Goal: Task Accomplishment & Management: Use online tool/utility

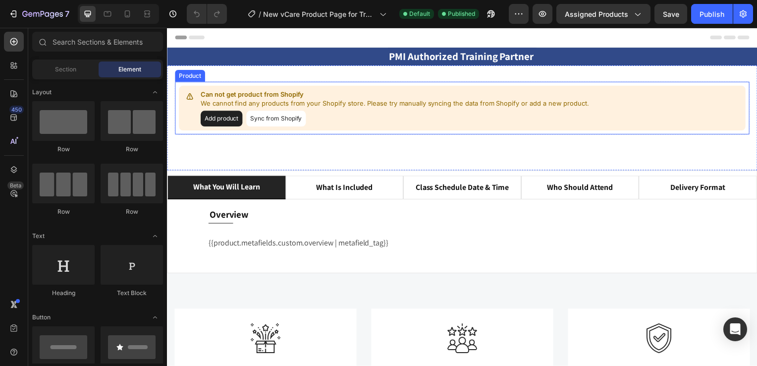
click at [275, 117] on button "Sync from Shopify" at bounding box center [277, 120] width 60 height 16
click at [190, 97] on icon at bounding box center [190, 97] width 10 height 10
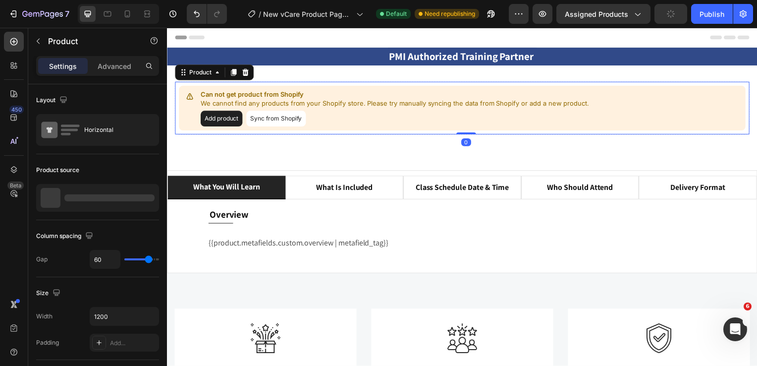
click at [277, 116] on button "Sync from Shopify" at bounding box center [277, 120] width 60 height 16
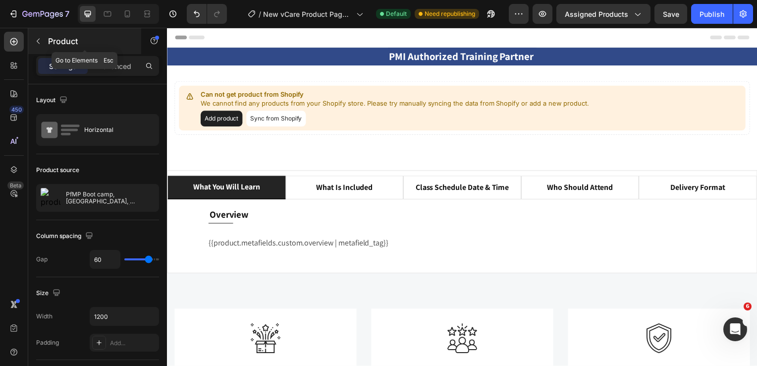
click at [36, 40] on icon "button" at bounding box center [38, 41] width 8 height 8
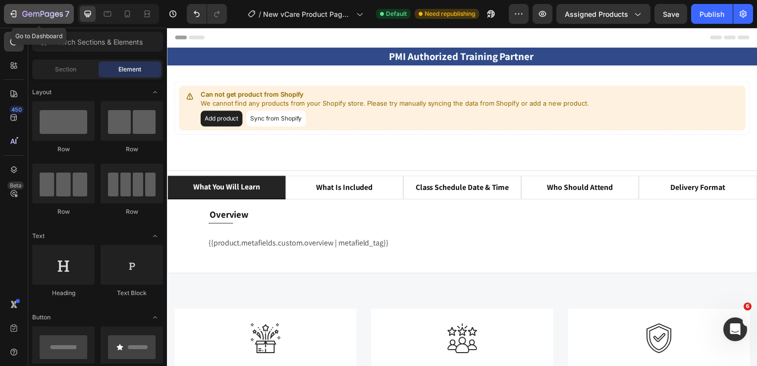
click at [15, 13] on icon "button" at bounding box center [13, 14] width 10 height 10
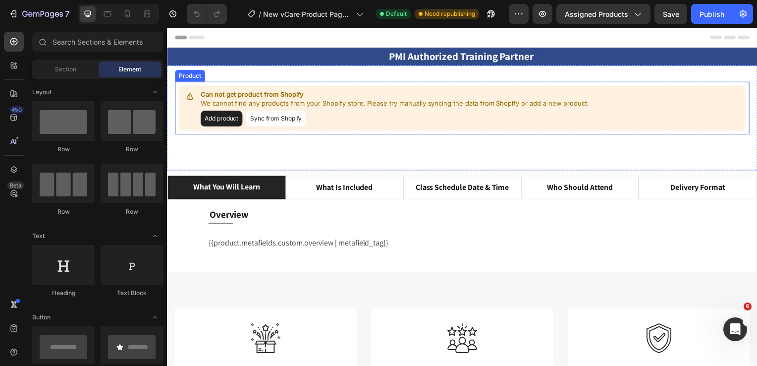
click at [280, 119] on button "Sync from Shopify" at bounding box center [277, 120] width 60 height 16
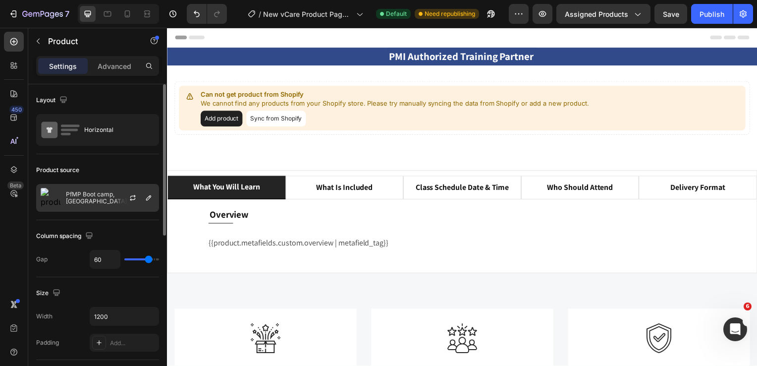
click at [103, 201] on p "PfMP Boot camp, Beijing, China | March 24 - 26, 2025 | PMI PfMP | Portfolio Man…" at bounding box center [110, 198] width 89 height 14
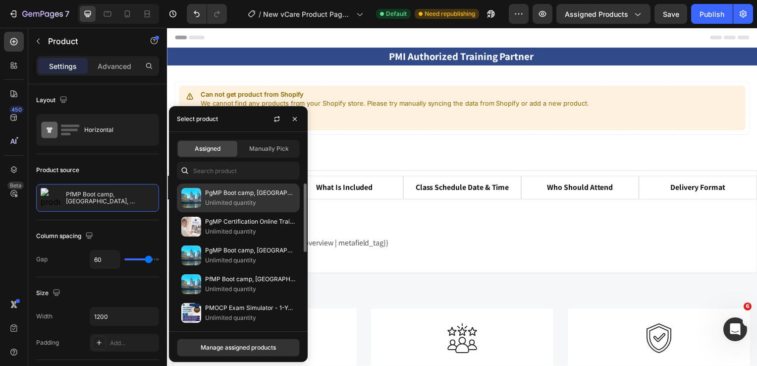
click at [226, 194] on p "PgMP Boot camp, Melbourne, Australia | September 6 - 8, 2025 | PMI PgMP Certifi…" at bounding box center [250, 193] width 90 height 10
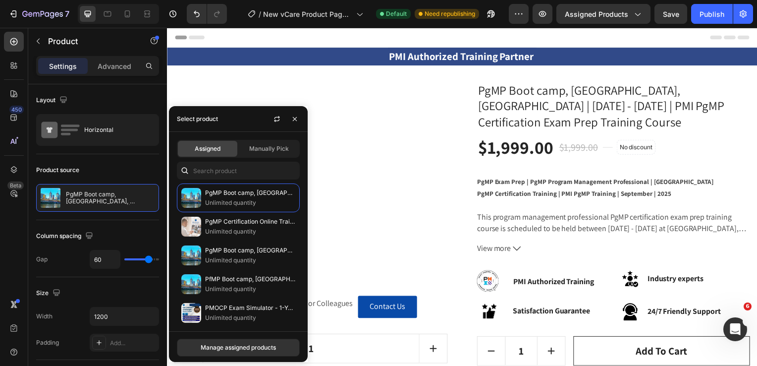
scroll to position [40, 0]
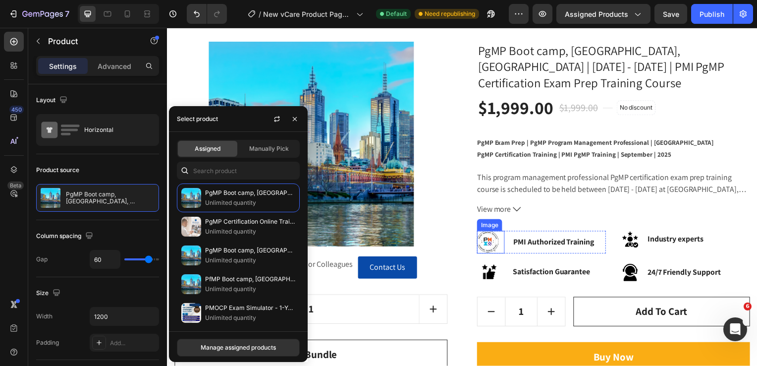
click at [483, 245] on img at bounding box center [493, 243] width 28 height 23
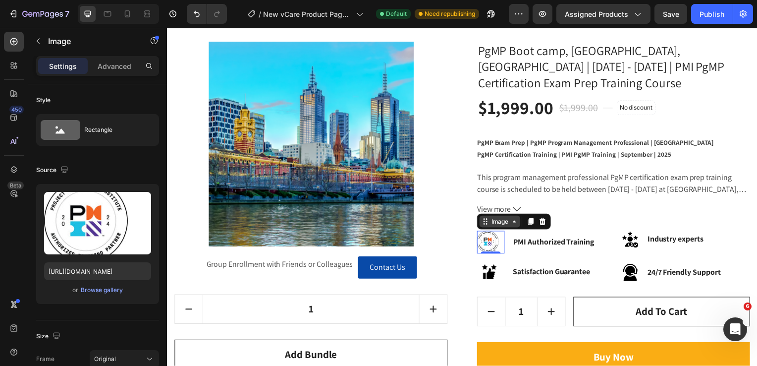
click at [513, 224] on icon at bounding box center [517, 223] width 8 height 8
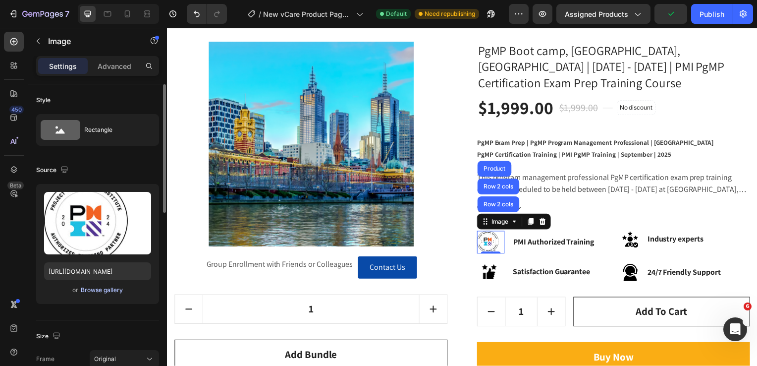
click at [86, 289] on div "Browse gallery" at bounding box center [102, 290] width 42 height 9
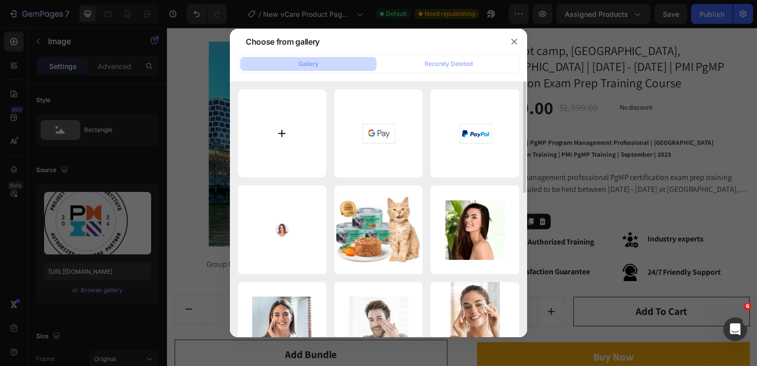
click at [282, 132] on input "file" at bounding box center [282, 133] width 89 height 89
type input "C:\fakepath\ATP.png"
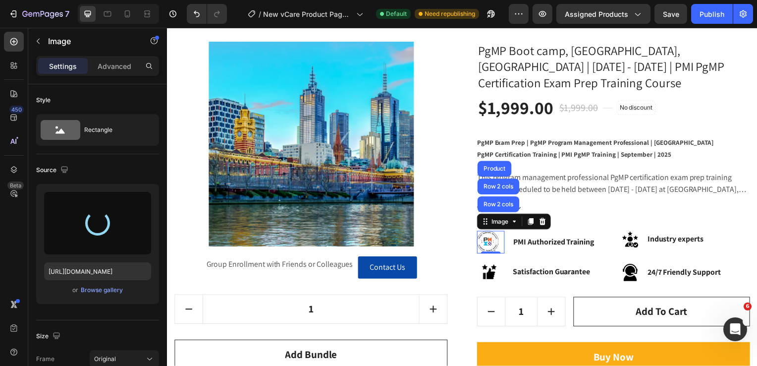
type input "https://cdn.shopify.com/s/files/1/0088/4398/4996/files/gempages_490467486001529…"
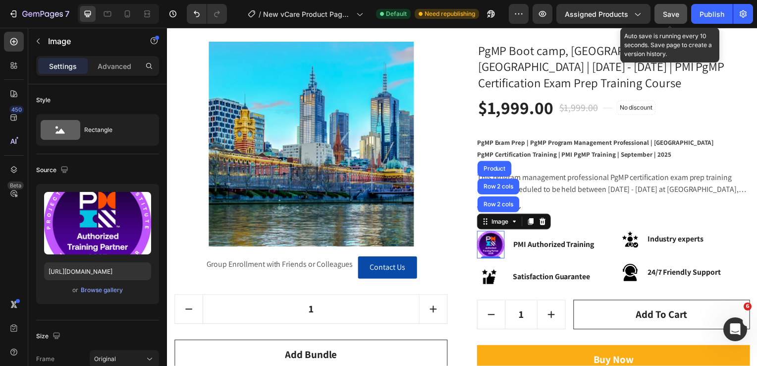
click at [674, 14] on span "Save" at bounding box center [671, 14] width 16 height 8
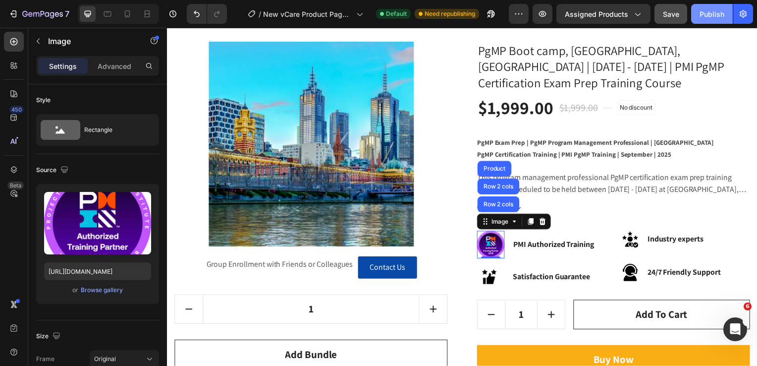
click at [713, 14] on div "Publish" at bounding box center [712, 14] width 25 height 10
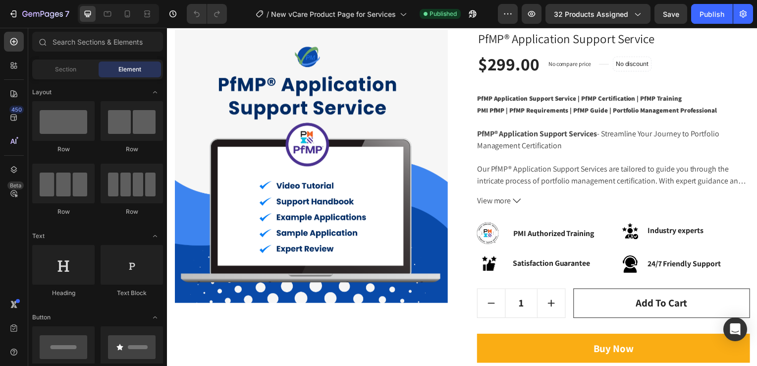
scroll to position [52, 0]
click at [484, 242] on img at bounding box center [493, 235] width 28 height 23
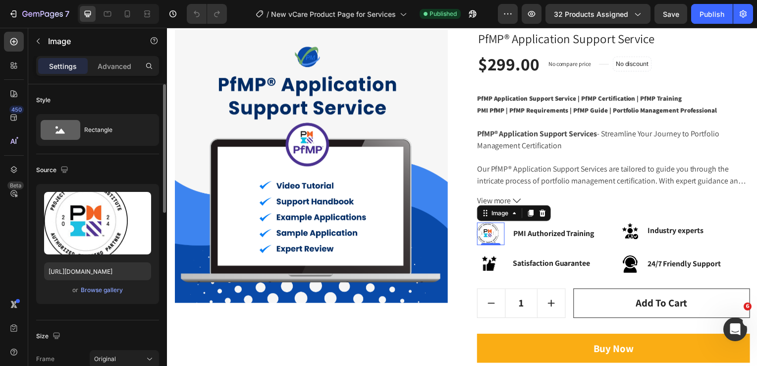
scroll to position [0, 0]
click at [91, 289] on div "Browse gallery" at bounding box center [102, 290] width 42 height 9
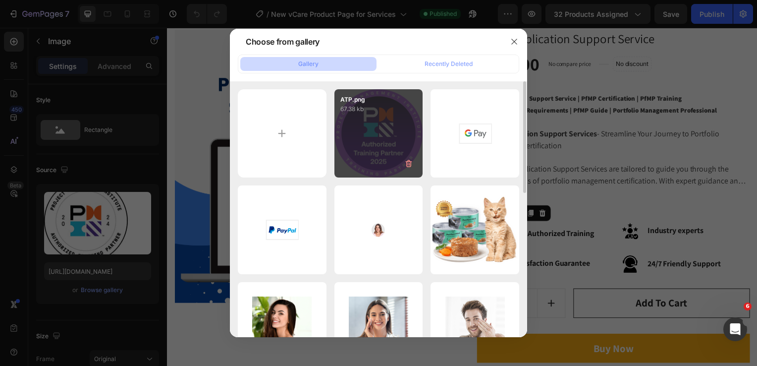
click at [361, 139] on div "ATP.png 67.38 kb" at bounding box center [379, 133] width 89 height 89
type input "https://cdn.shopify.com/s/files/1/0088/4398/4996/files/gempages_490467486001529…"
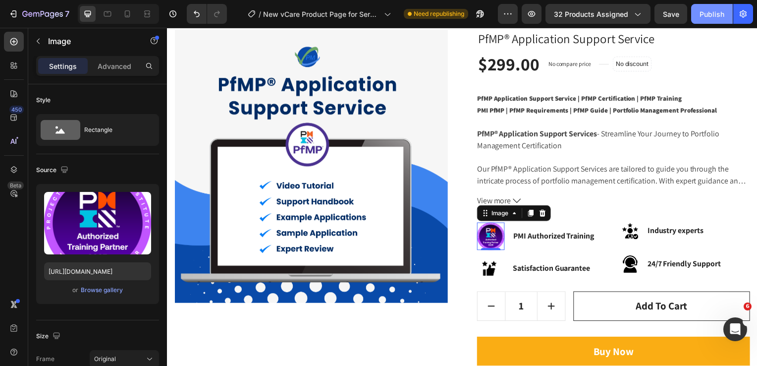
click at [712, 18] on div "Publish" at bounding box center [712, 14] width 25 height 10
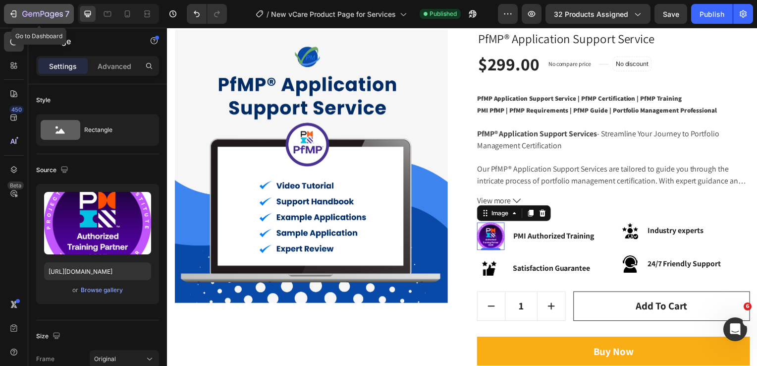
click at [12, 15] on icon "button" at bounding box center [13, 14] width 10 height 10
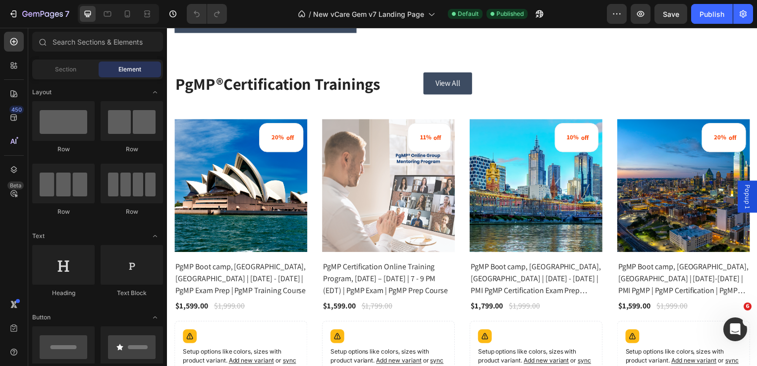
scroll to position [1374, 0]
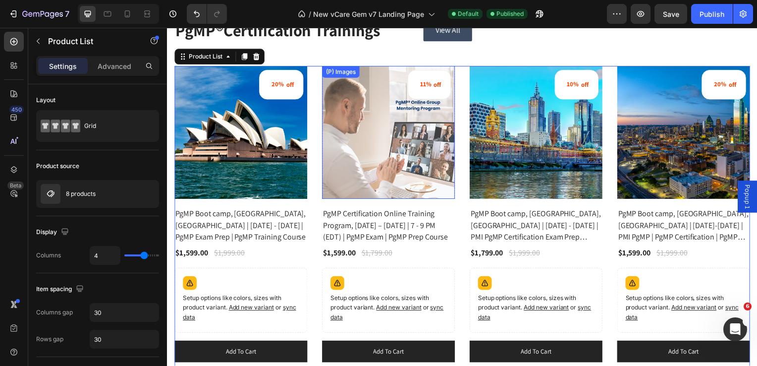
scroll to position [1390, 0]
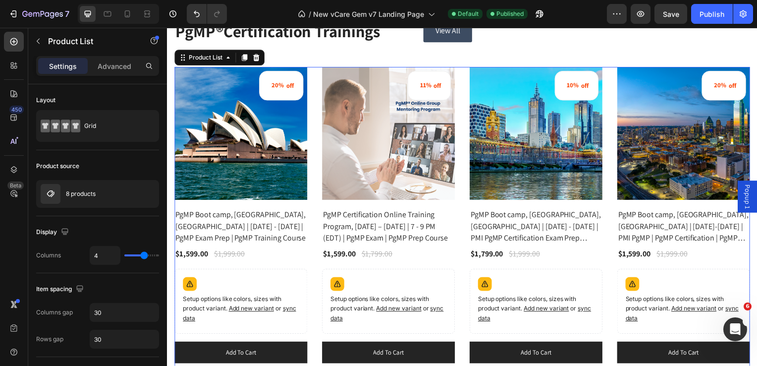
click at [316, 95] on div "20% off (P) Tag (P) Images Row PgMP Boot camp, Sydney, Australia | August 25 - …" at bounding box center [464, 372] width 580 height 611
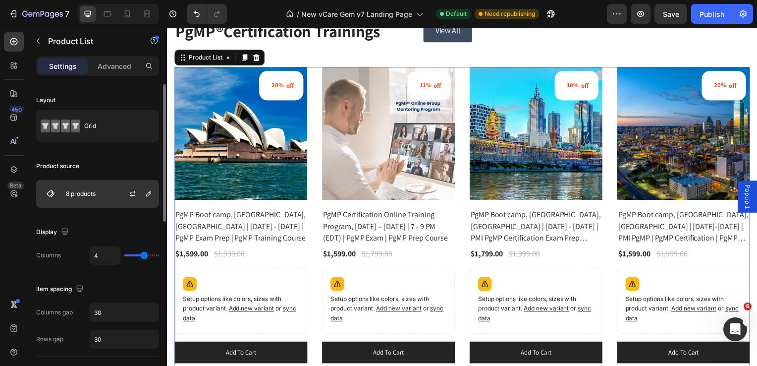
click at [77, 196] on p "8 products" at bounding box center [81, 193] width 30 height 7
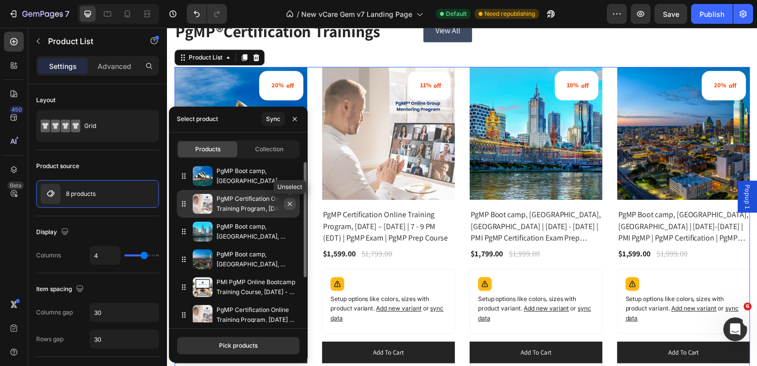
click at [290, 204] on icon "button" at bounding box center [290, 203] width 4 height 4
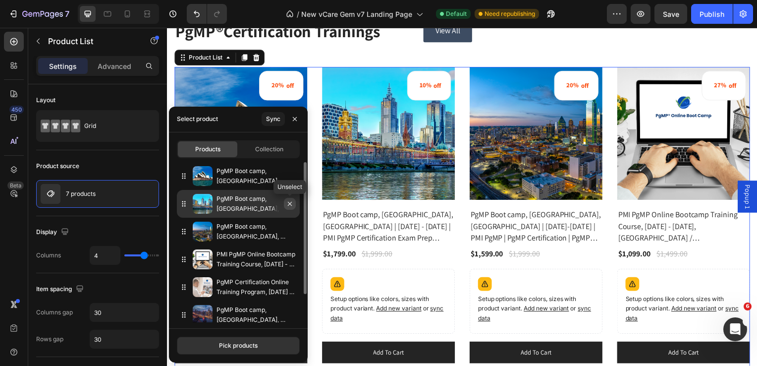
click at [290, 203] on icon "button" at bounding box center [290, 204] width 8 height 8
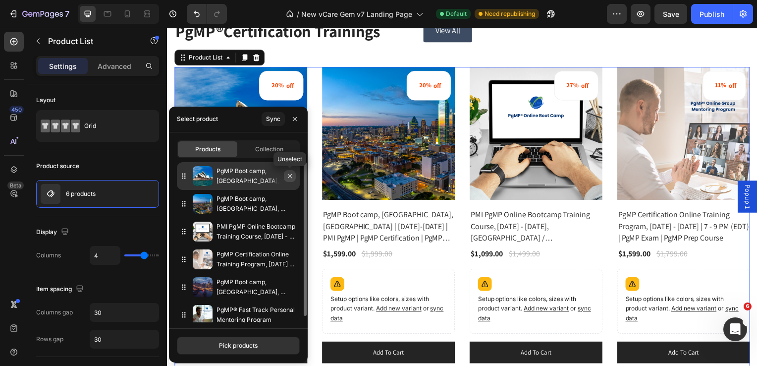
click at [290, 176] on icon "button" at bounding box center [290, 176] width 4 height 4
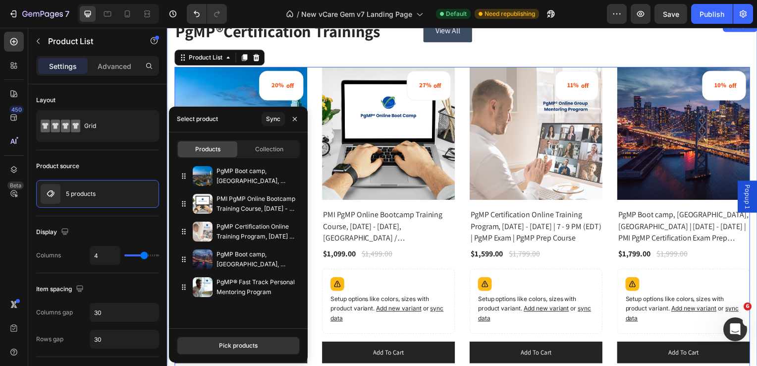
click at [533, 62] on div "PgMP ® Certification Trainings Heading View All Button Row 20% off (P) Tag (P) …" at bounding box center [464, 343] width 580 height 646
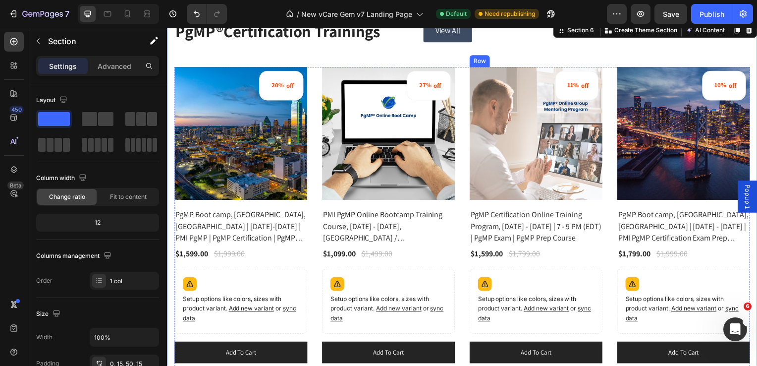
scroll to position [1392, 0]
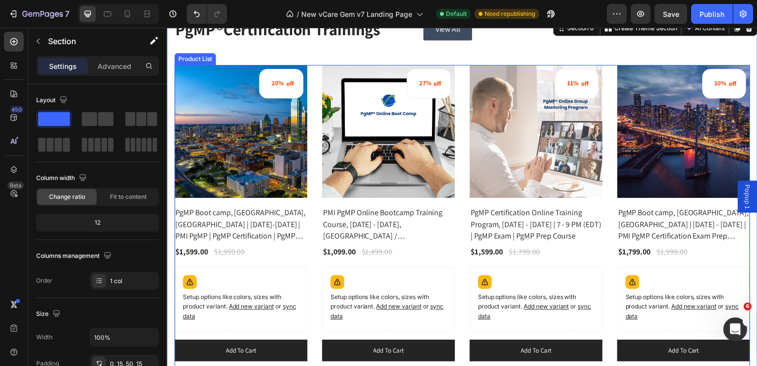
click at [310, 174] on div "20% off (P) Tag (P) Images Row PgMP Boot camp, Dallas, USA | September 22-24, 2…" at bounding box center [464, 364] width 580 height 599
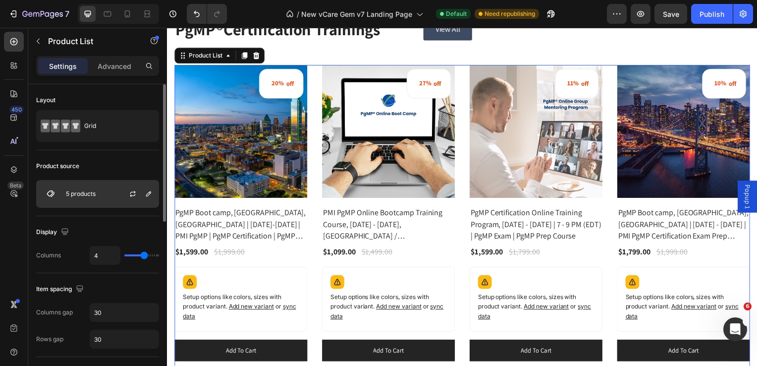
click at [89, 194] on p "5 products" at bounding box center [81, 193] width 30 height 7
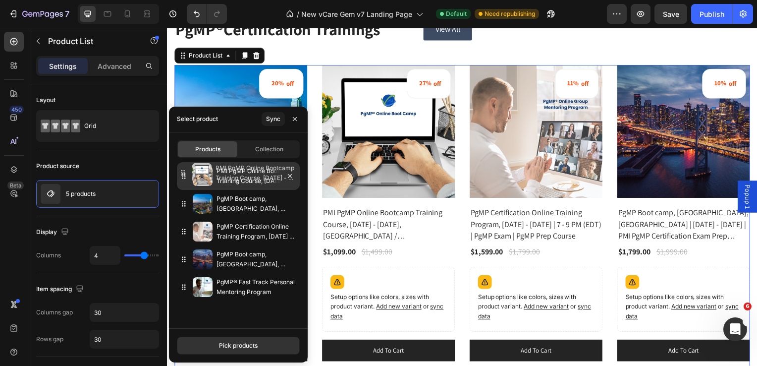
drag, startPoint x: 201, startPoint y: 207, endPoint x: 200, endPoint y: 175, distance: 31.2
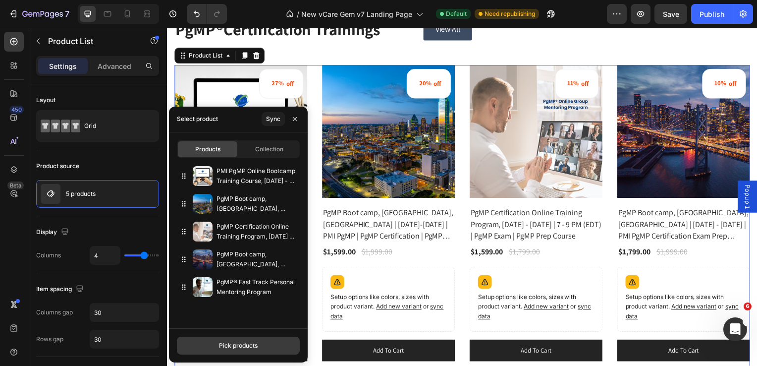
click at [240, 348] on div "Pick products" at bounding box center [238, 345] width 39 height 9
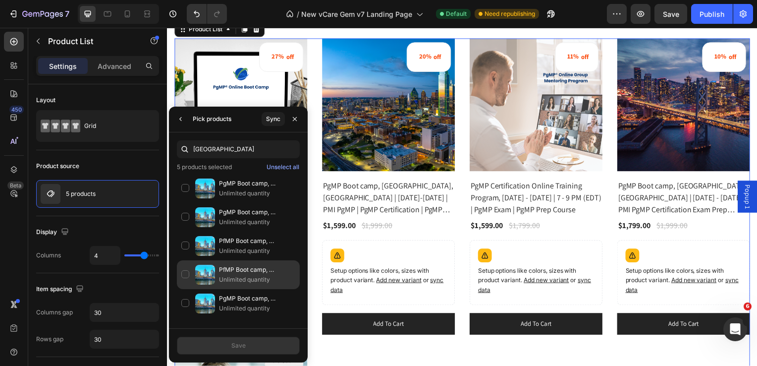
scroll to position [1418, 0]
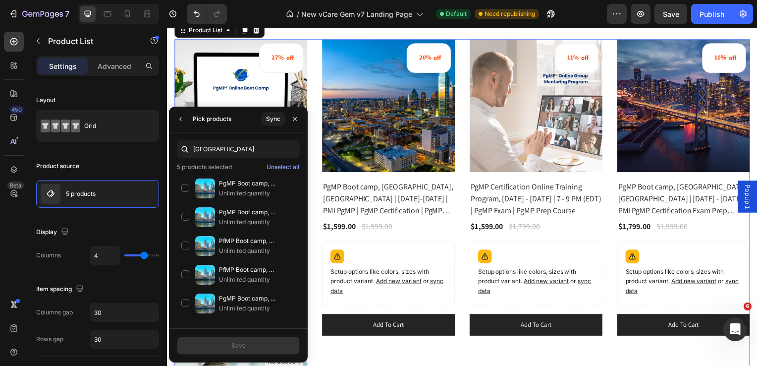
drag, startPoint x: 231, startPoint y: 151, endPoint x: 184, endPoint y: 149, distance: 46.2
click at [184, 149] on div "melbourne" at bounding box center [238, 149] width 123 height 18
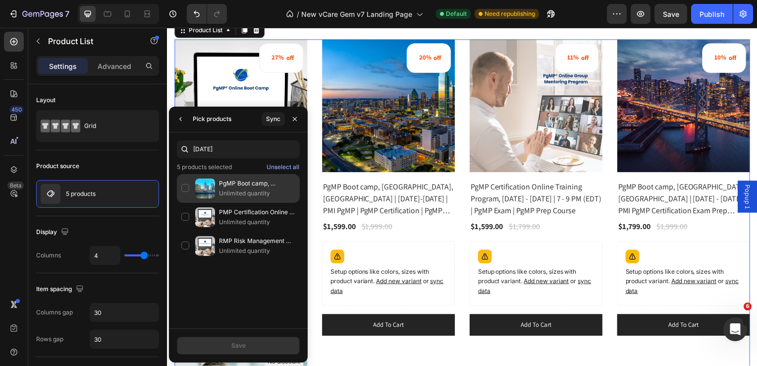
type input "september 6"
click at [190, 203] on div "PgMP Boot camp, Melbourne, Australia | September 6 - 8, 2025 | PMI PgMP Certifi…" at bounding box center [238, 217] width 123 height 29
click at [232, 346] on div "Save" at bounding box center [239, 345] width 14 height 9
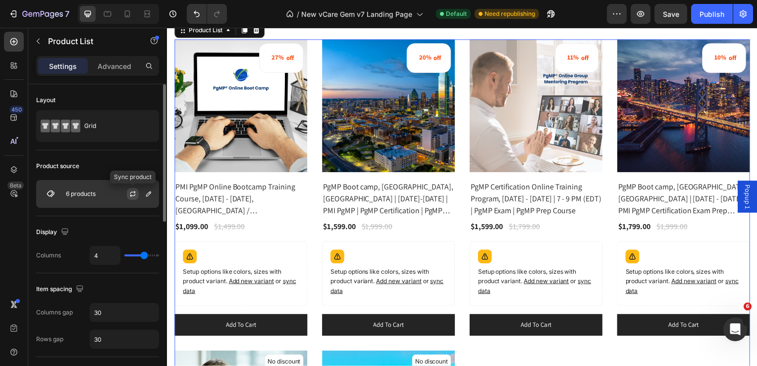
click at [128, 195] on button "button" at bounding box center [133, 194] width 12 height 12
click at [51, 192] on img at bounding box center [51, 194] width 20 height 20
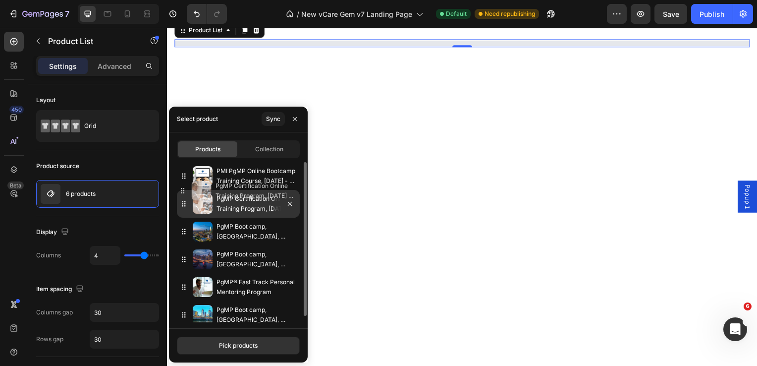
drag, startPoint x: 203, startPoint y: 233, endPoint x: 202, endPoint y: 192, distance: 41.2
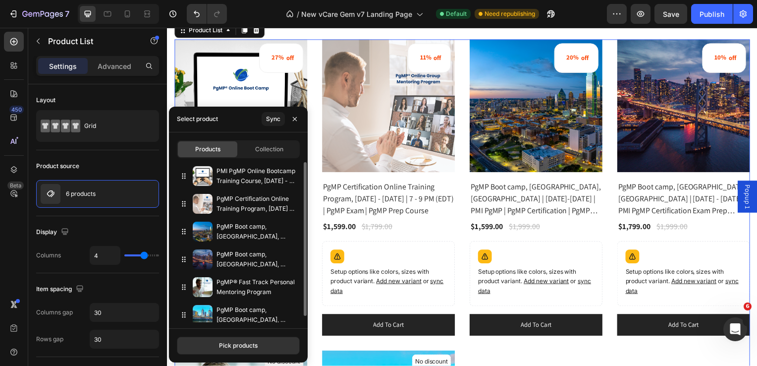
click at [590, 355] on div "27% off (P) Tag (P) Images Row PMI PgMP Online Bootcamp Training Course, Septem…" at bounding box center [464, 345] width 580 height 611
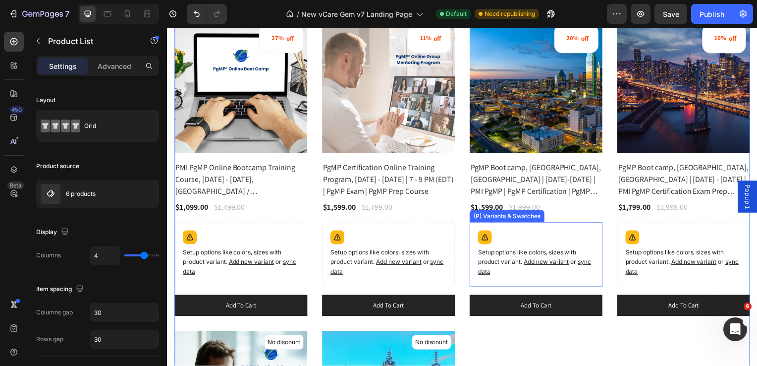
scroll to position [1362, 0]
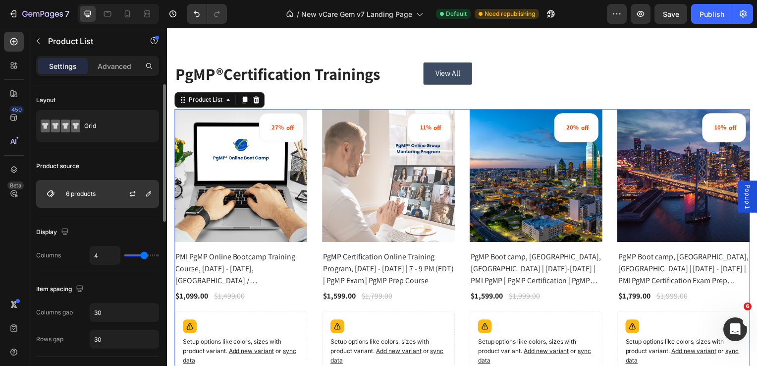
click at [97, 197] on div "6 products" at bounding box center [97, 194] width 123 height 28
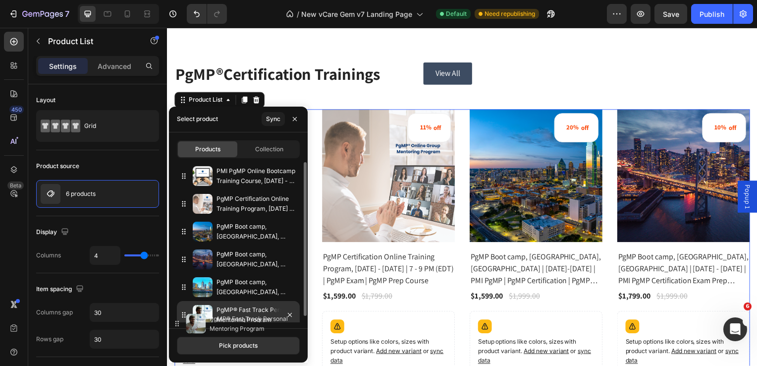
drag, startPoint x: 201, startPoint y: 285, endPoint x: 194, endPoint y: 321, distance: 37.3
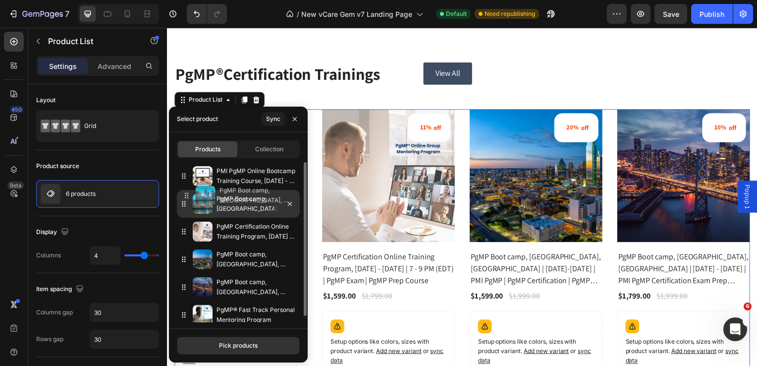
drag, startPoint x: 205, startPoint y: 290, endPoint x: 208, endPoint y: 199, distance: 91.8
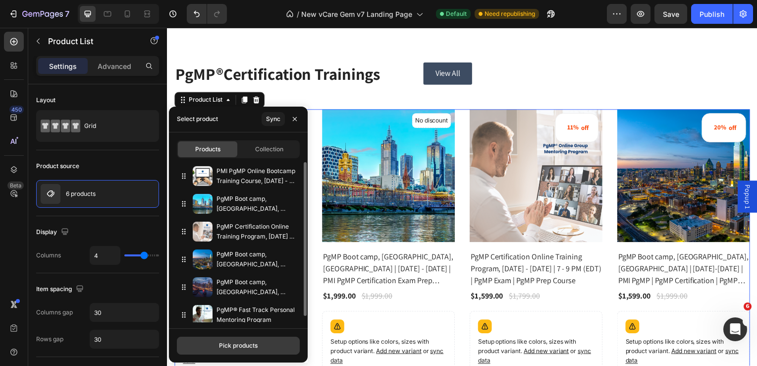
click at [243, 347] on div "Pick products" at bounding box center [238, 345] width 39 height 9
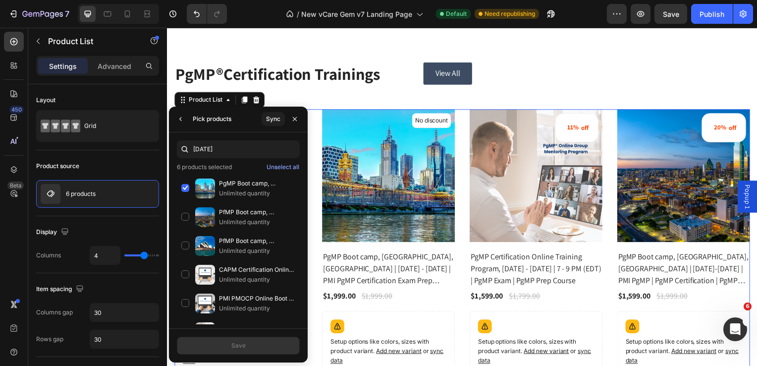
type input "september 22"
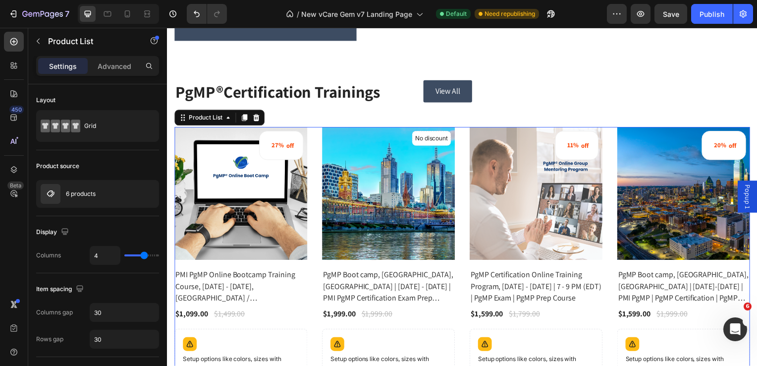
scroll to position [1349, 0]
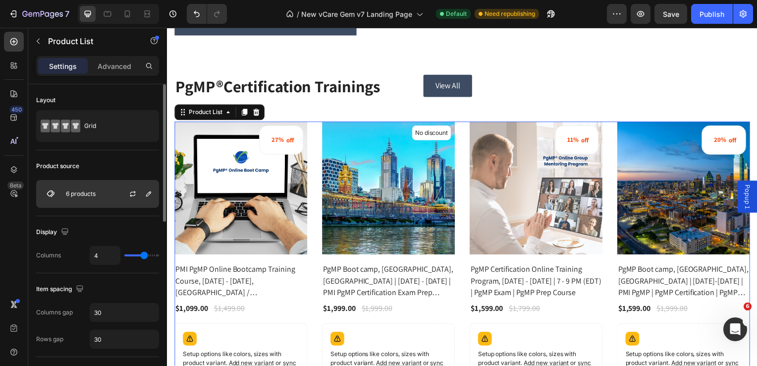
click at [105, 191] on div "6 products" at bounding box center [97, 194] width 123 height 28
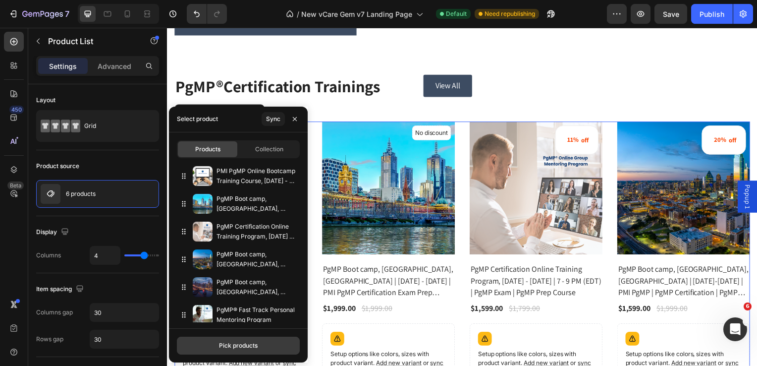
click at [237, 346] on div "Pick products" at bounding box center [238, 345] width 39 height 9
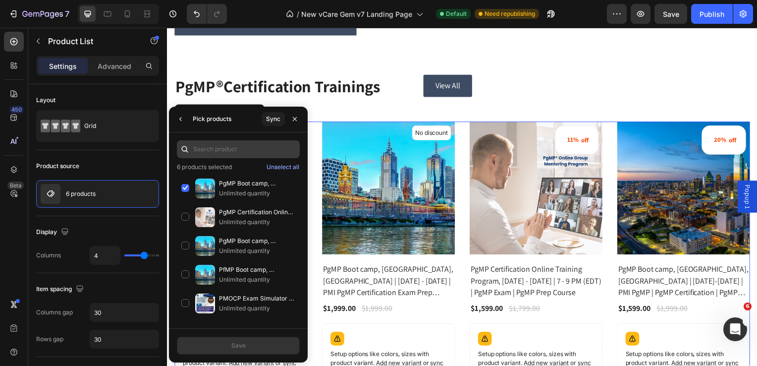
click at [206, 146] on input "text" at bounding box center [238, 149] width 123 height 18
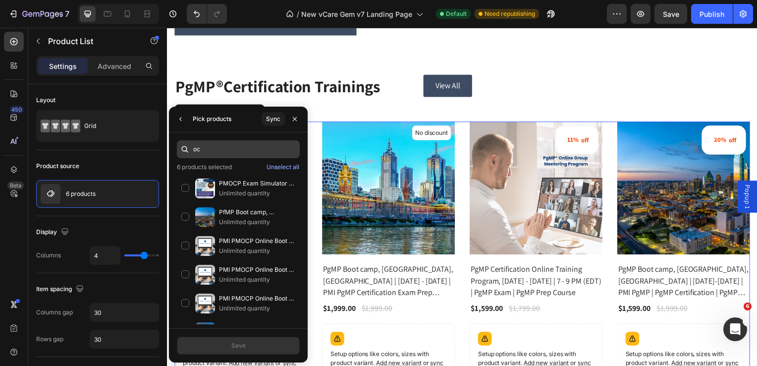
type input "o"
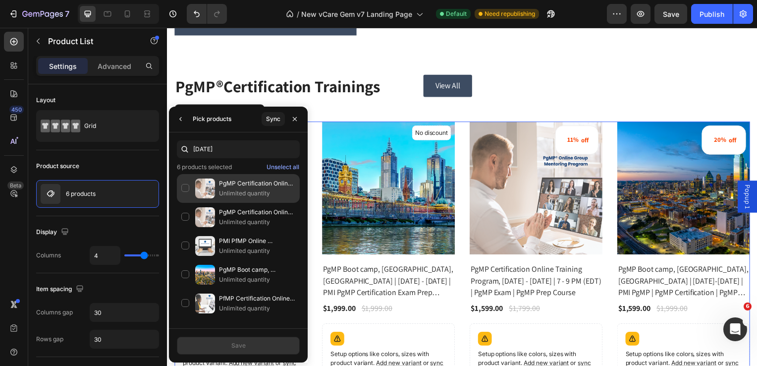
type input "september 19"
click at [184, 203] on div "PgMP Certification Online Training Program, August 15, 2025 - September 19, 202…" at bounding box center [238, 217] width 123 height 29
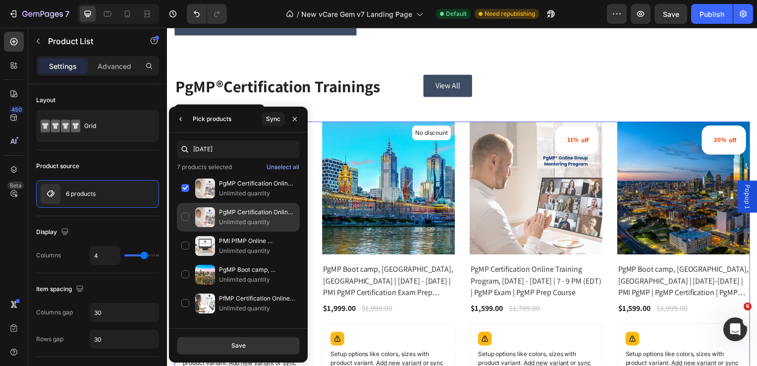
click at [185, 232] on div "PgMP Certification Online Training Program, September 19, 2025 – October 24, 20…" at bounding box center [238, 246] width 123 height 29
click at [226, 345] on button "Save" at bounding box center [238, 346] width 123 height 18
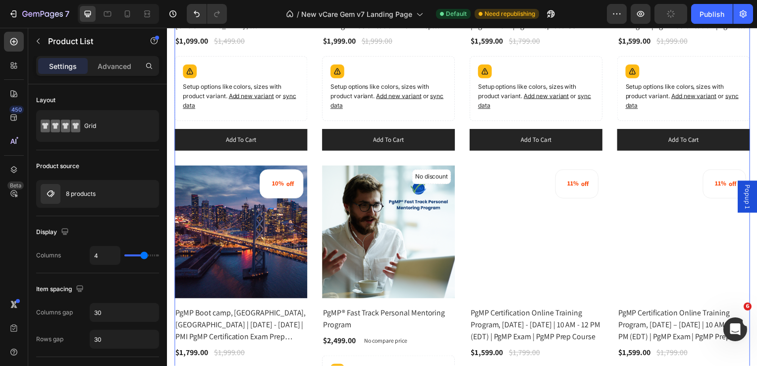
scroll to position [1606, 0]
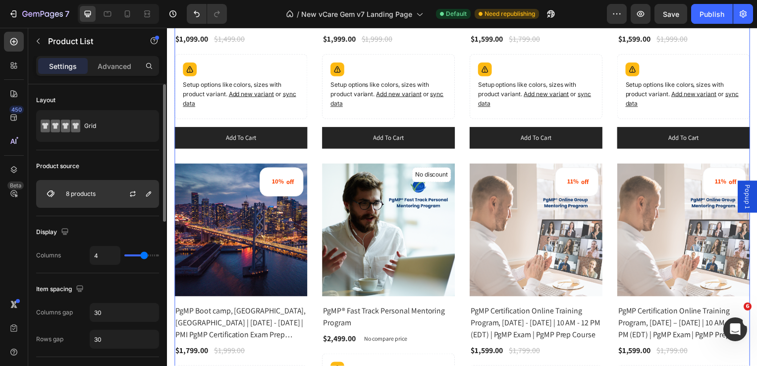
click at [72, 193] on p "8 products" at bounding box center [81, 193] width 30 height 7
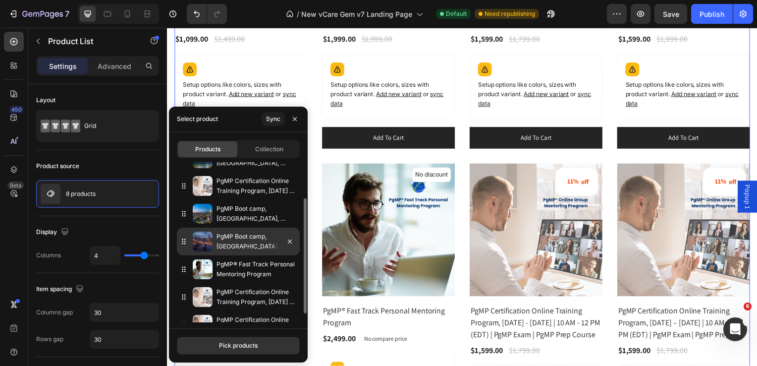
scroll to position [61, 0]
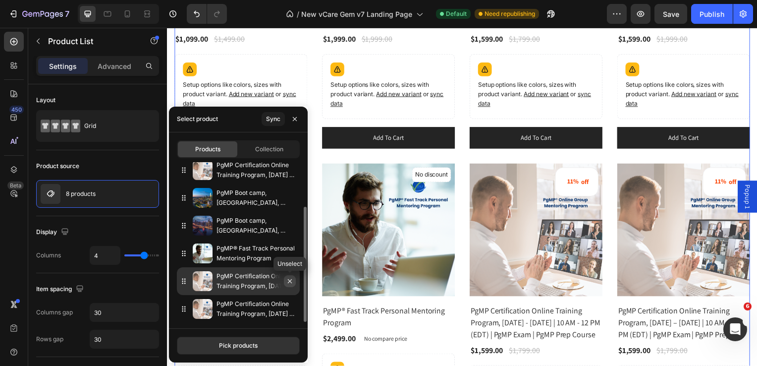
click at [291, 280] on icon "button" at bounding box center [290, 281] width 8 height 8
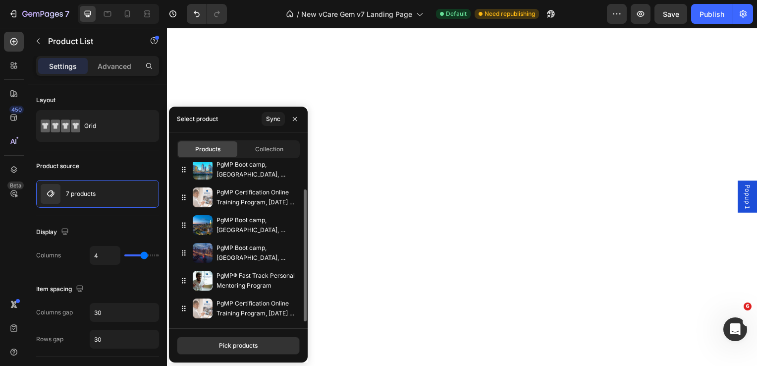
scroll to position [34, 0]
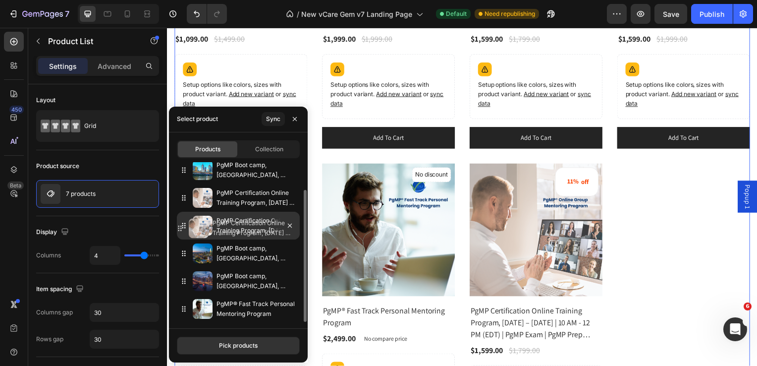
drag, startPoint x: 205, startPoint y: 312, endPoint x: 201, endPoint y: 232, distance: 80.4
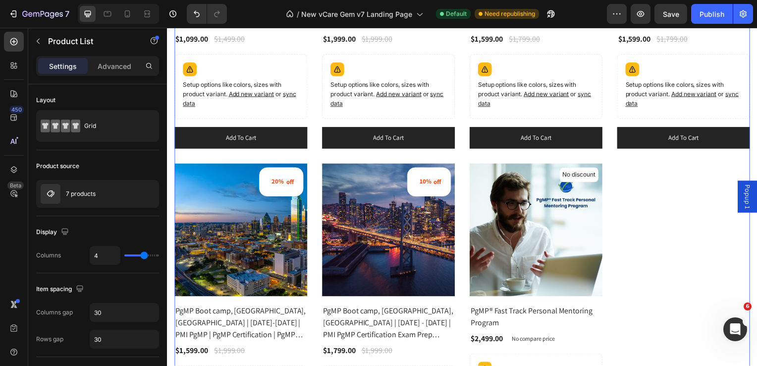
click at [315, 119] on div "27% off (P) Tag (P) Images Row PMI PgMP Online Bootcamp Training Course, Septem…" at bounding box center [464, 156] width 580 height 611
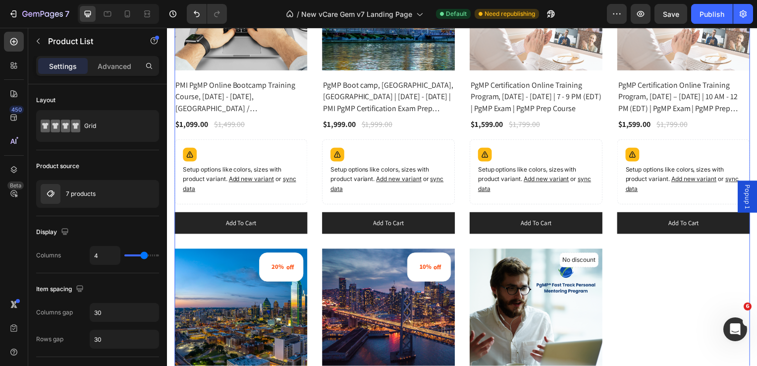
scroll to position [1524, 0]
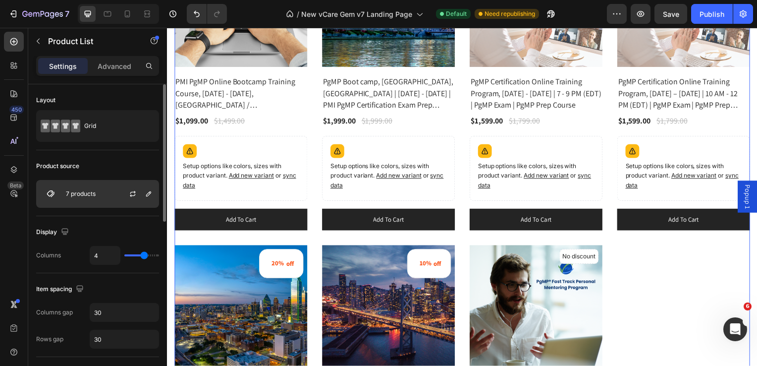
click at [108, 193] on div "7 products" at bounding box center [97, 194] width 123 height 28
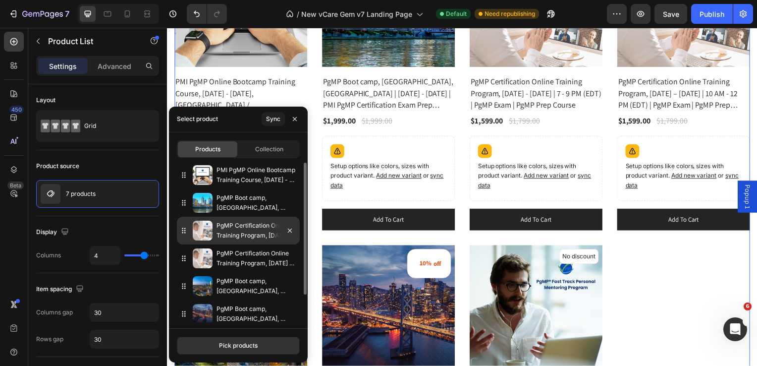
scroll to position [0, 0]
drag, startPoint x: 182, startPoint y: 260, endPoint x: 180, endPoint y: 232, distance: 28.3
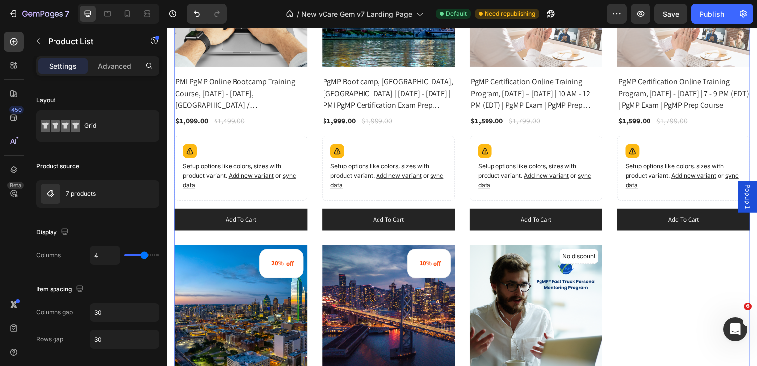
click at [650, 265] on div "27% off (P) Tag (P) Images Row PMI PgMP Online Bootcamp Training Course, Septem…" at bounding box center [464, 239] width 580 height 611
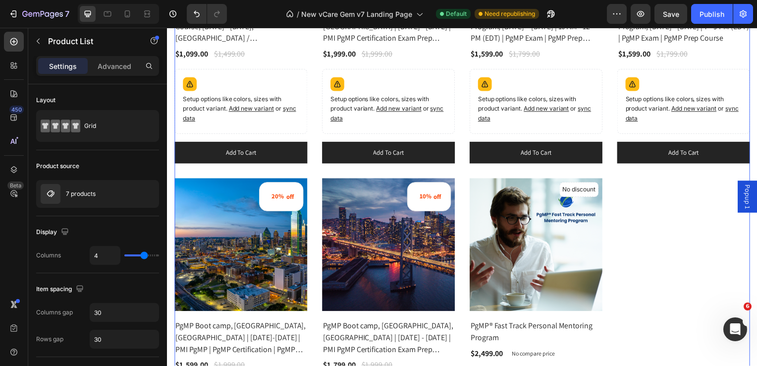
scroll to position [1592, 0]
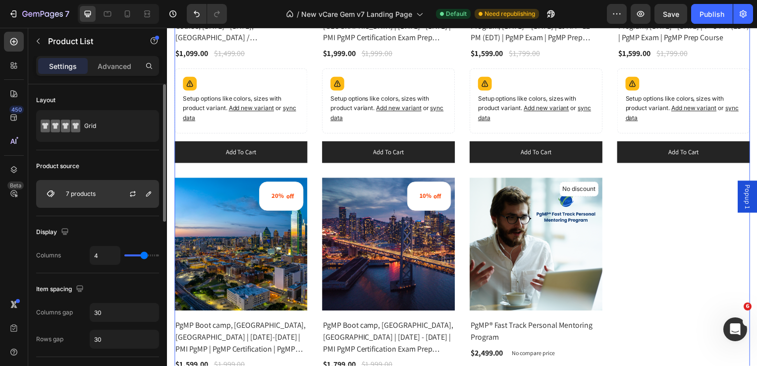
click at [90, 194] on p "7 products" at bounding box center [81, 193] width 30 height 7
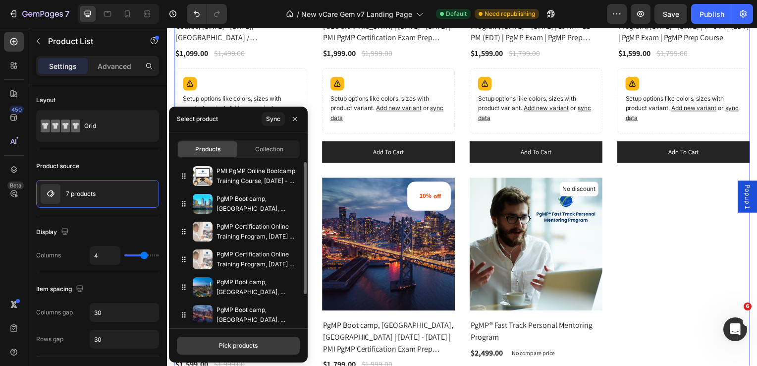
click at [242, 346] on div "Pick products" at bounding box center [238, 345] width 39 height 9
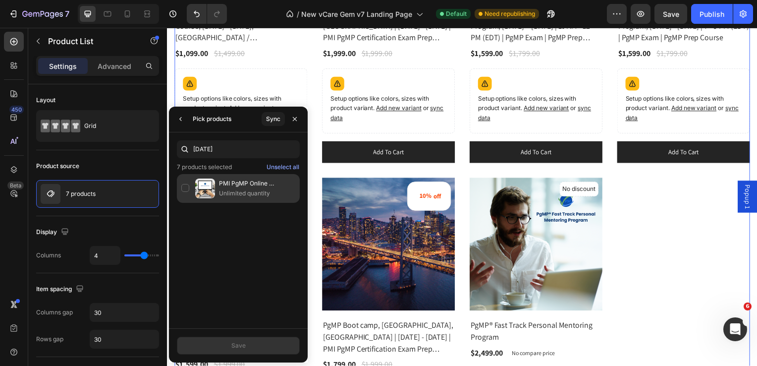
type input "october 3"
click at [184, 186] on div "PMI PgMP Online Bootcamp Training Course, October 3 - 5, 2025, San Francisco / …" at bounding box center [238, 188] width 123 height 29
click at [234, 345] on div "Save" at bounding box center [239, 345] width 14 height 9
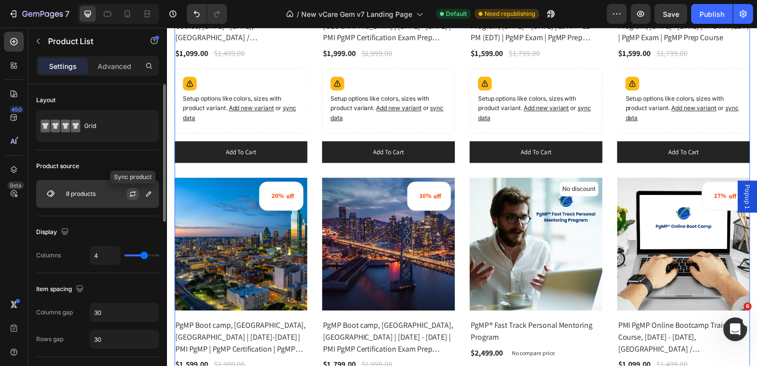
click at [134, 192] on icon "button" at bounding box center [133, 194] width 8 height 8
click at [50, 193] on img at bounding box center [51, 194] width 20 height 20
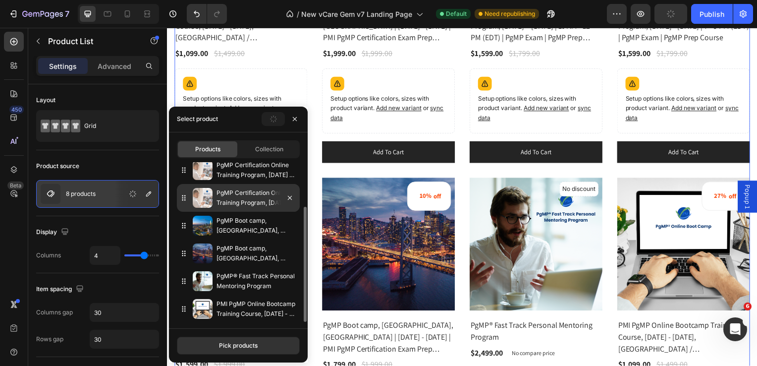
scroll to position [61, 0]
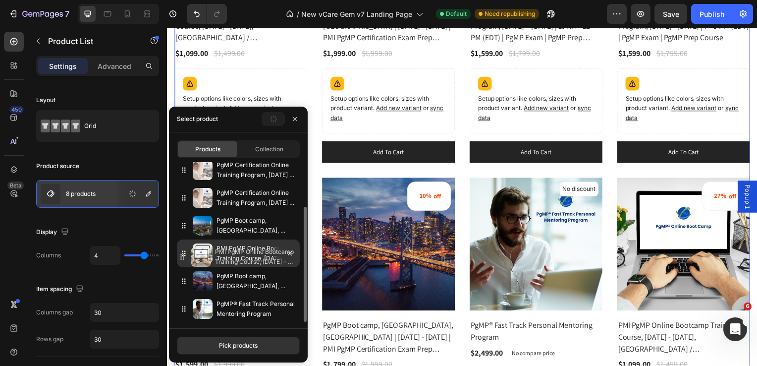
drag, startPoint x: 198, startPoint y: 311, endPoint x: 196, endPoint y: 259, distance: 52.1
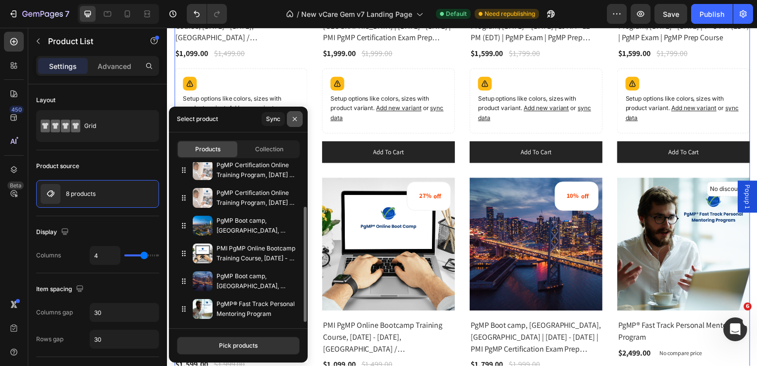
click at [295, 116] on icon "button" at bounding box center [295, 119] width 8 height 8
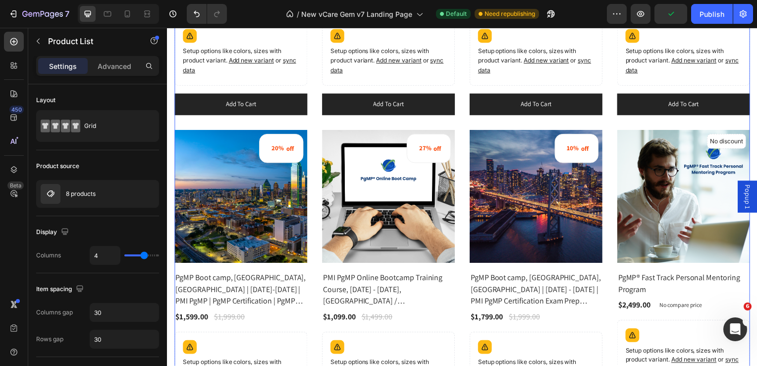
scroll to position [1640, 0]
click at [704, 15] on div "Publish" at bounding box center [712, 14] width 25 height 10
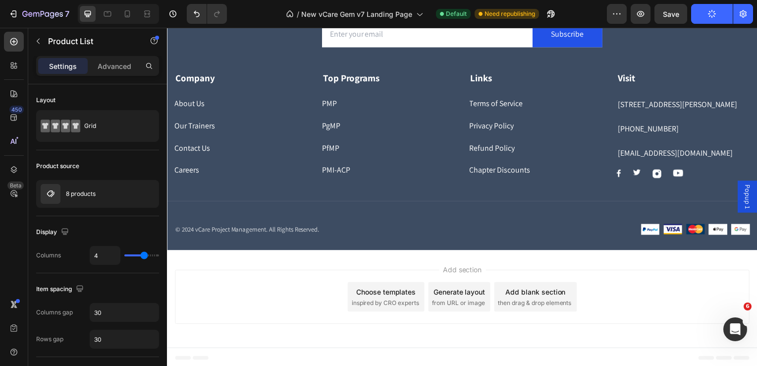
scroll to position [5385, 0]
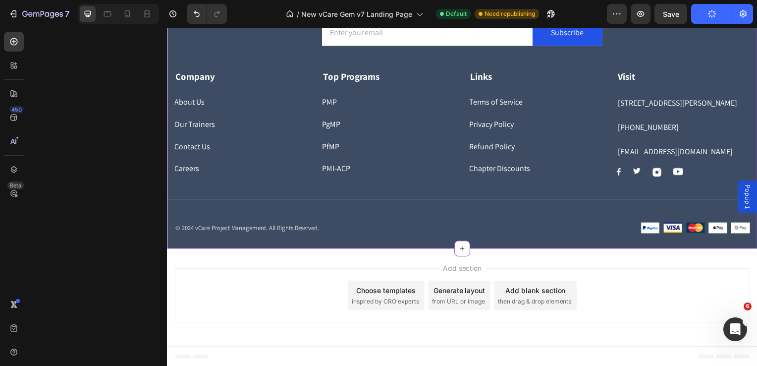
click at [195, 235] on p "© 2024 vCare Project Management. All Rights Reserved." at bounding box center [315, 230] width 281 height 10
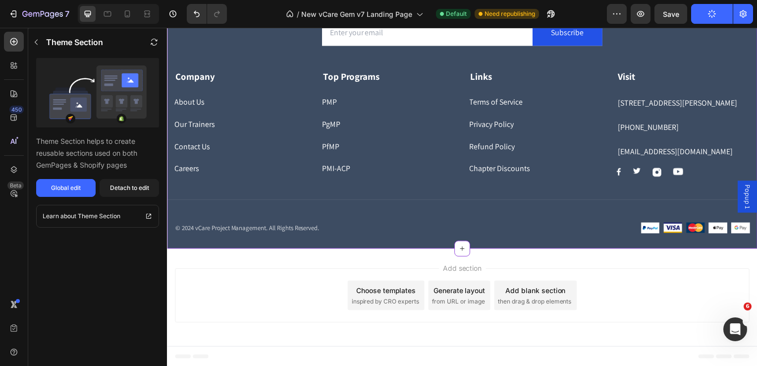
click at [195, 235] on p "© 2024 vCare Project Management. All Rights Reserved." at bounding box center [315, 230] width 281 height 10
click at [74, 187] on div "Global edit" at bounding box center [66, 187] width 30 height 9
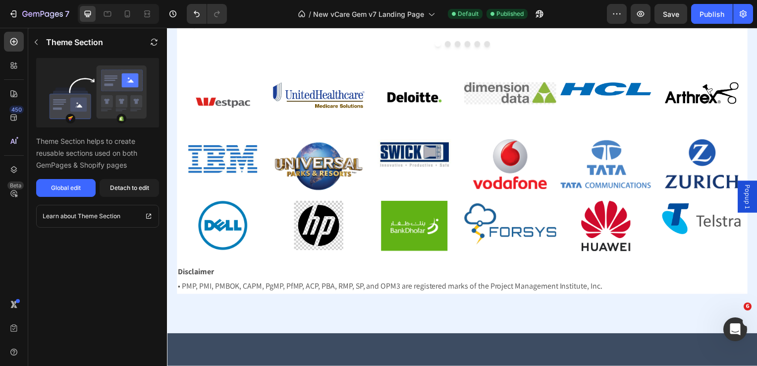
scroll to position [4964, 0]
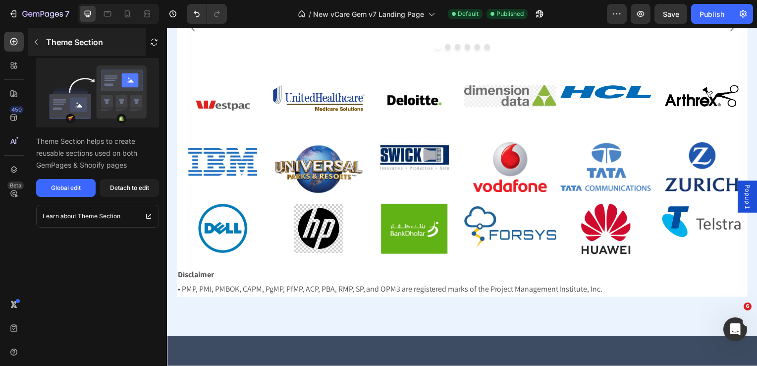
click at [34, 43] on icon "button" at bounding box center [36, 42] width 8 height 8
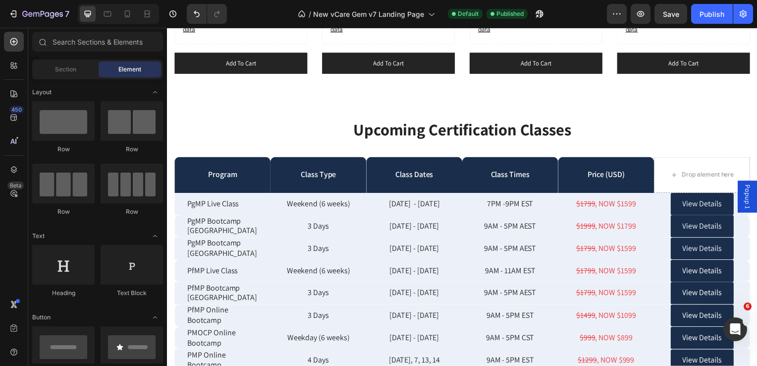
scroll to position [2455, 0]
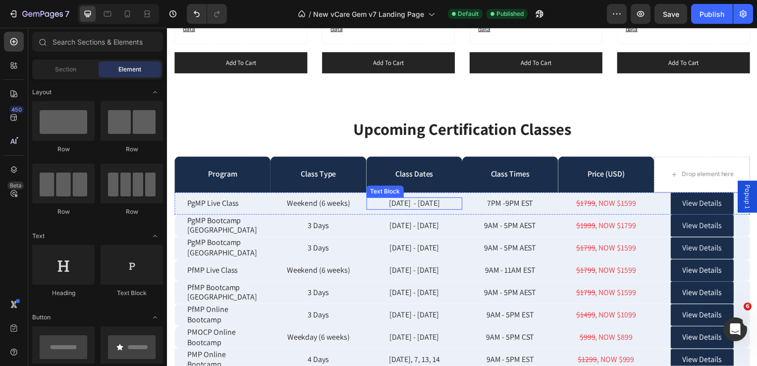
click at [406, 204] on p "Aug 16 - Sep 20" at bounding box center [416, 205] width 95 height 10
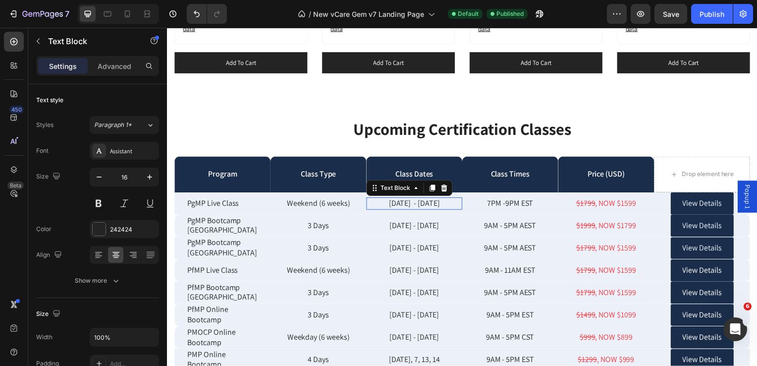
click at [406, 204] on p "Aug 16 - Sep 20" at bounding box center [416, 205] width 95 height 10
click at [400, 203] on p "Aug 16 - Sep 20" at bounding box center [416, 205] width 95 height 10
click at [429, 203] on p "Sep 19 - Sep 20" at bounding box center [416, 205] width 95 height 10
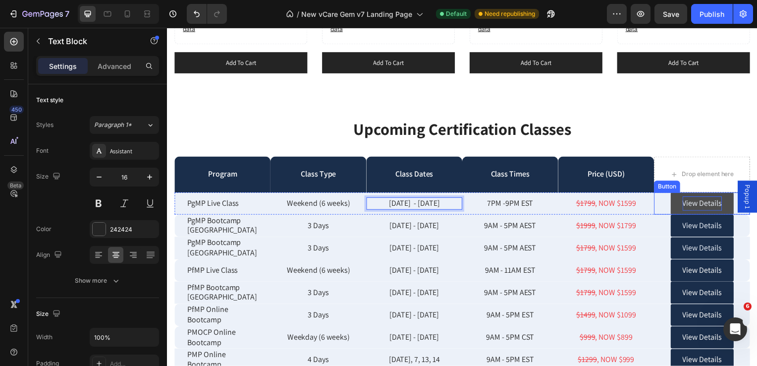
click at [687, 202] on p "View Details" at bounding box center [707, 205] width 40 height 14
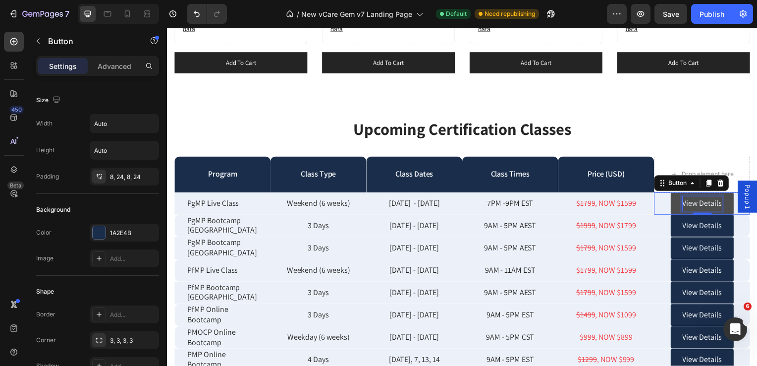
click at [694, 200] on p "View Details" at bounding box center [707, 205] width 40 height 14
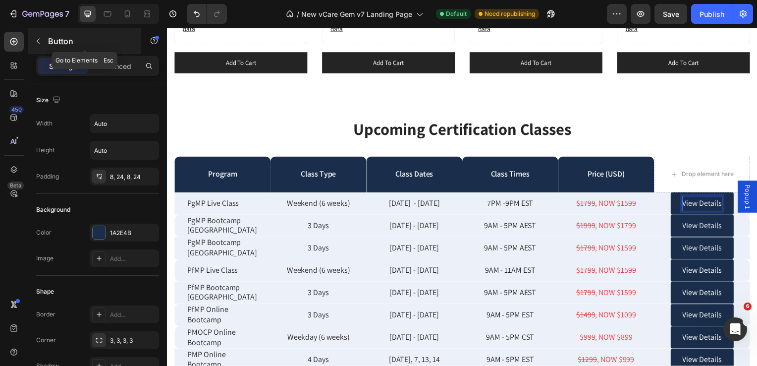
click at [38, 41] on icon "button" at bounding box center [38, 41] width 8 height 8
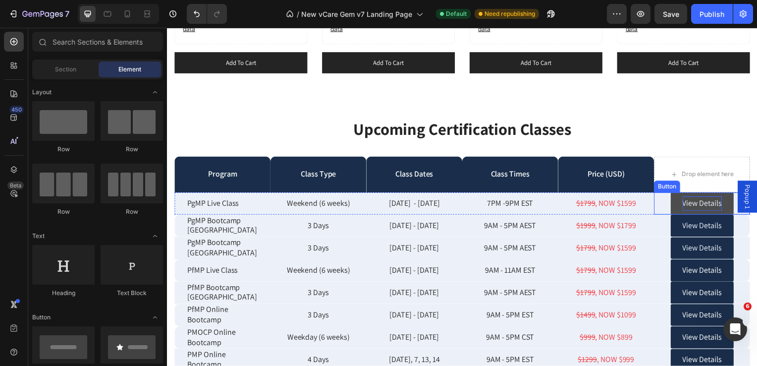
click at [698, 206] on p "View Details" at bounding box center [707, 205] width 40 height 14
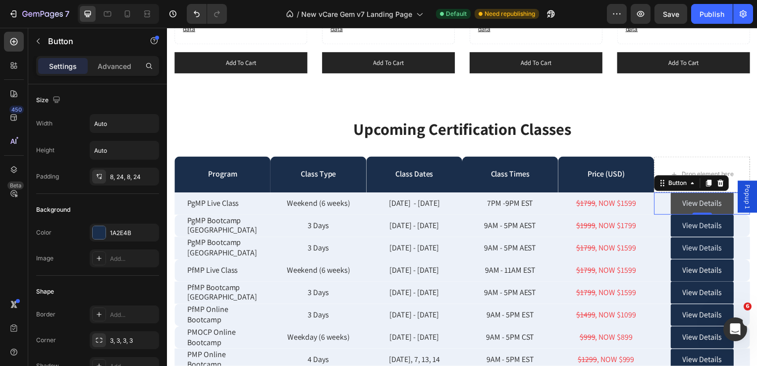
click at [675, 203] on link "View Details" at bounding box center [706, 205] width 63 height 22
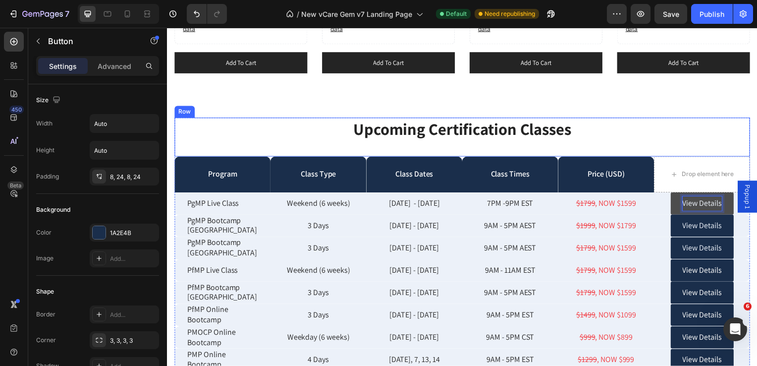
click at [679, 140] on div "Upcoming Certification Classes Heading" at bounding box center [464, 137] width 580 height 39
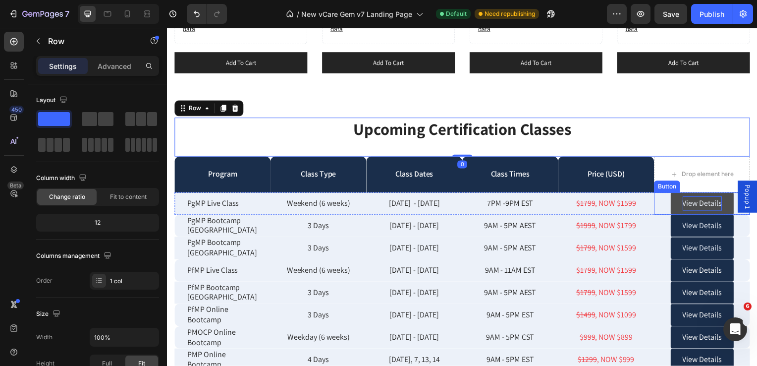
click at [675, 206] on link "View Details" at bounding box center [706, 205] width 63 height 22
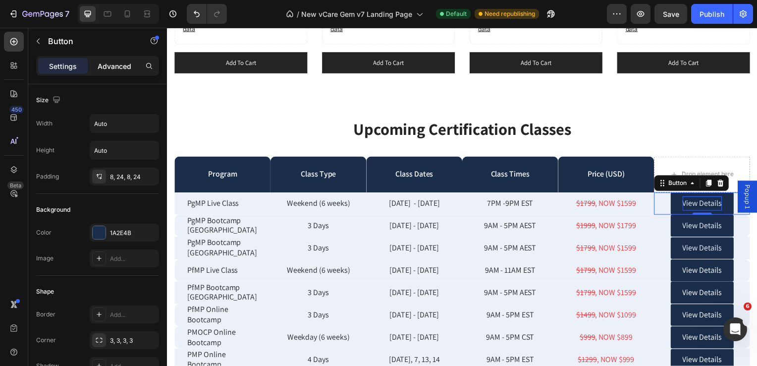
click at [113, 64] on p "Advanced" at bounding box center [115, 66] width 34 height 10
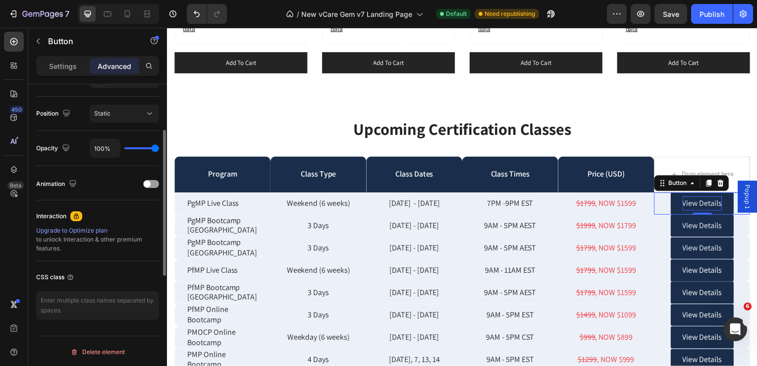
scroll to position [0, 0]
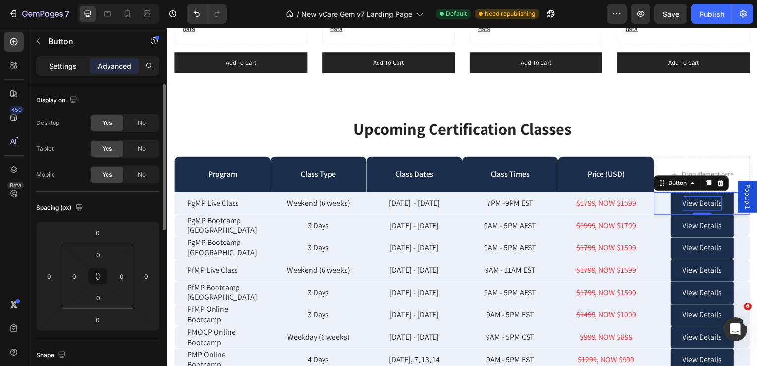
click at [56, 64] on p "Settings" at bounding box center [63, 66] width 28 height 10
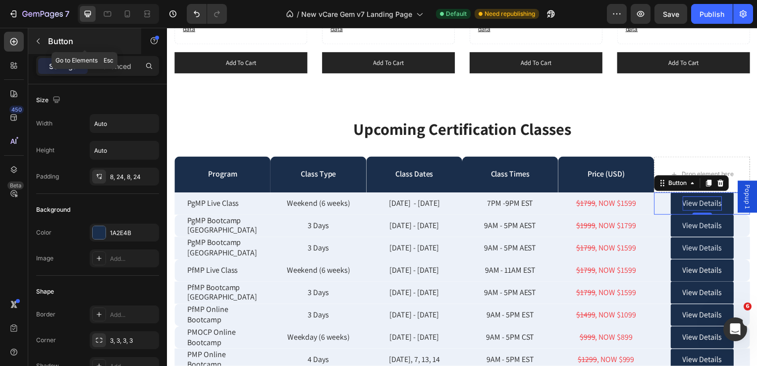
click at [37, 44] on icon "button" at bounding box center [38, 41] width 8 height 8
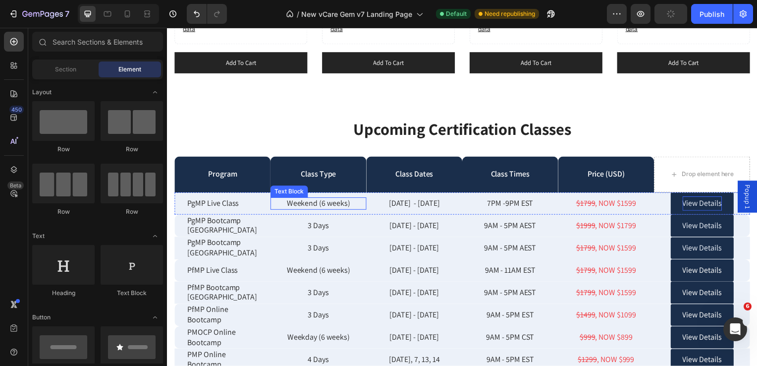
click at [315, 200] on p "Weekend (6 weeks)" at bounding box center [319, 205] width 95 height 10
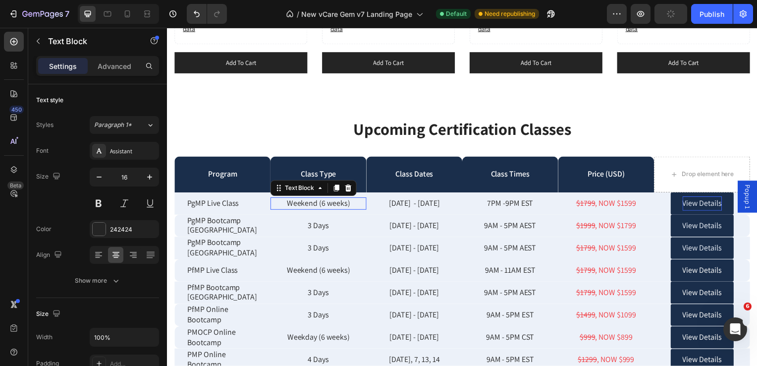
click at [315, 200] on p "Weekend (6 weeks)" at bounding box center [319, 205] width 95 height 10
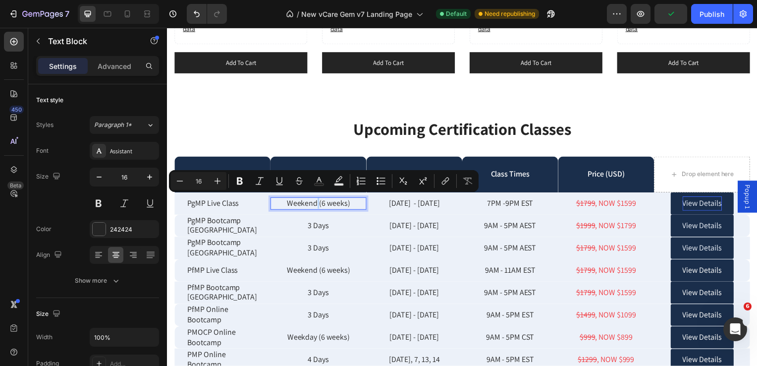
click at [315, 203] on p "Weekend (6 weeks)" at bounding box center [319, 205] width 95 height 10
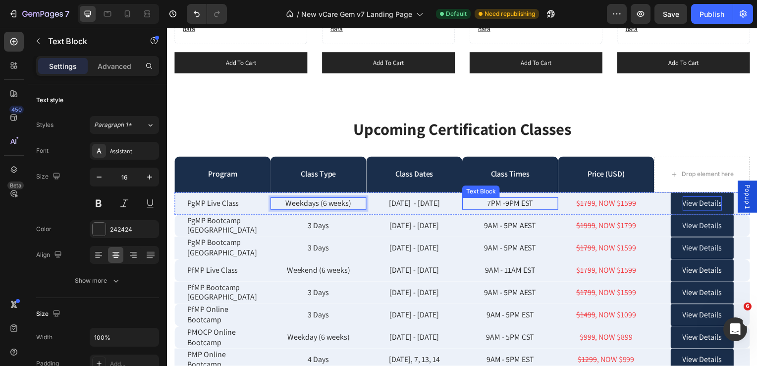
click at [496, 200] on p "7PM -9PM EST" at bounding box center [512, 205] width 95 height 10
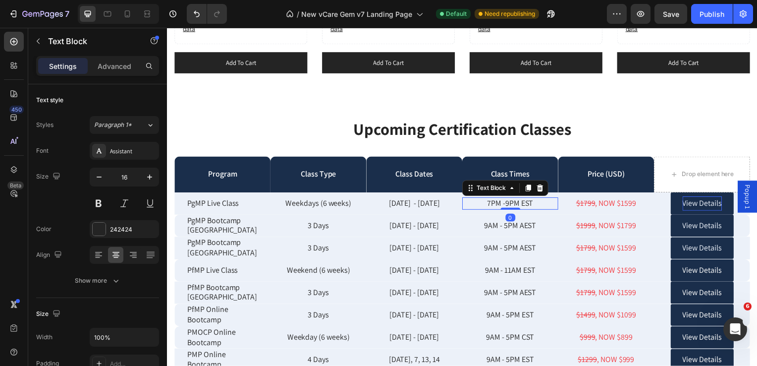
click at [496, 200] on p "7PM -9PM EST" at bounding box center [512, 205] width 95 height 10
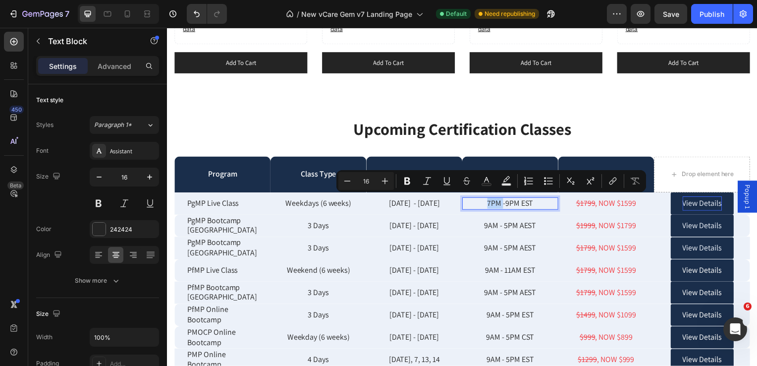
click at [488, 202] on p "7PM -9PM EST" at bounding box center [512, 205] width 95 height 10
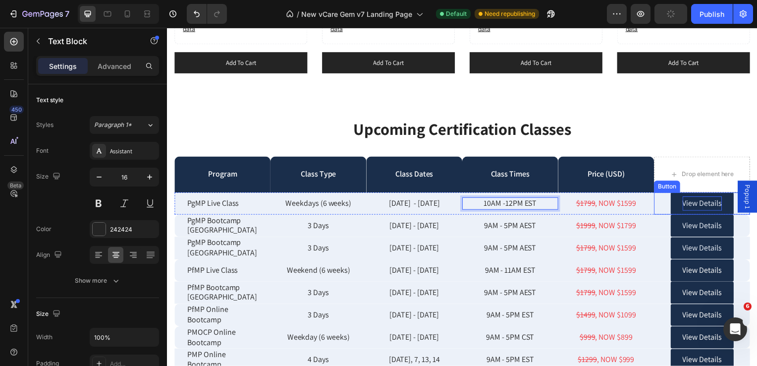
click at [687, 201] on p "View Details" at bounding box center [707, 205] width 40 height 14
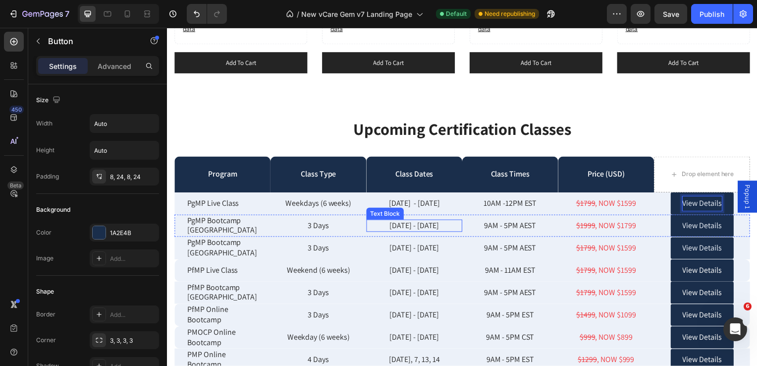
click at [404, 227] on p "Aug 18 - Aug 20" at bounding box center [416, 227] width 95 height 10
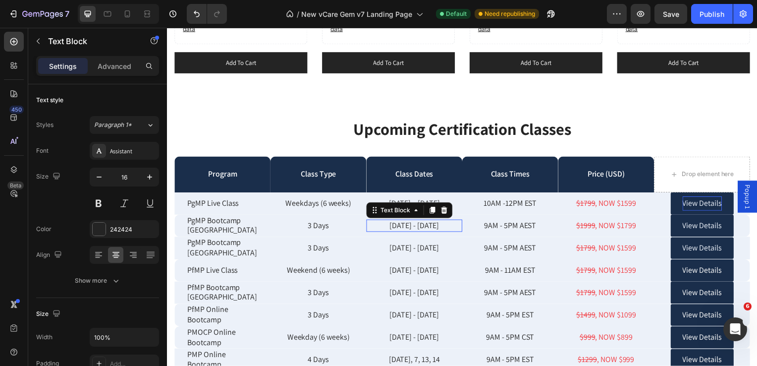
click at [404, 227] on p "Aug 18 - Aug 20" at bounding box center [416, 227] width 95 height 10
click at [400, 228] on p "Aug 18 - Aug 20" at bounding box center [416, 227] width 95 height 10
click at [428, 227] on p "Sep 20 - Aug 20" at bounding box center [416, 227] width 95 height 10
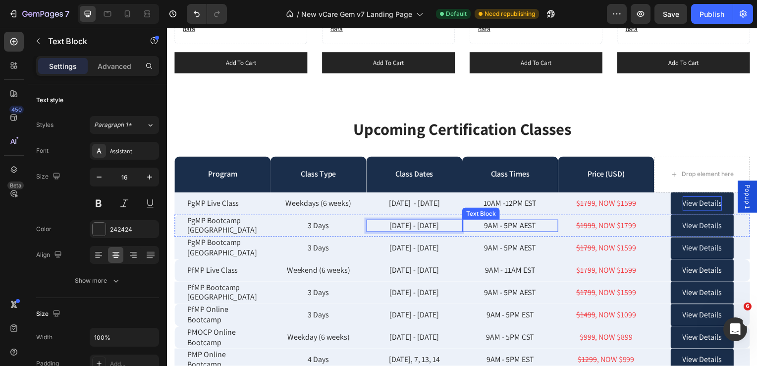
click at [489, 225] on p "9AM - 5PM AEST" at bounding box center [512, 227] width 95 height 10
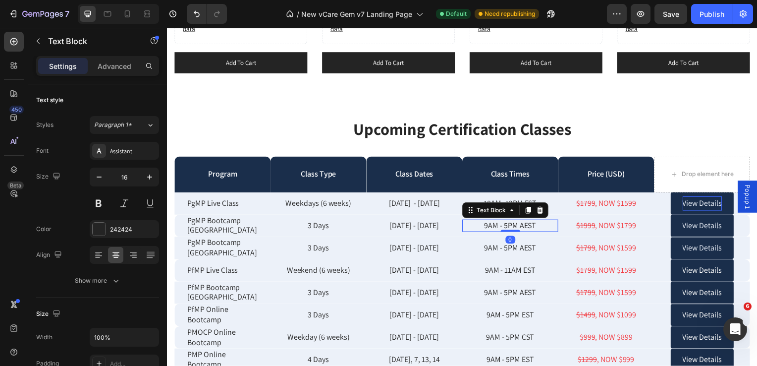
click at [489, 225] on p "9AM - 5PM AEST" at bounding box center [512, 227] width 95 height 10
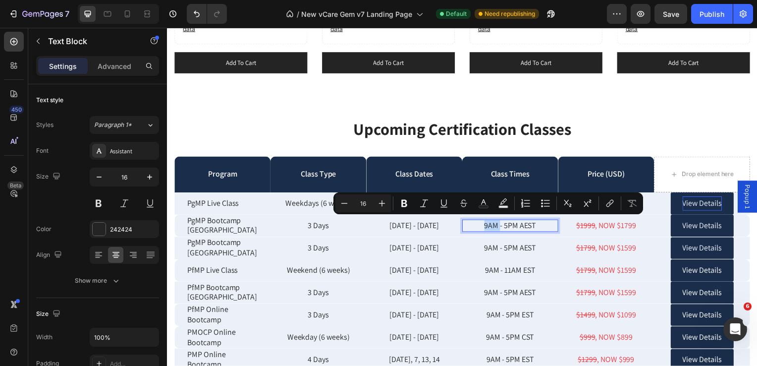
click at [487, 227] on p "9AM - 5PM AEST" at bounding box center [512, 227] width 95 height 10
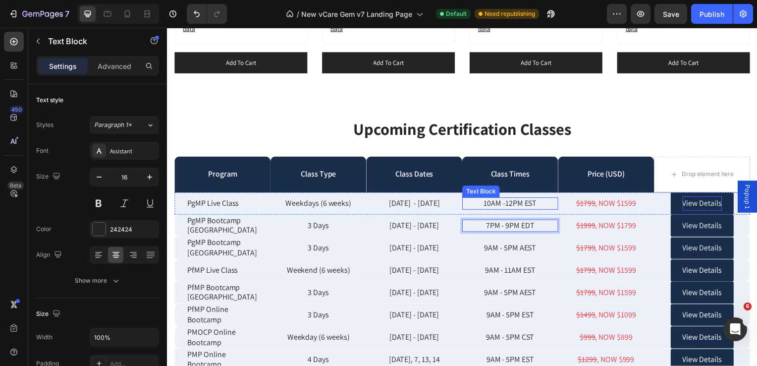
click at [529, 203] on p "10AM -12PM EST" at bounding box center [512, 205] width 95 height 10
click at [528, 225] on p "7PM - 9PM EDT" at bounding box center [512, 227] width 95 height 10
click at [527, 226] on p "7PM - 9PM EDT" at bounding box center [512, 227] width 95 height 10
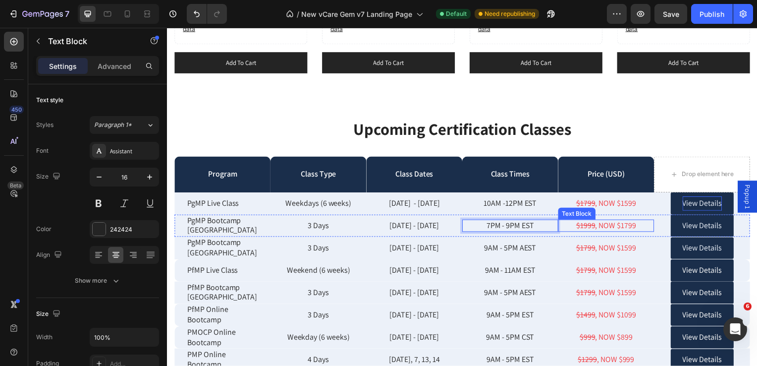
click at [629, 228] on p "$1999 , NOW $1799" at bounding box center [609, 227] width 95 height 10
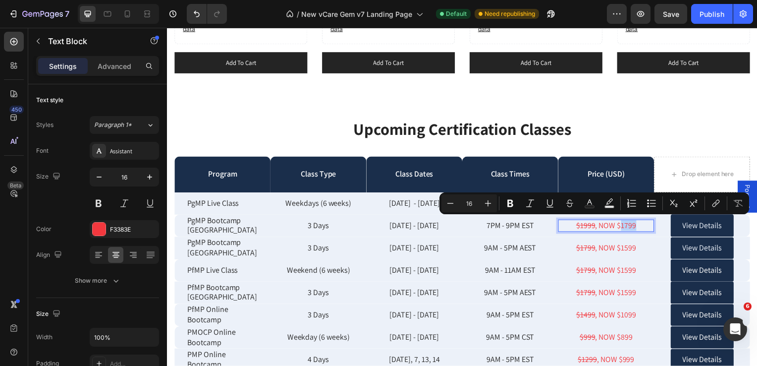
click at [622, 224] on p "$1999 , NOW $1799" at bounding box center [609, 227] width 95 height 10
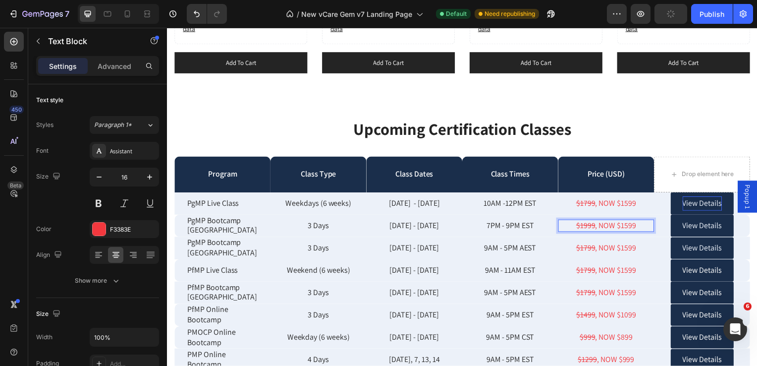
click at [582, 224] on s "$1999" at bounding box center [589, 227] width 19 height 10
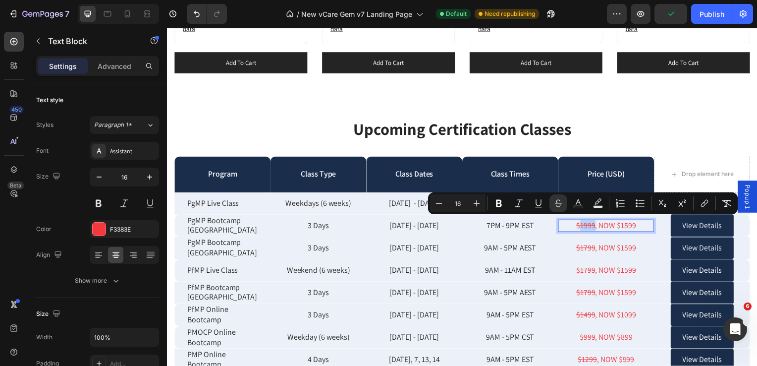
click at [585, 227] on s "$1999" at bounding box center [589, 227] width 19 height 10
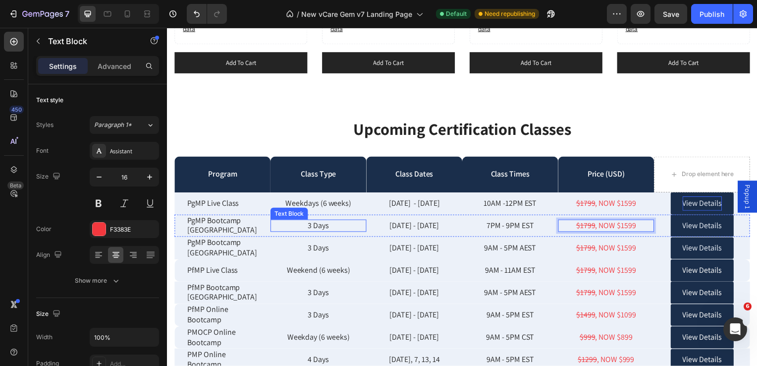
click at [322, 225] on p "3 Days" at bounding box center [319, 227] width 95 height 10
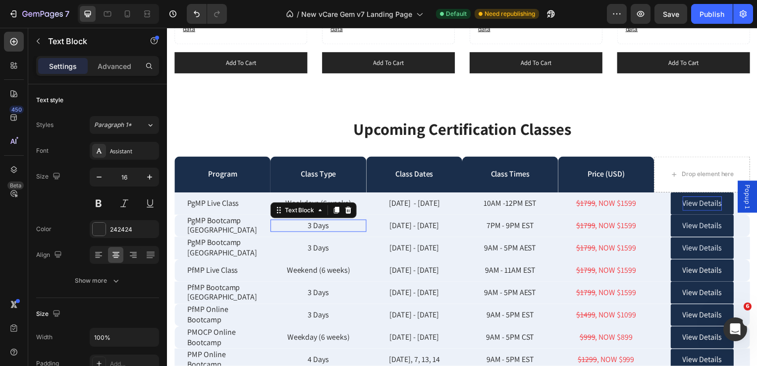
click at [322, 225] on p "3 Days" at bounding box center [319, 227] width 95 height 10
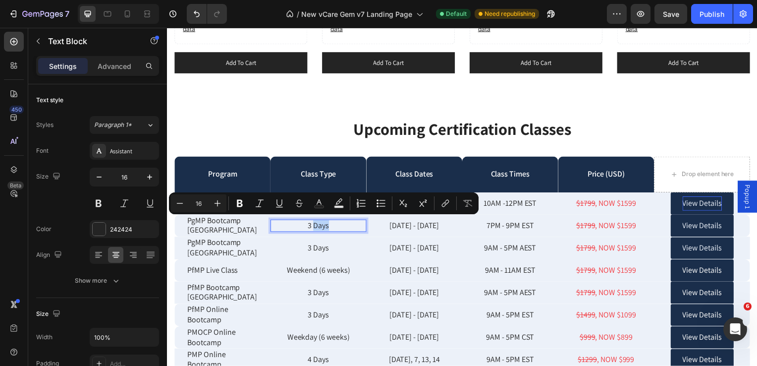
click at [312, 227] on p "3 Days" at bounding box center [319, 227] width 95 height 10
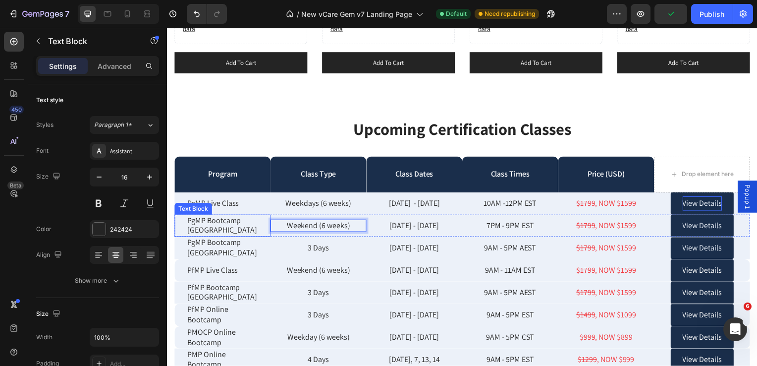
click at [230, 229] on p "PgMP Bootcamp Melbourne" at bounding box center [222, 227] width 71 height 21
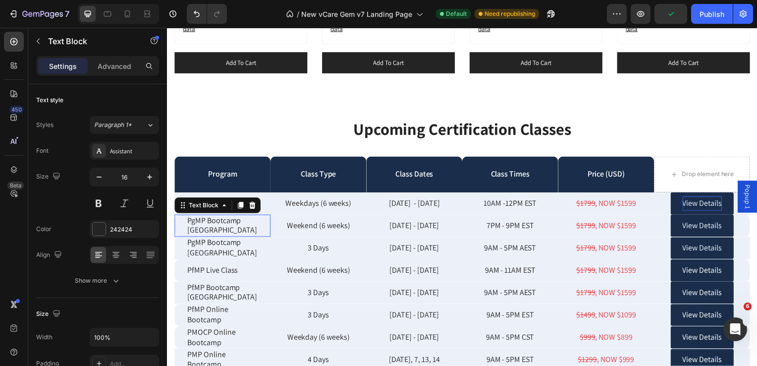
click at [230, 229] on p "PgMP Bootcamp Melbourne" at bounding box center [222, 227] width 71 height 21
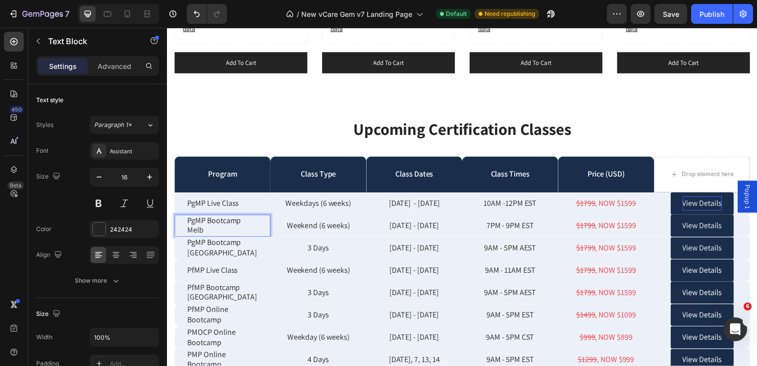
scroll to position [2461, 0]
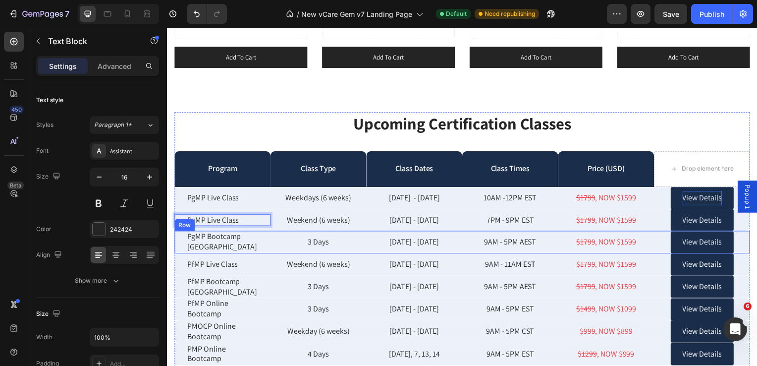
click at [407, 245] on p "Aug 15 - 17" at bounding box center [416, 244] width 95 height 10
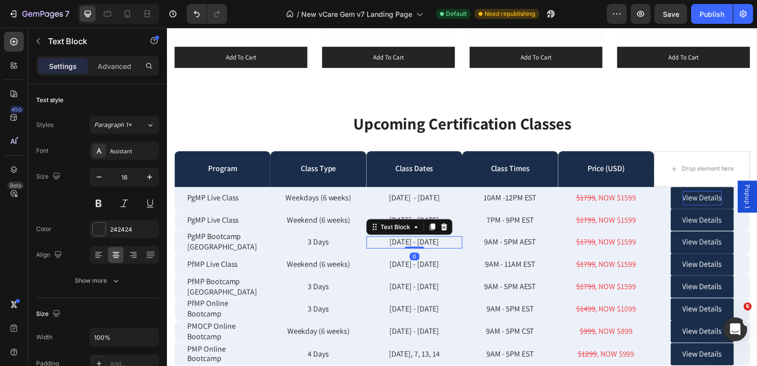
click at [407, 248] on div at bounding box center [416, 249] width 20 height 2
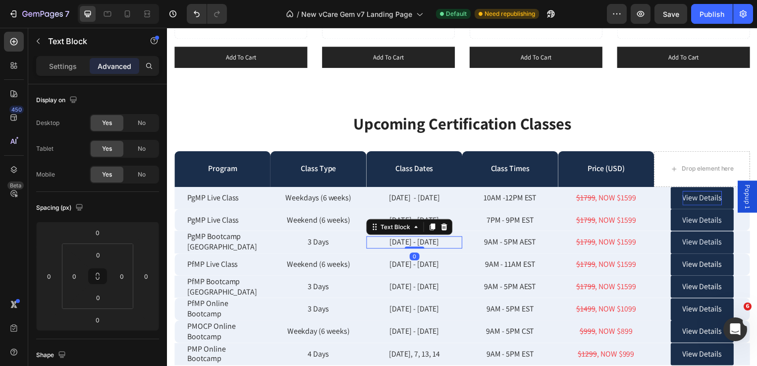
click at [407, 242] on p "Aug 15 - 17" at bounding box center [416, 244] width 95 height 10
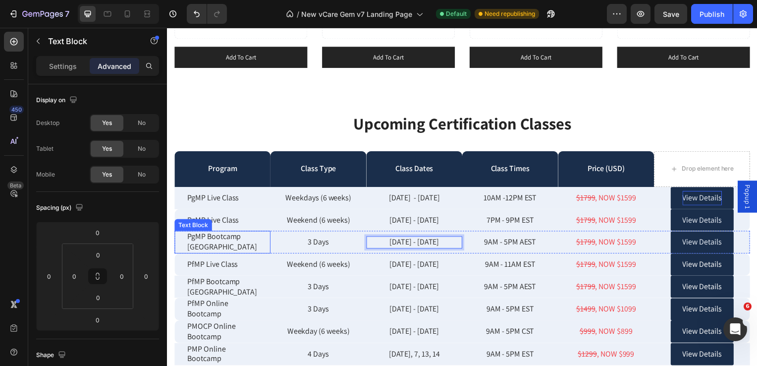
click at [220, 247] on p "PgMP Bootcamp Sydney" at bounding box center [222, 243] width 71 height 21
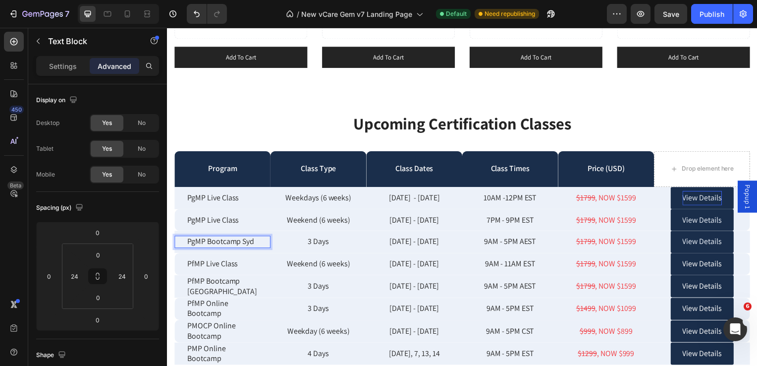
scroll to position [2466, 0]
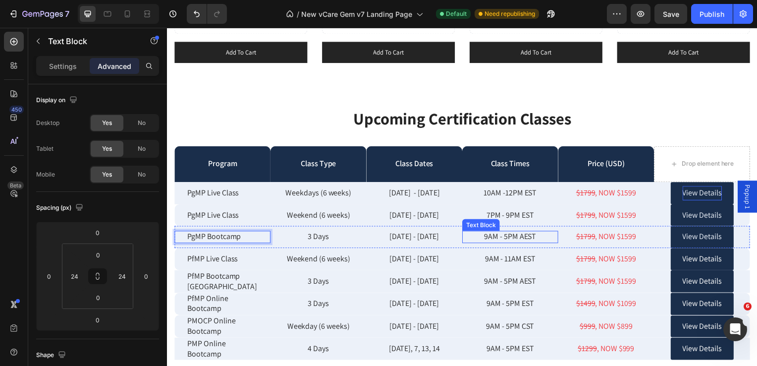
click at [526, 237] on p "9AM - 5PM AEST" at bounding box center [512, 238] width 95 height 10
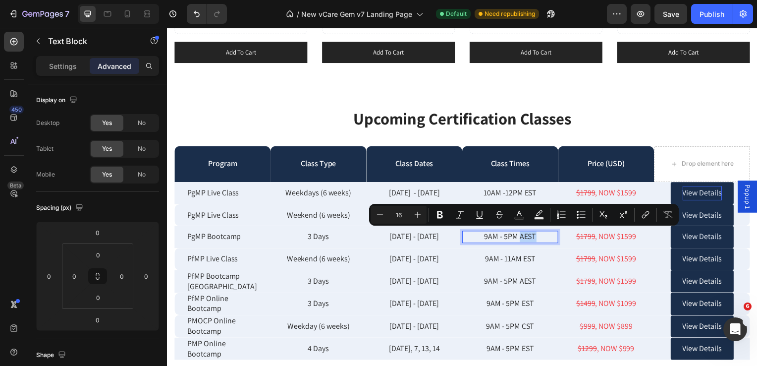
click at [523, 235] on p "9AM - 5PM AEST" at bounding box center [512, 238] width 95 height 10
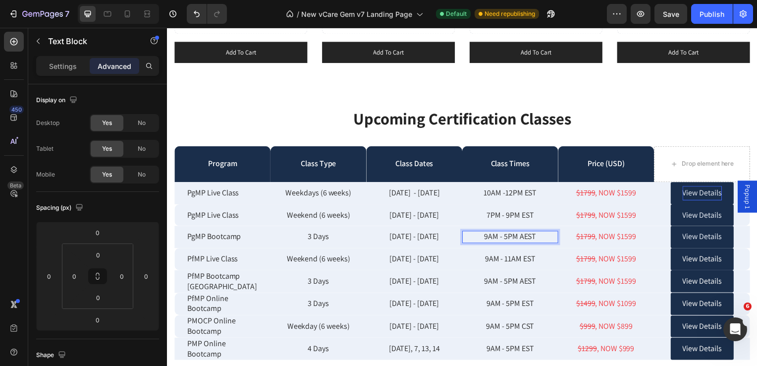
click at [528, 238] on p "9AM - 5PM AEST" at bounding box center [512, 238] width 95 height 10
click at [582, 235] on s "$1799" at bounding box center [589, 238] width 19 height 10
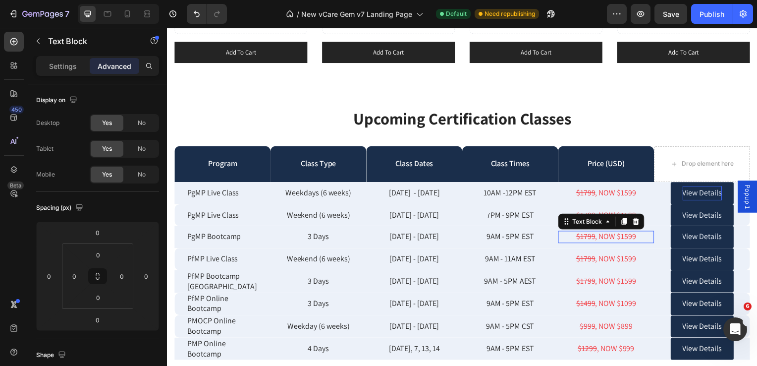
click at [582, 235] on s "$1799" at bounding box center [589, 238] width 19 height 10
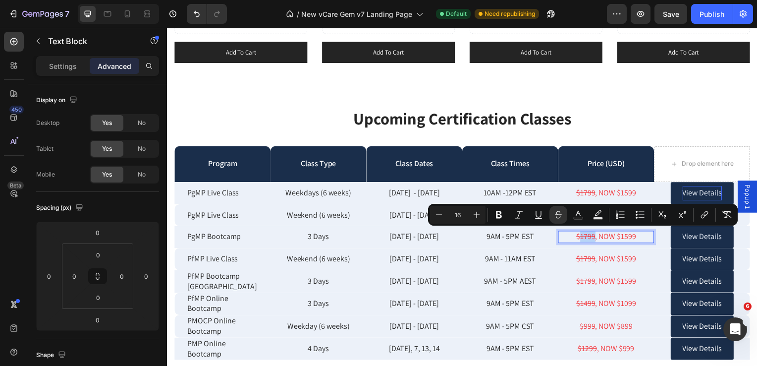
click at [585, 237] on s "$1799" at bounding box center [589, 238] width 19 height 10
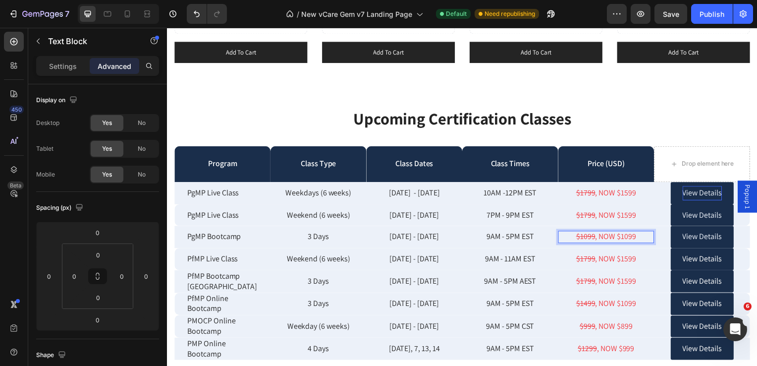
click at [585, 237] on s "$1099" at bounding box center [589, 238] width 19 height 10
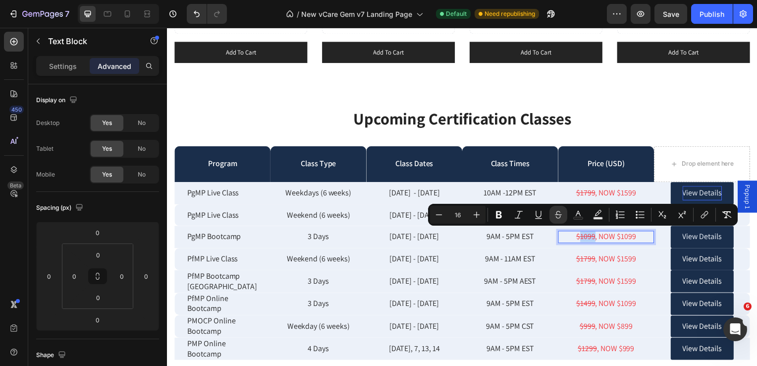
click at [585, 237] on s "$1099" at bounding box center [589, 238] width 19 height 10
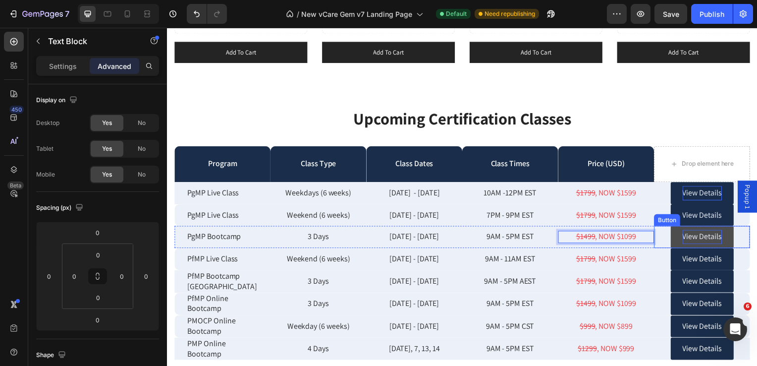
click at [687, 241] on p "View Details" at bounding box center [707, 239] width 40 height 14
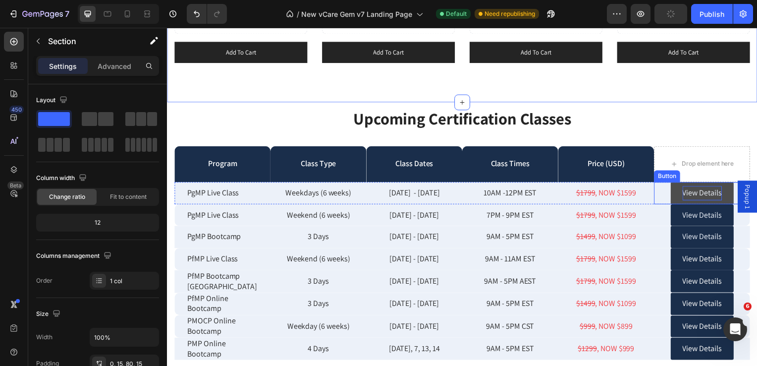
click at [696, 184] on link "View Details" at bounding box center [706, 194] width 63 height 22
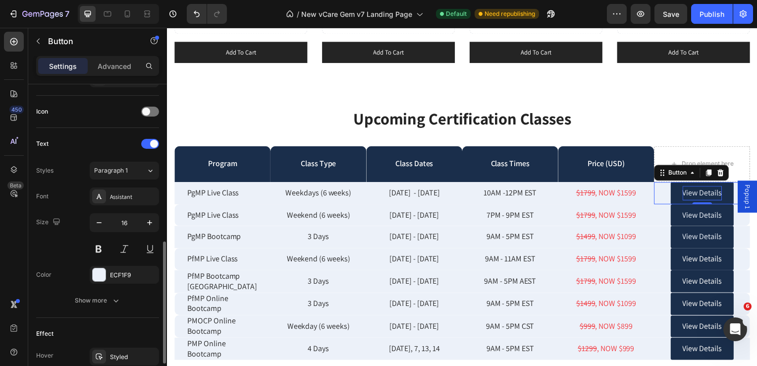
scroll to position [476, 0]
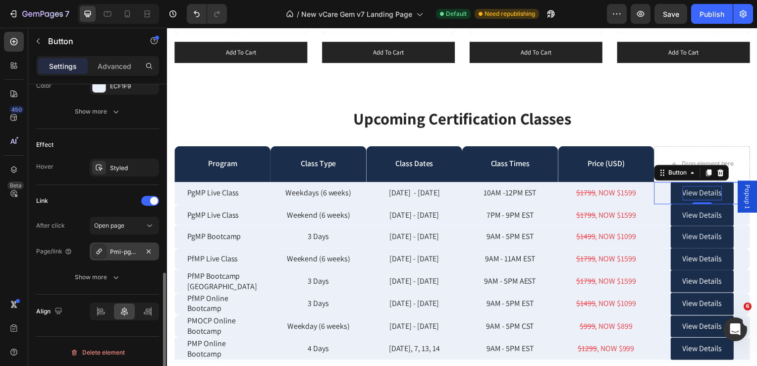
click at [127, 253] on div "Pmi-pgmp-program-management-professional-certification-exam-prep-online-trainin…" at bounding box center [124, 251] width 29 height 9
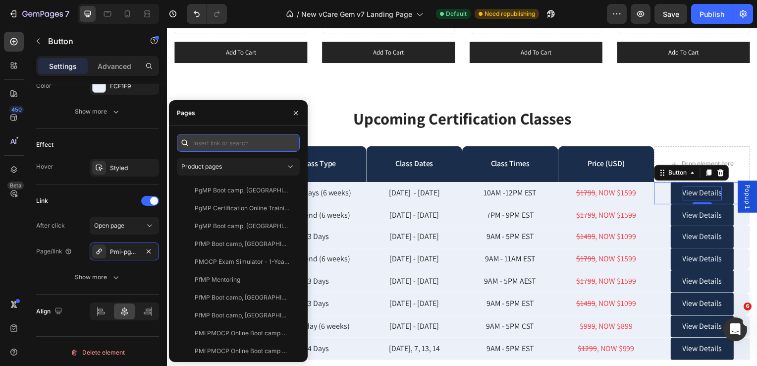
click at [203, 146] on input "text" at bounding box center [238, 143] width 123 height 18
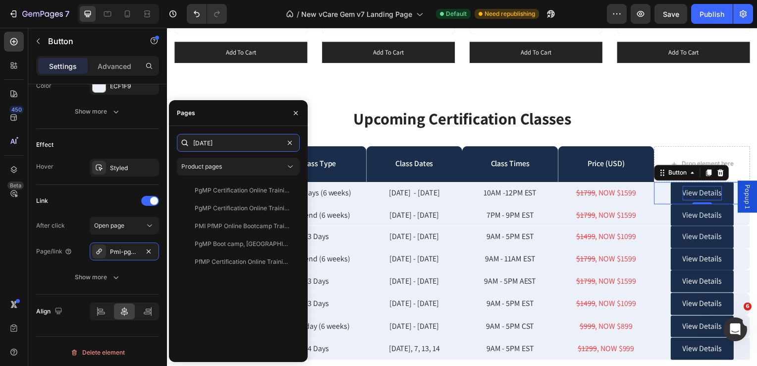
drag, startPoint x: 242, startPoint y: 143, endPoint x: 189, endPoint y: 145, distance: 53.6
click at [189, 145] on div "september 19" at bounding box center [238, 143] width 123 height 18
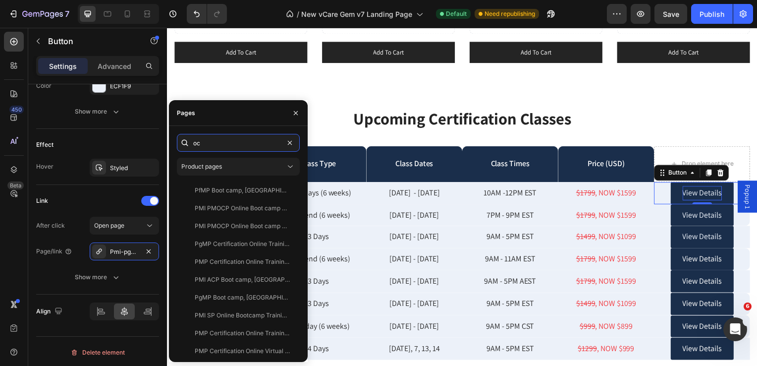
type input "o"
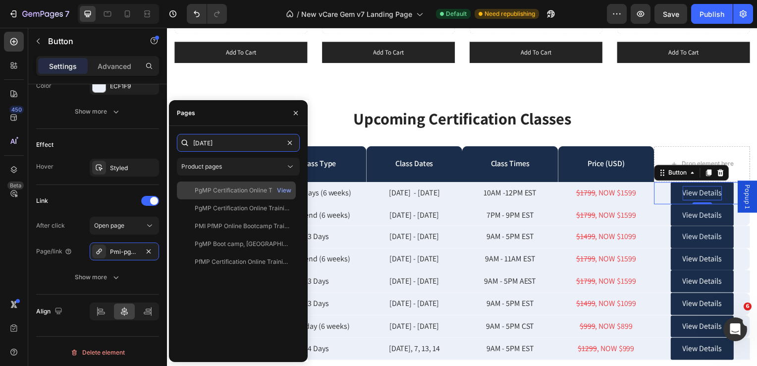
type input "september 19"
click at [214, 192] on div "PgMP Certification Online Training Program, August 15, 2025 - September 19, 202…" at bounding box center [242, 190] width 95 height 9
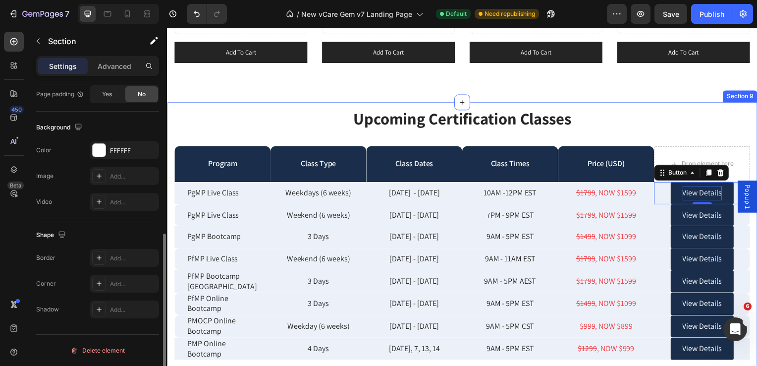
click at [751, 144] on div "Upcoming Certification Classes Heading Row Program Text Block Class Type Text B…" at bounding box center [464, 260] width 595 height 315
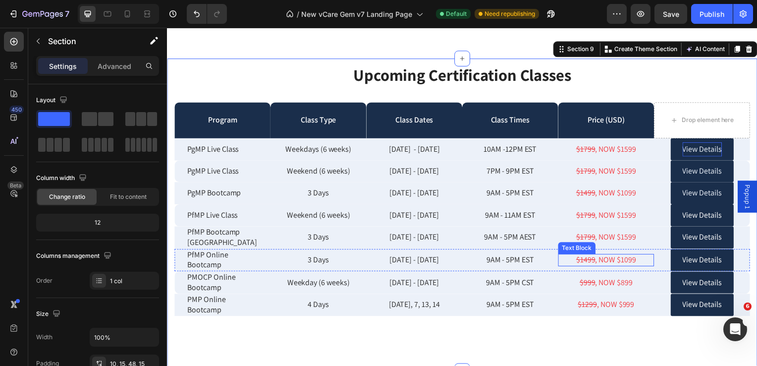
scroll to position [2516, 0]
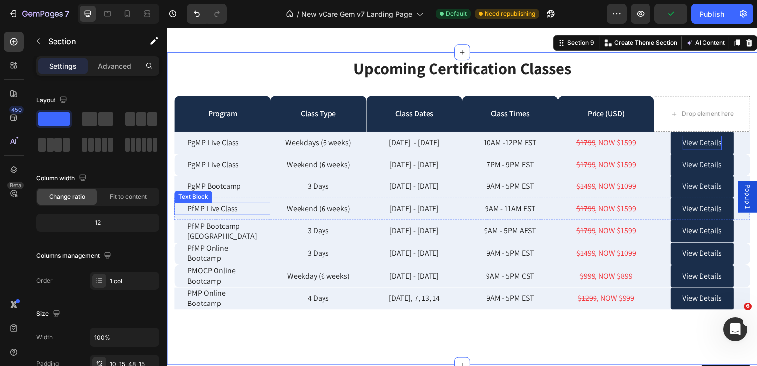
click at [238, 208] on p "PfMP Live Class" at bounding box center [222, 210] width 71 height 10
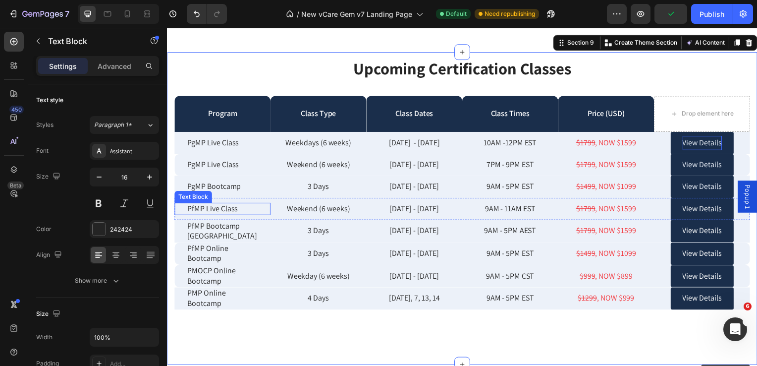
click at [238, 208] on p "PfMP Live Class" at bounding box center [222, 210] width 71 height 10
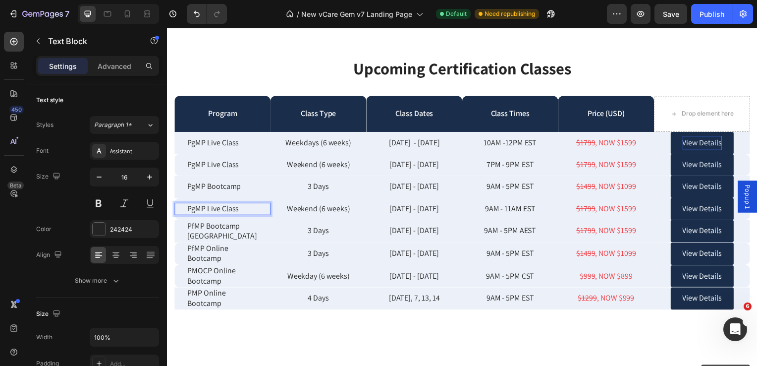
click at [240, 208] on p "PgMP Live Class" at bounding box center [222, 210] width 71 height 10
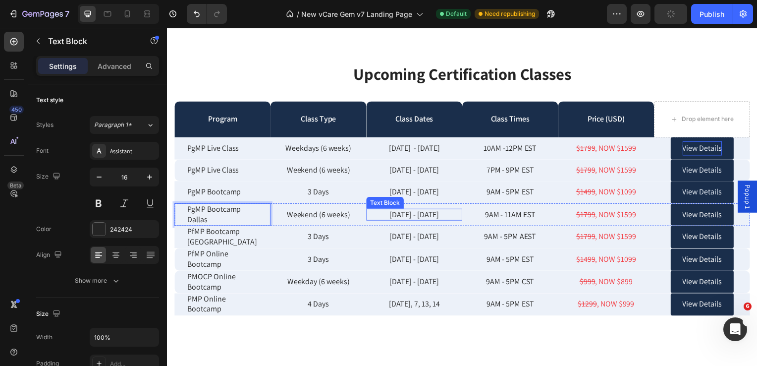
click at [409, 217] on p "Aug 10 - Sep 14" at bounding box center [416, 216] width 95 height 10
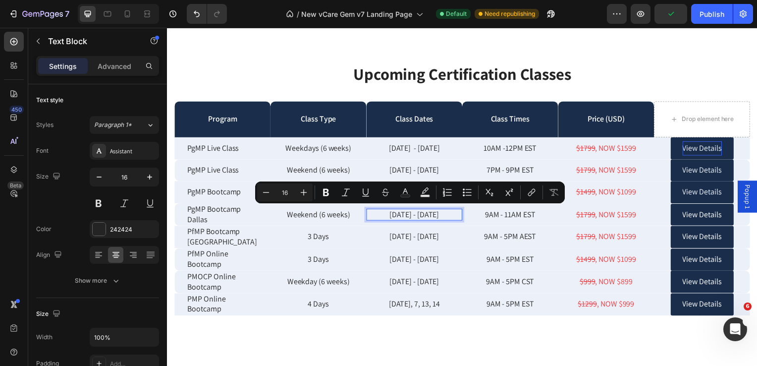
click at [399, 216] on p "Aug 10 - Sep 14" at bounding box center [416, 216] width 95 height 10
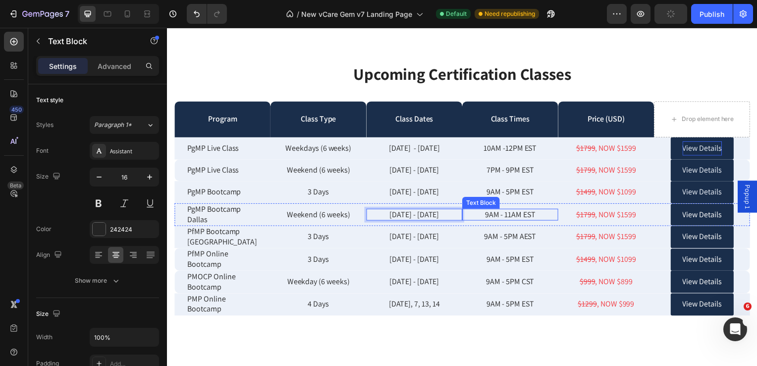
click at [489, 216] on p "9AM - 11AM EST" at bounding box center [512, 216] width 95 height 10
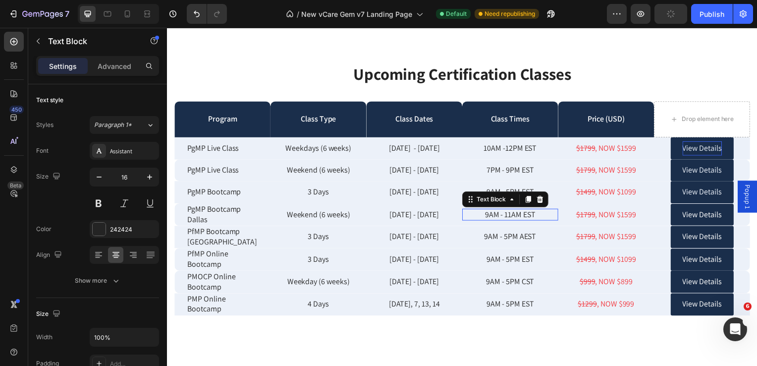
click at [489, 216] on p "9AM - 11AM EST" at bounding box center [512, 216] width 95 height 10
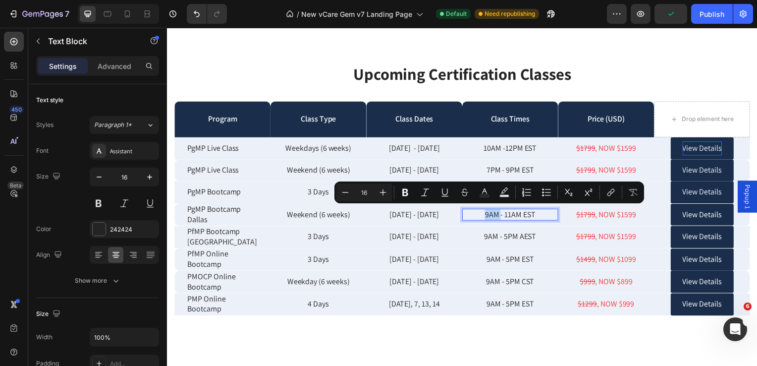
click at [492, 215] on p "9AM - 11AM EST" at bounding box center [512, 216] width 95 height 10
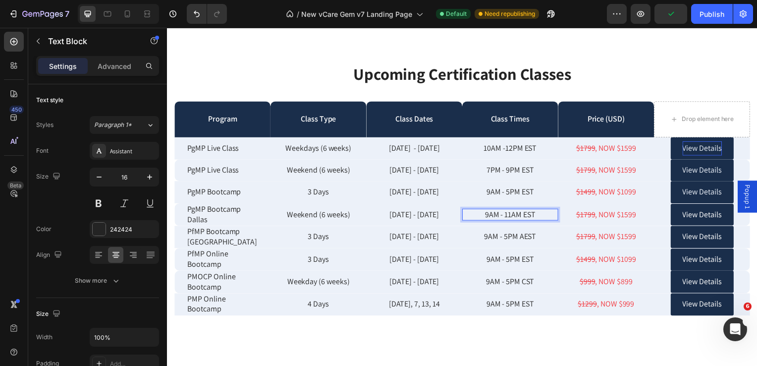
click at [510, 214] on p "9AM - 11AM EST" at bounding box center [512, 216] width 95 height 10
click at [582, 215] on s "$1799" at bounding box center [589, 216] width 19 height 10
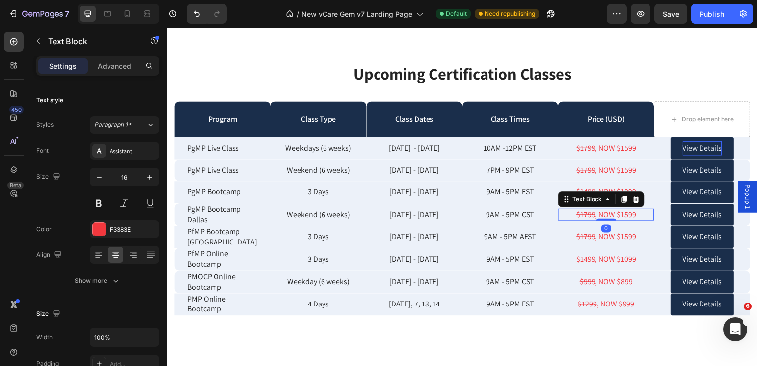
click at [582, 215] on s "$1799" at bounding box center [589, 216] width 19 height 10
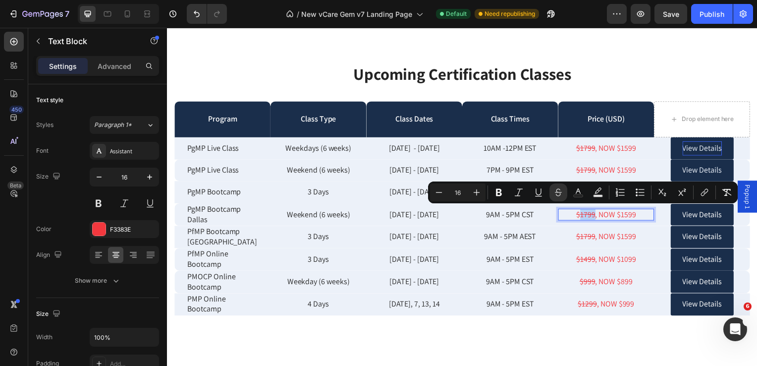
click at [585, 214] on s "$1799" at bounding box center [589, 216] width 19 height 10
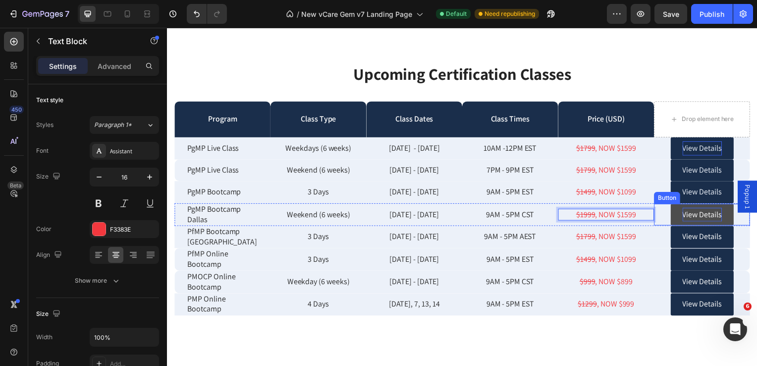
click at [693, 215] on p "View Details" at bounding box center [707, 216] width 40 height 14
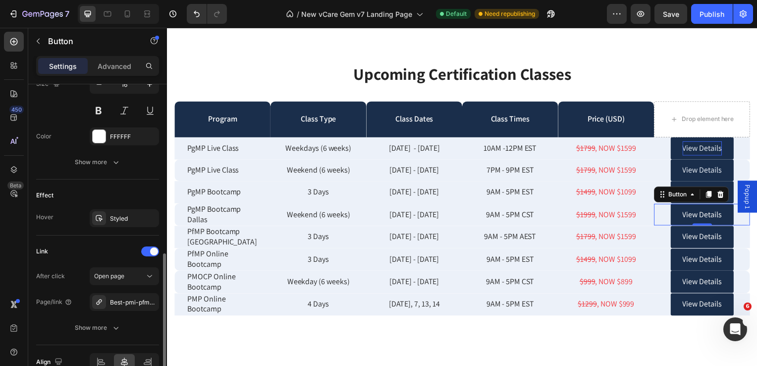
scroll to position [426, 0]
click at [122, 300] on div "Best-pmi-pfmp-portfolio-management-professional-certification-exam-online-prep-…" at bounding box center [124, 301] width 29 height 9
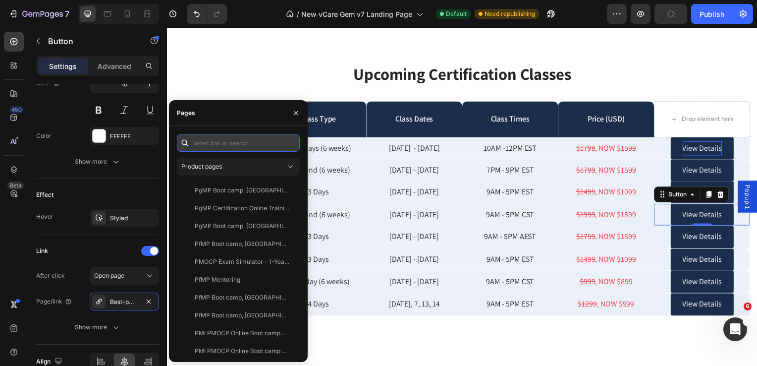
click at [214, 146] on input "text" at bounding box center [238, 143] width 123 height 18
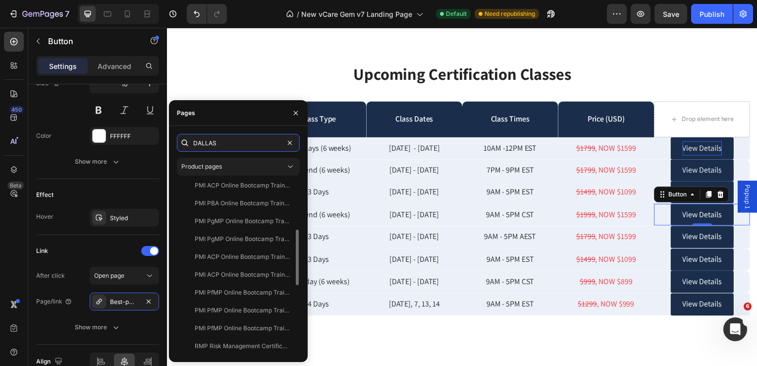
scroll to position [148, 0]
type input "D"
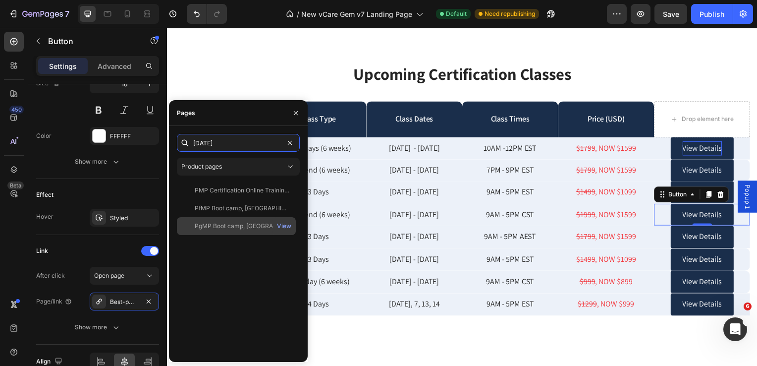
type input "SEPTEMBER 22"
click at [245, 228] on div "PgMP Boot camp, [GEOGRAPHIC_DATA], [GEOGRAPHIC_DATA] | [DATE]-[DATE] | PMI PgMP…" at bounding box center [242, 226] width 95 height 9
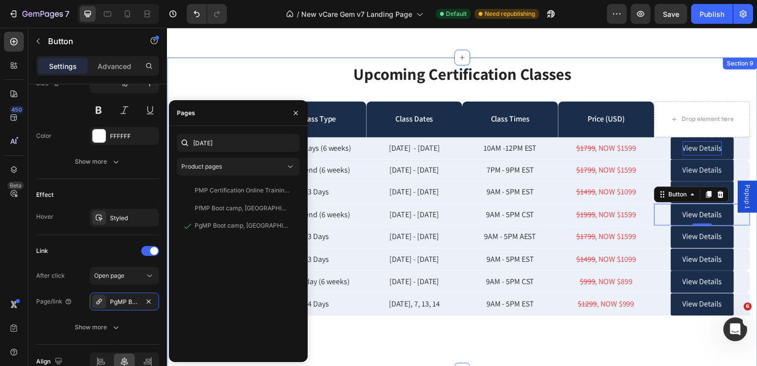
click at [690, 347] on div "Upcoming Certification Classes Heading Row Program Text Block Class Type Text B…" at bounding box center [464, 206] width 580 height 287
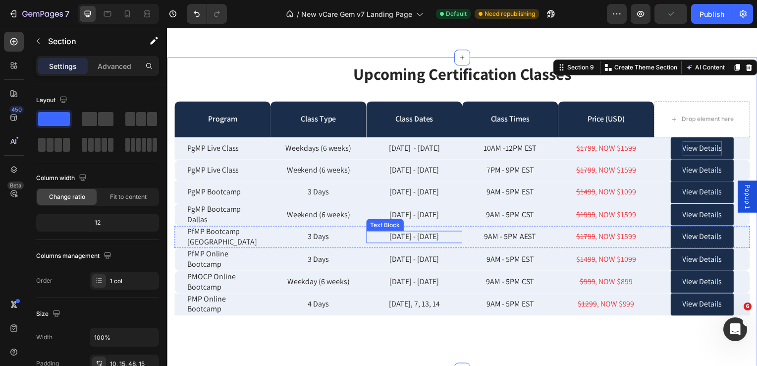
click at [403, 238] on p "Aug 12 - 14" at bounding box center [416, 238] width 95 height 10
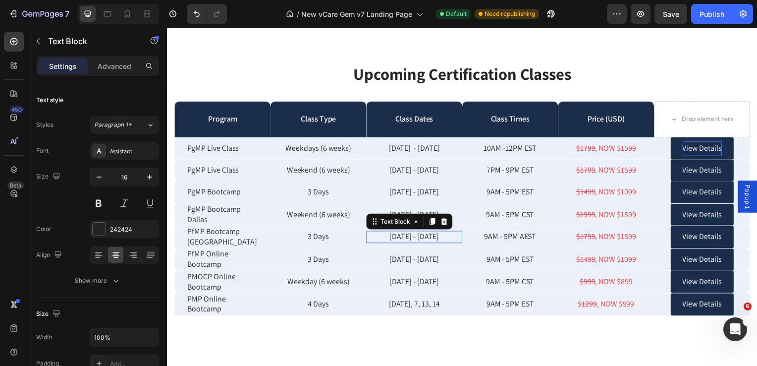
click at [403, 238] on p "Aug 12 - 14" at bounding box center [416, 238] width 95 height 10
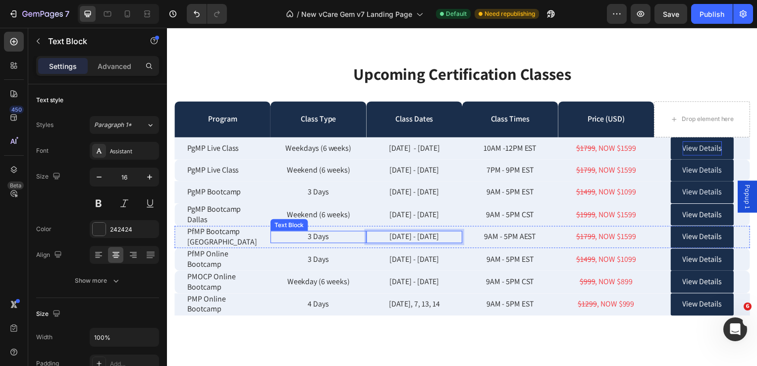
click at [326, 240] on p "3 Days" at bounding box center [319, 238] width 95 height 10
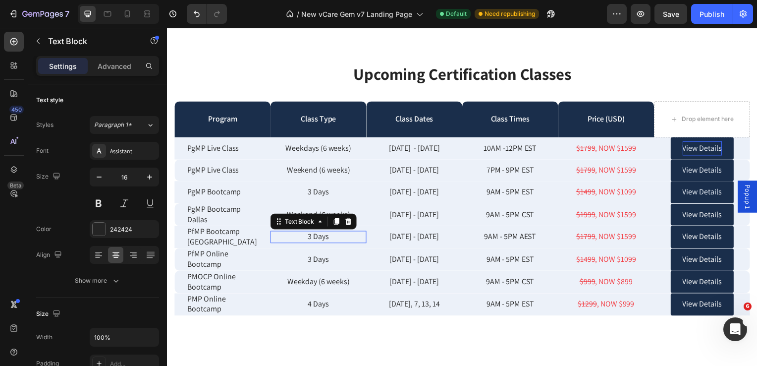
click at [326, 240] on div "3 Days Text Block 0" at bounding box center [319, 238] width 97 height 12
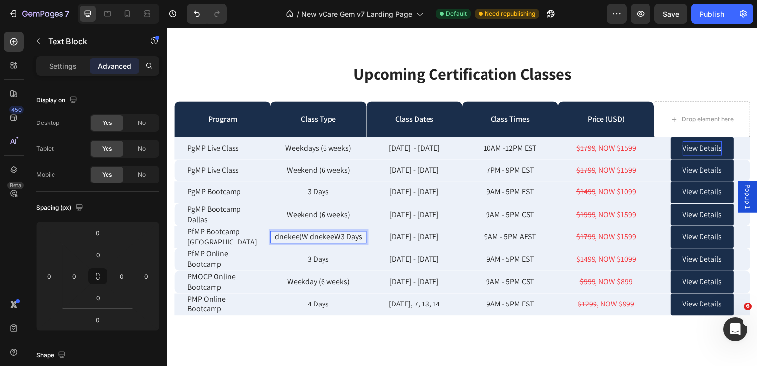
click at [359, 237] on p "dnekee(W dnekeeW3 Days" at bounding box center [319, 238] width 95 height 10
click at [355, 236] on p "eW dnekee(W s" at bounding box center [319, 238] width 95 height 10
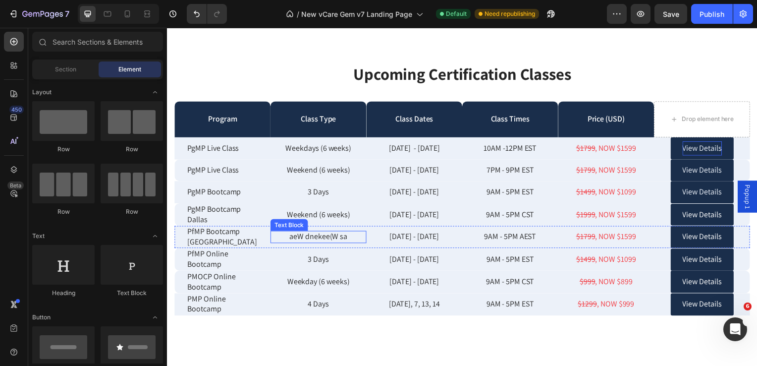
click at [344, 237] on p "aeW dnekee(W sa" at bounding box center [319, 238] width 95 height 10
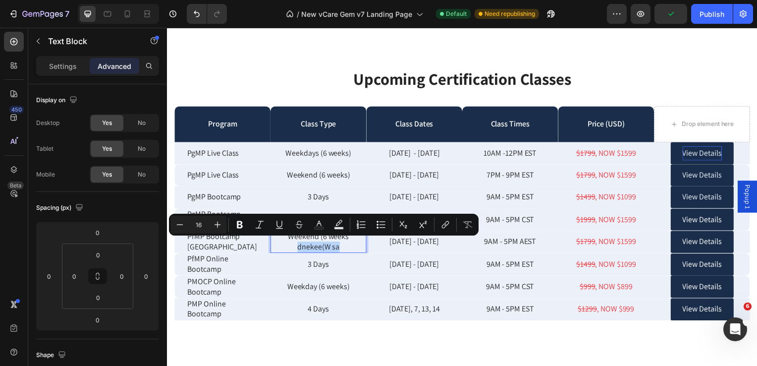
scroll to position [2511, 0]
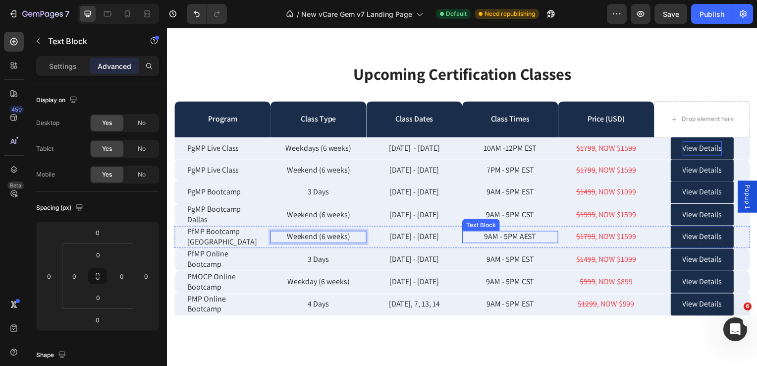
click at [500, 235] on p "9AM - 5PM AEST" at bounding box center [512, 238] width 95 height 10
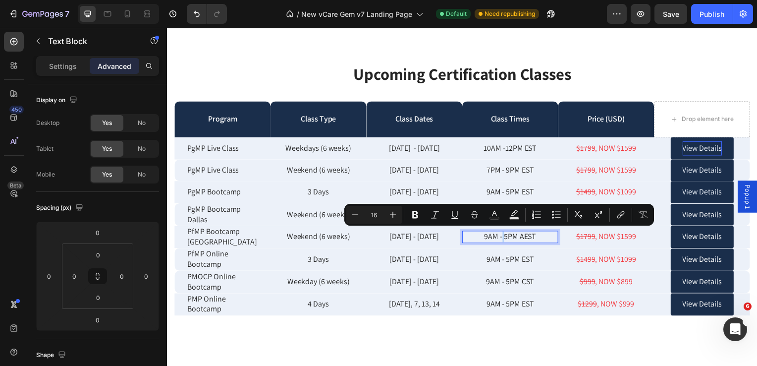
click at [486, 236] on p "9AM - 5PM AEST" at bounding box center [512, 238] width 95 height 10
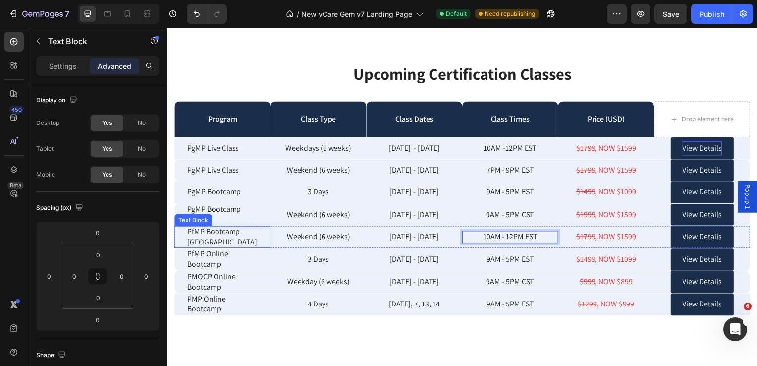
click at [213, 242] on p "PfMP Bootcamp Sydney" at bounding box center [222, 239] width 71 height 21
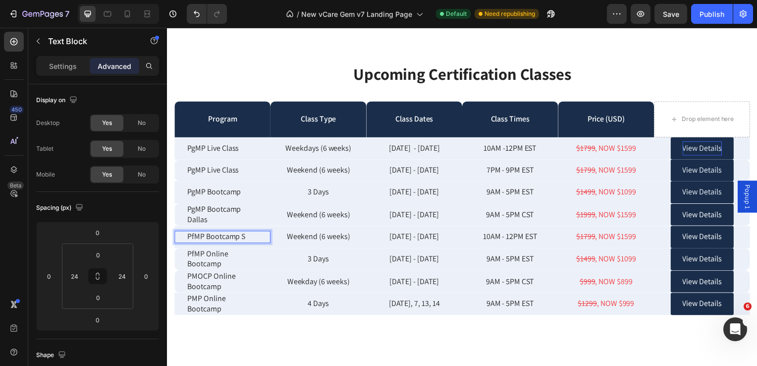
scroll to position [2516, 0]
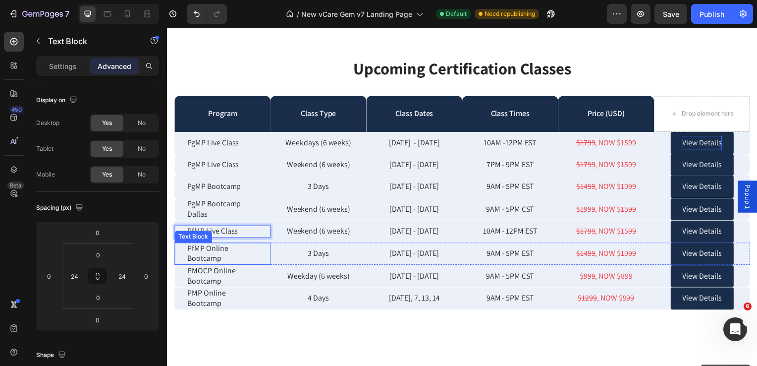
click at [216, 253] on p "PfMP Online Bootcamp" at bounding box center [222, 255] width 71 height 21
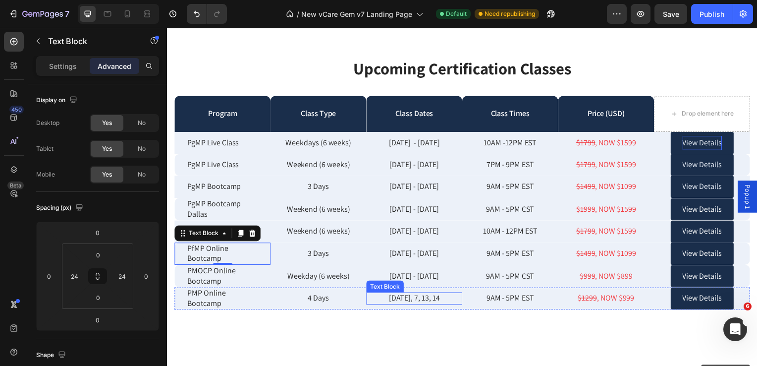
click at [408, 299] on p "Sep 6, 7, 13, 14" at bounding box center [416, 300] width 95 height 10
click at [406, 299] on p "Sep 6, 7, 13, 14" at bounding box center [416, 300] width 95 height 10
click at [443, 297] on p "Sep 6, 7, 13, 14" at bounding box center [416, 300] width 95 height 10
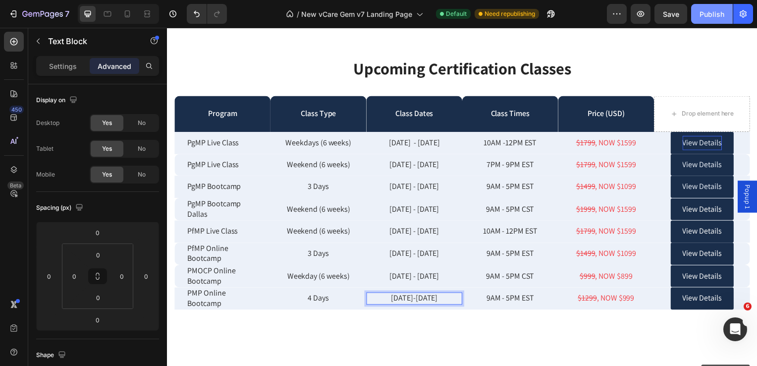
click at [705, 14] on div "Publish" at bounding box center [712, 14] width 25 height 10
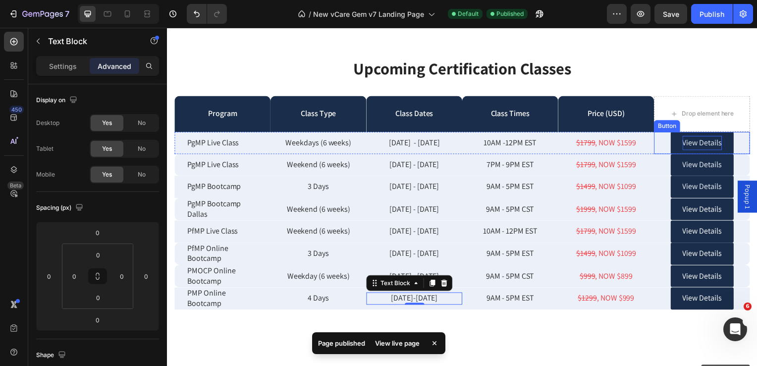
click at [687, 144] on p "View Details" at bounding box center [707, 144] width 40 height 14
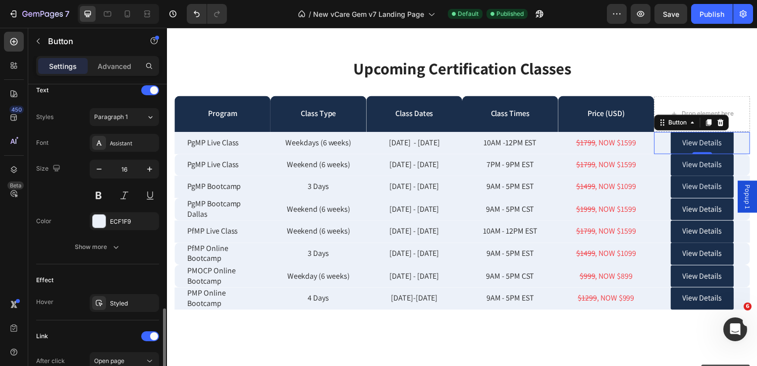
scroll to position [447, 0]
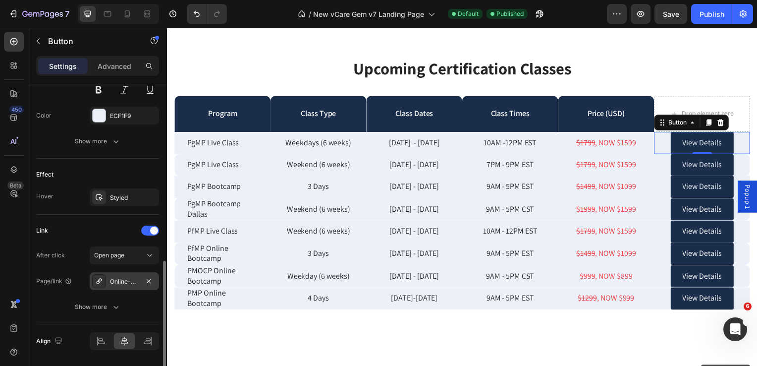
click at [135, 280] on div "Online-program-management-professional-pgmp-certification-exam-training-course" at bounding box center [124, 281] width 29 height 9
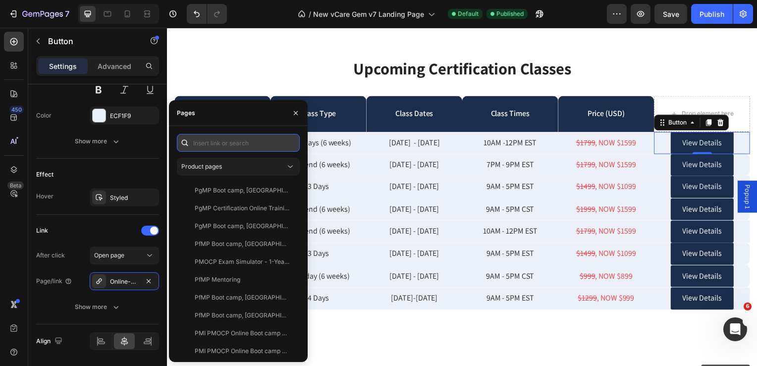
click at [239, 144] on input "text" at bounding box center [238, 143] width 123 height 18
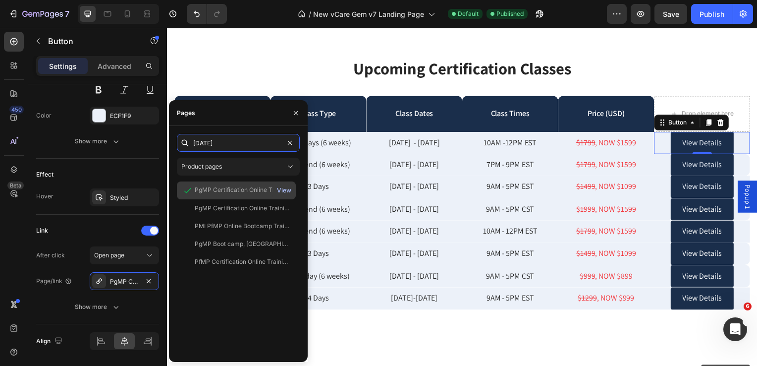
type input "september 19"
click at [285, 192] on div "View" at bounding box center [284, 190] width 14 height 9
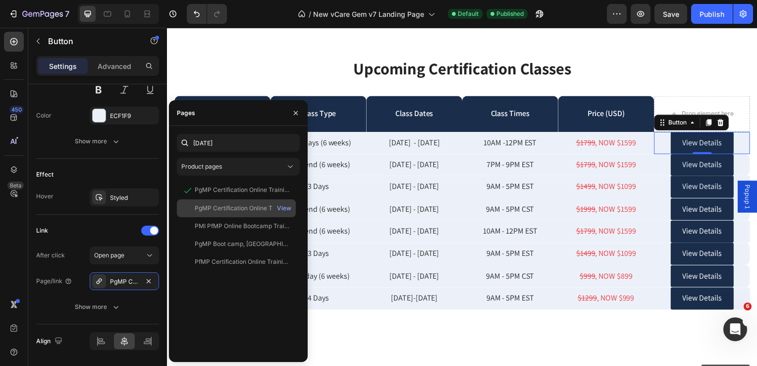
click at [220, 207] on div "PgMP Certification Online Training Program, [DATE] – [DATE] | 10 AM - 12 PM (ED…" at bounding box center [242, 208] width 95 height 9
click at [283, 207] on div "View" at bounding box center [284, 208] width 14 height 9
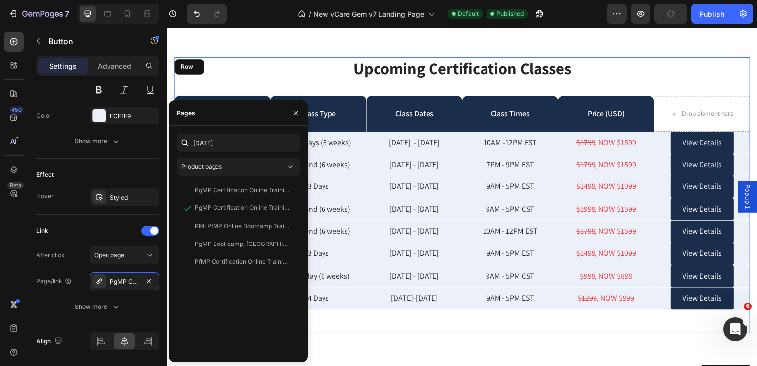
click at [397, 330] on div "Upcoming Certification Classes Heading Row Program Text Block Class Type Text B…" at bounding box center [464, 197] width 580 height 278
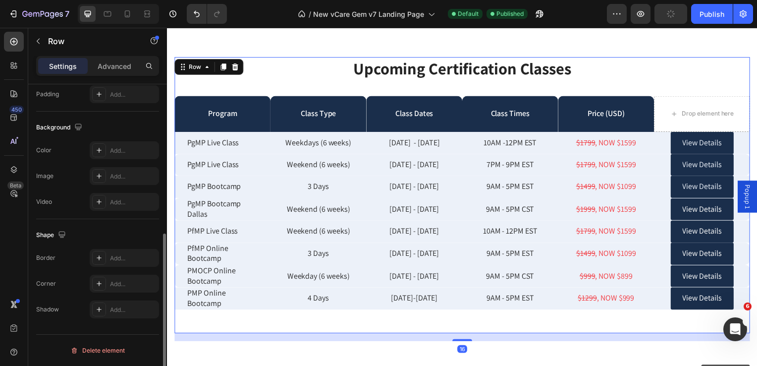
scroll to position [0, 0]
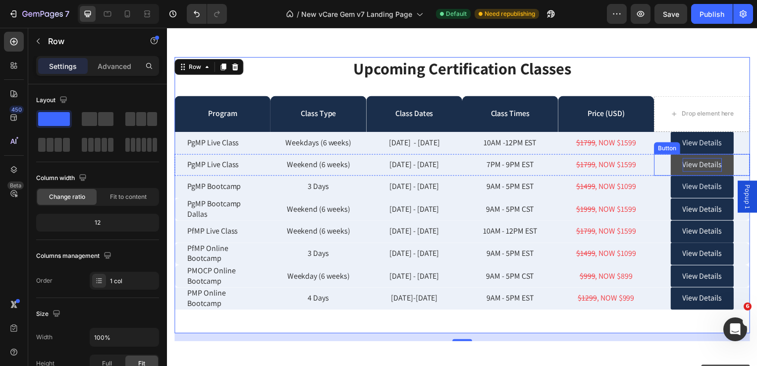
click at [687, 167] on p "View Details" at bounding box center [707, 166] width 40 height 14
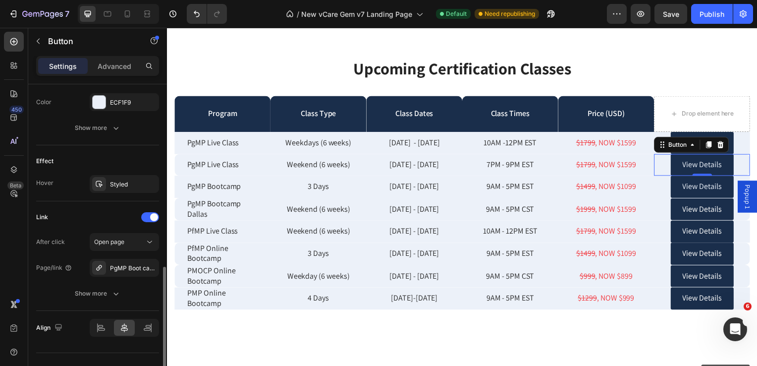
scroll to position [461, 0]
click at [117, 289] on icon "button" at bounding box center [116, 293] width 10 height 10
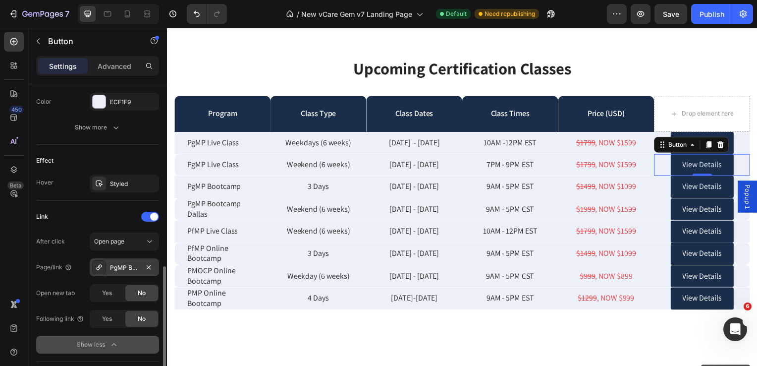
click at [122, 265] on div "PgMP Boot camp, Melbourne, Australia | August 18 - 20, 2025 | PMI PgMP Certific…" at bounding box center [124, 267] width 29 height 9
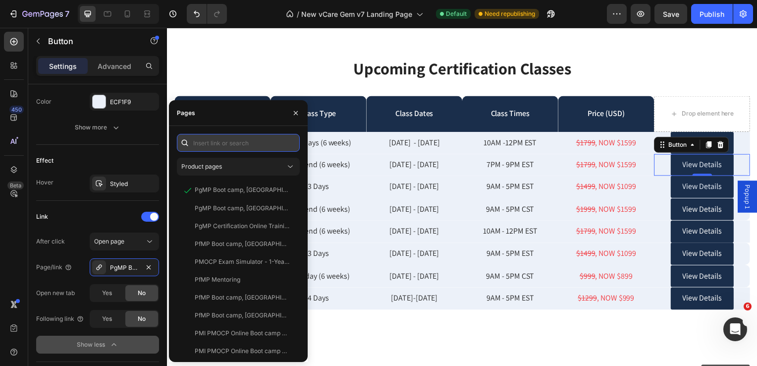
click at [203, 144] on input "text" at bounding box center [238, 143] width 123 height 18
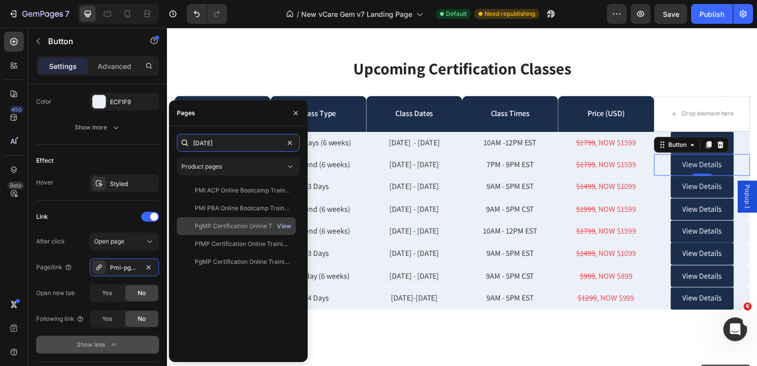
type input "september 20"
click at [287, 225] on div "View" at bounding box center [284, 226] width 14 height 9
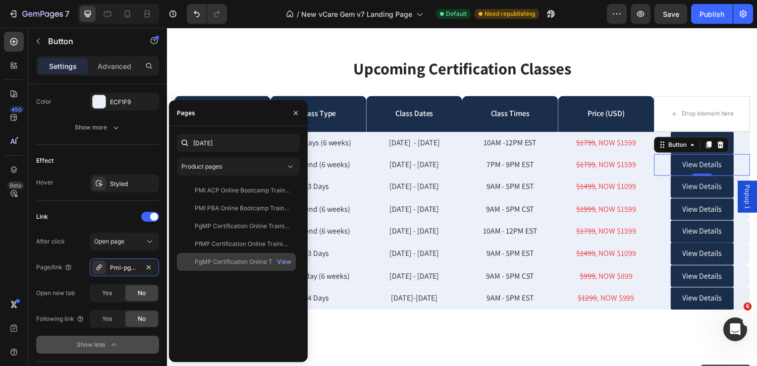
click at [222, 261] on div "PgMP Certification Online Training Program, [DATE] - [DATE] | 7 - 9 PM (EDT) | …" at bounding box center [242, 261] width 95 height 9
click at [280, 261] on div "View" at bounding box center [284, 261] width 14 height 9
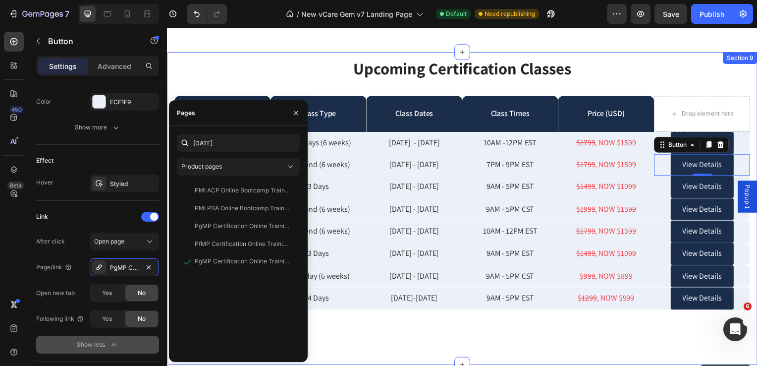
click at [462, 344] on div "Upcoming Certification Classes Heading Row Program Text Block Class Type Text B…" at bounding box center [464, 210] width 595 height 315
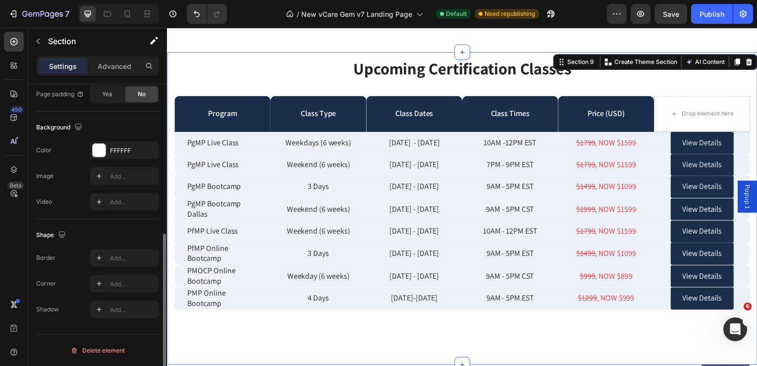
scroll to position [0, 0]
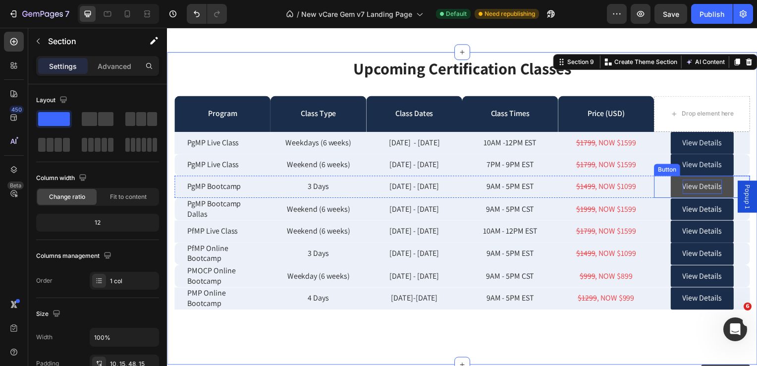
click at [690, 185] on p "View Details" at bounding box center [707, 188] width 40 height 14
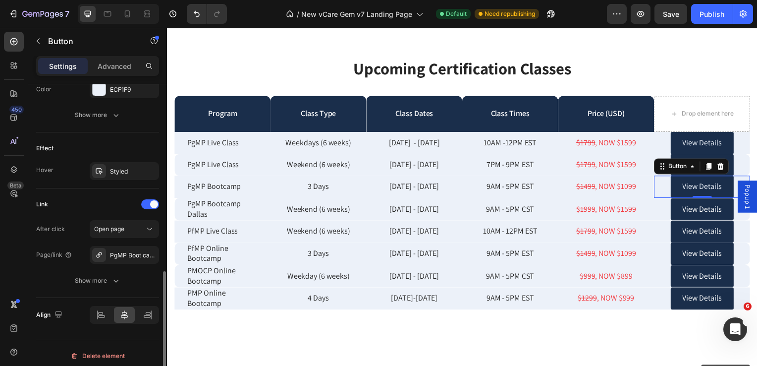
scroll to position [473, 0]
click at [126, 253] on div "PgMP Boot camp, Sydney, Australia | August 25 - 27, 2025 | PgMP Exam Prep | PgM…" at bounding box center [124, 254] width 29 height 9
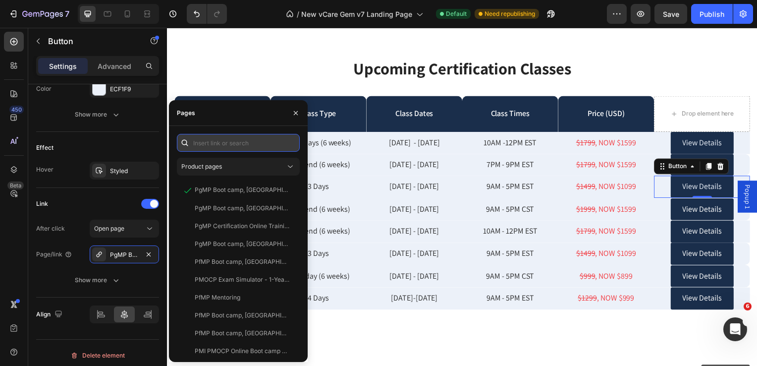
click at [231, 144] on input "text" at bounding box center [238, 143] width 123 height 18
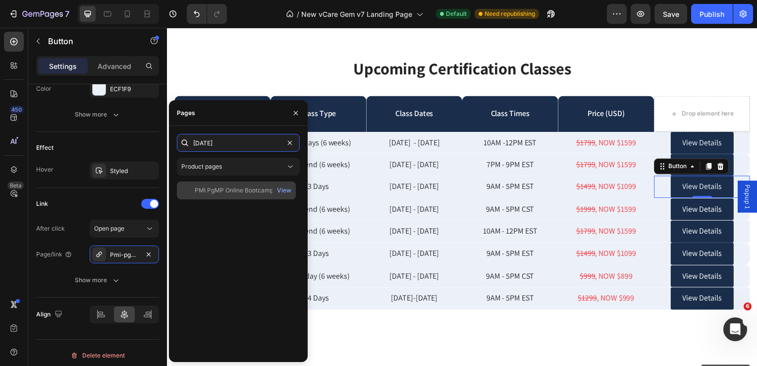
type input "october 3"
click at [218, 189] on div "PMI PgMP Online Bootcamp Training Course, [DATE] - [DATE], [GEOGRAPHIC_DATA] / …" at bounding box center [242, 190] width 95 height 9
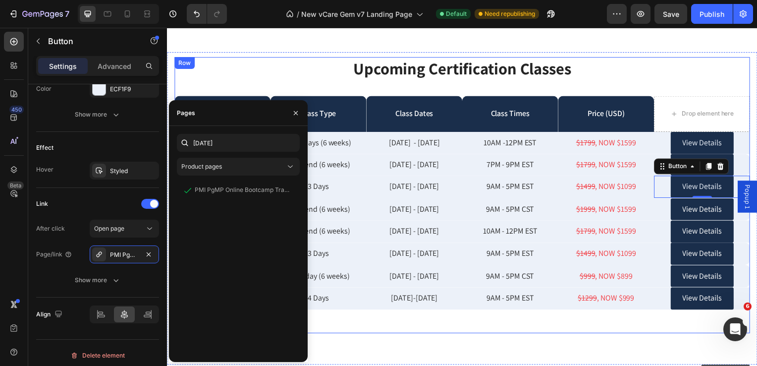
click at [396, 330] on div "Upcoming Certification Classes Heading Row Program Text Block Class Type Text B…" at bounding box center [464, 197] width 580 height 278
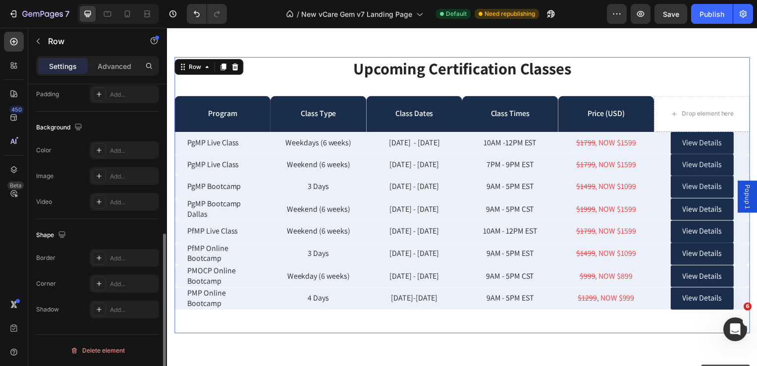
scroll to position [0, 0]
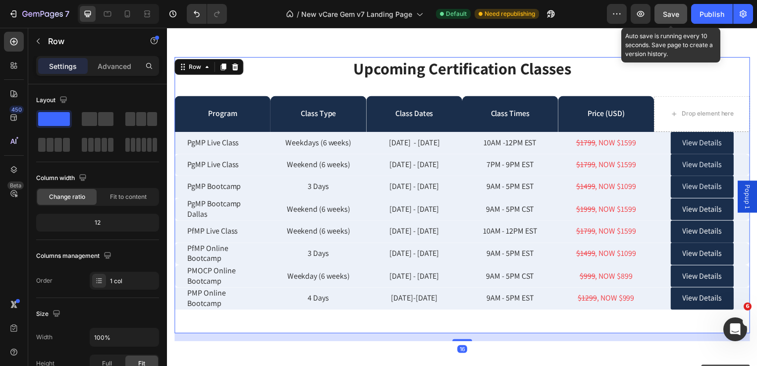
click at [671, 10] on span "Save" at bounding box center [671, 14] width 16 height 8
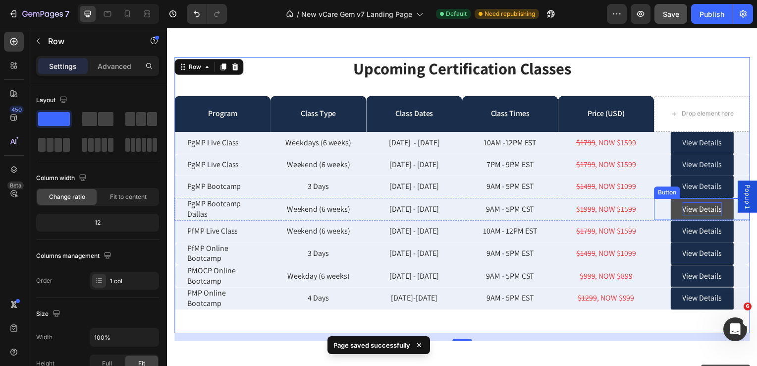
click at [687, 210] on p "View Details" at bounding box center [707, 211] width 40 height 14
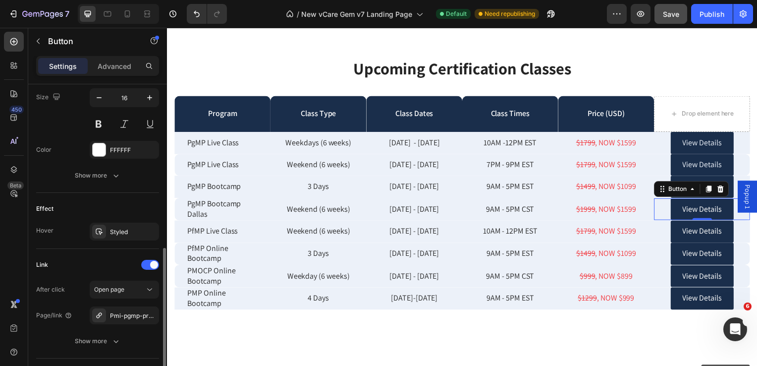
scroll to position [413, 0]
click at [125, 313] on div "Pmi-pgmp-program-management-professional-exam-prep-course-certification-trainin…" at bounding box center [124, 315] width 29 height 9
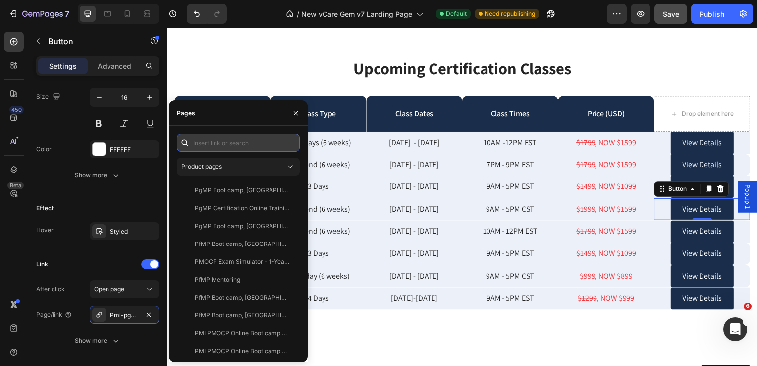
click at [197, 143] on input "text" at bounding box center [238, 143] width 123 height 18
type input "september 22"
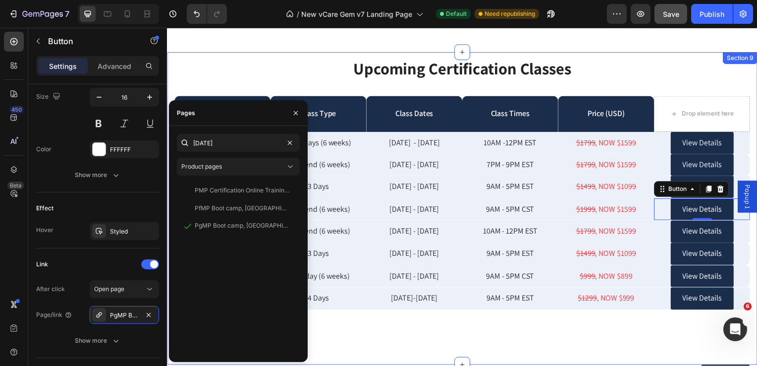
click at [397, 341] on div "Upcoming Certification Classes Heading Row Program Text Block Class Type Text B…" at bounding box center [464, 201] width 580 height 286
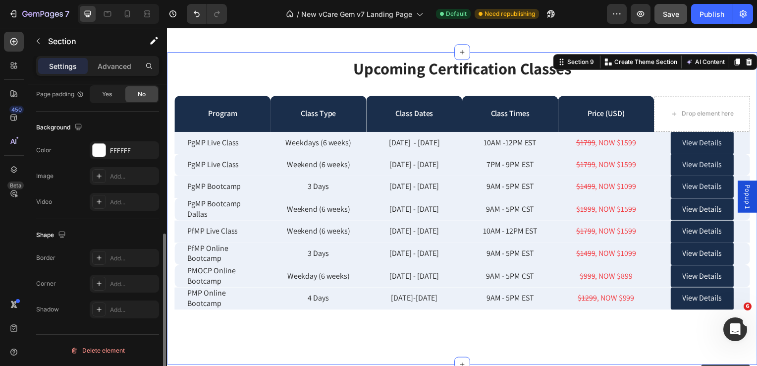
scroll to position [0, 0]
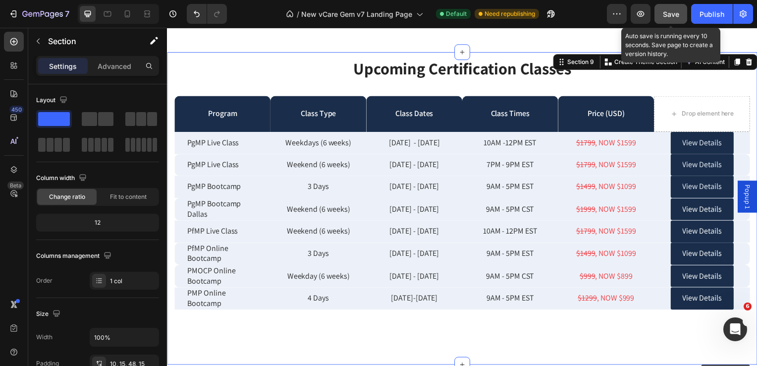
click at [669, 15] on span "Save" at bounding box center [671, 14] width 16 height 8
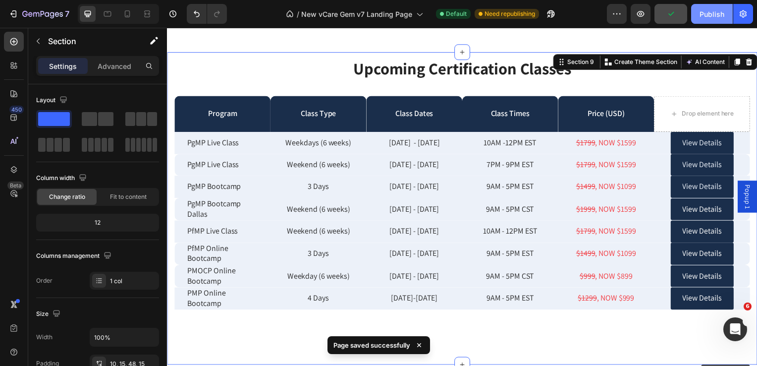
click at [712, 16] on div "Publish" at bounding box center [712, 14] width 25 height 10
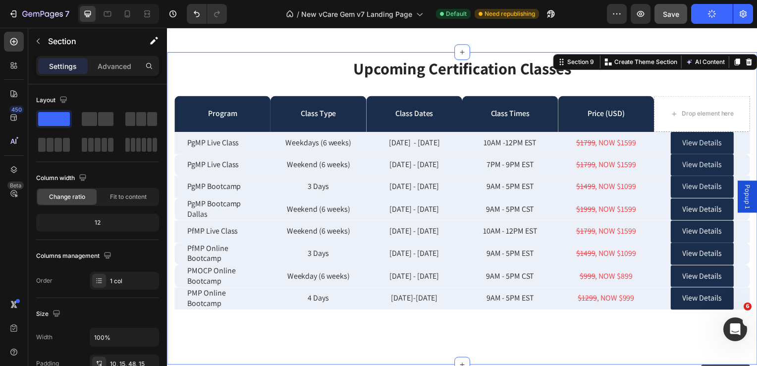
click at [712, 16] on icon "button" at bounding box center [712, 13] width 9 height 9
click at [694, 234] on p "View Details" at bounding box center [707, 233] width 40 height 14
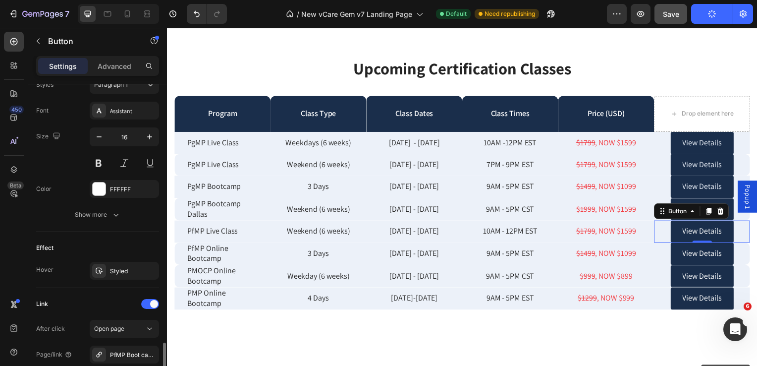
scroll to position [459, 0]
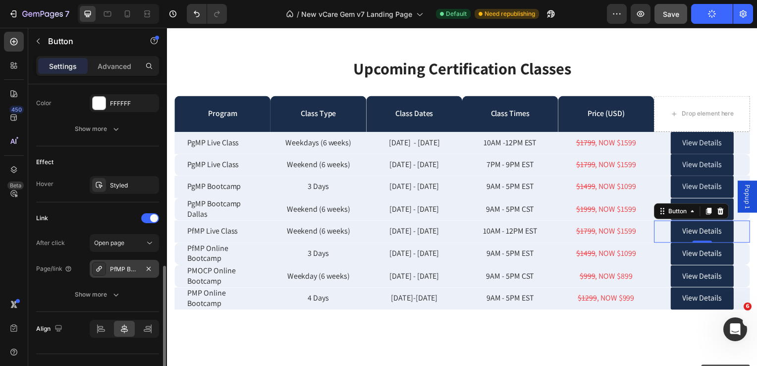
click at [130, 267] on div "PfMP Boot camp, [GEOGRAPHIC_DATA], [GEOGRAPHIC_DATA] | [DATE] - [DATE] | PfMP E…" at bounding box center [124, 269] width 29 height 9
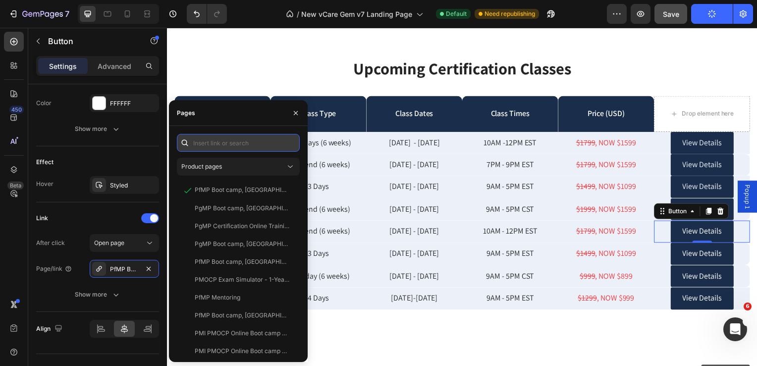
click at [212, 145] on input "text" at bounding box center [238, 143] width 123 height 18
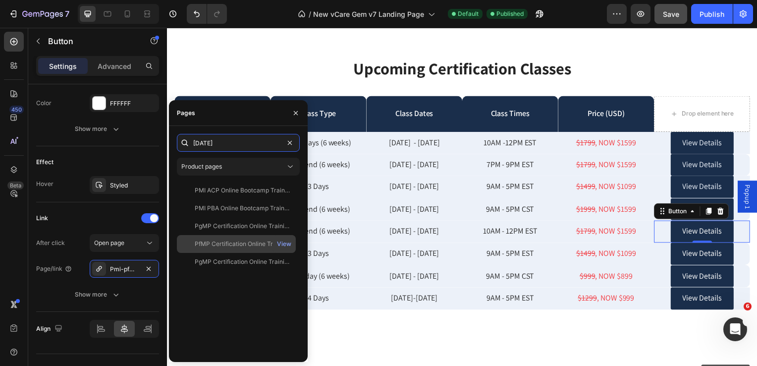
type input "september 20"
click at [212, 243] on div "PfMP Certification Online Training Program, [DATE] - [DATE] | 10 AM - 12 PM (ED…" at bounding box center [242, 243] width 95 height 9
click at [284, 243] on div "View" at bounding box center [284, 243] width 14 height 9
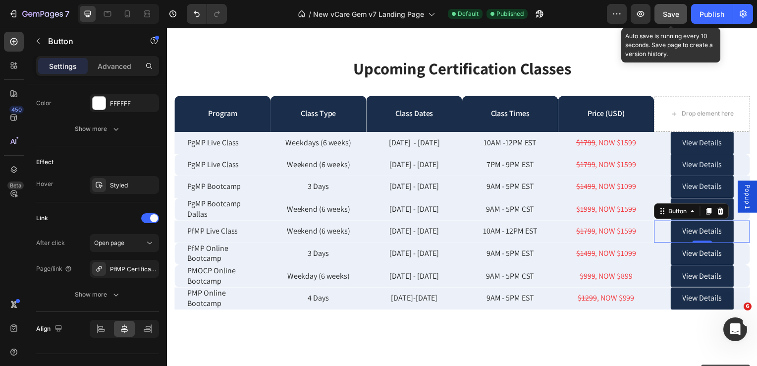
click at [671, 16] on span "Save" at bounding box center [671, 14] width 16 height 8
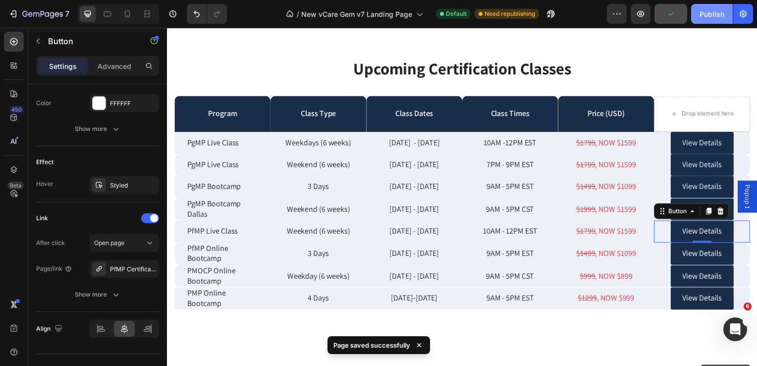
click at [704, 19] on div "Publish" at bounding box center [712, 14] width 25 height 10
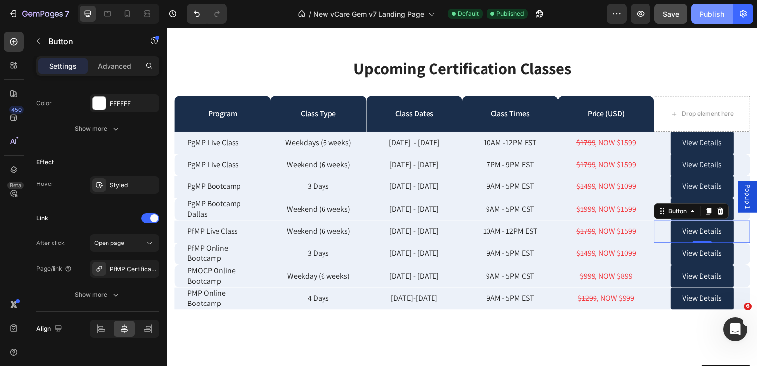
click at [704, 18] on div "Publish" at bounding box center [712, 14] width 25 height 10
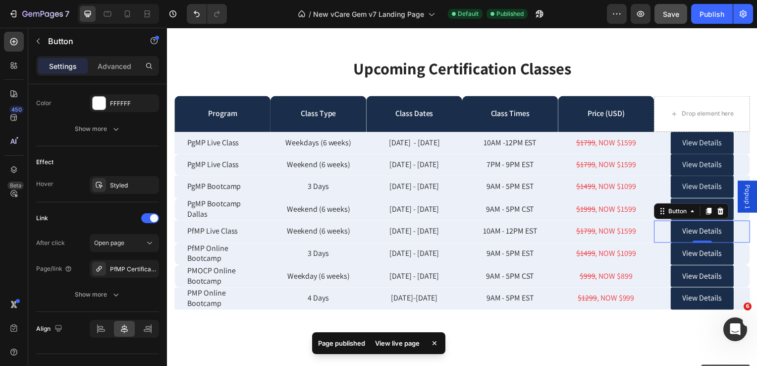
click at [402, 342] on div "View live page" at bounding box center [397, 343] width 57 height 14
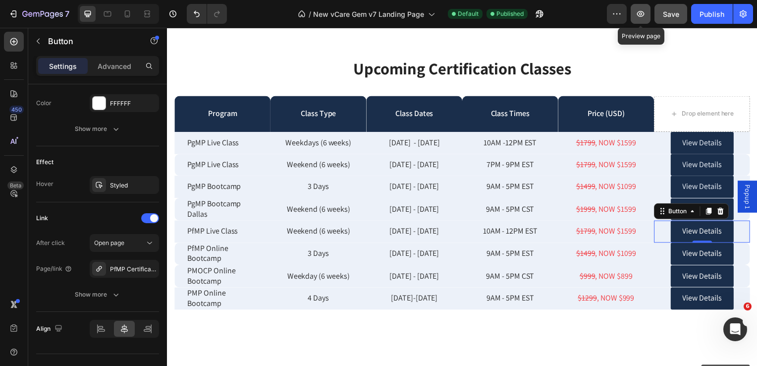
click at [642, 15] on icon "button" at bounding box center [641, 14] width 10 height 10
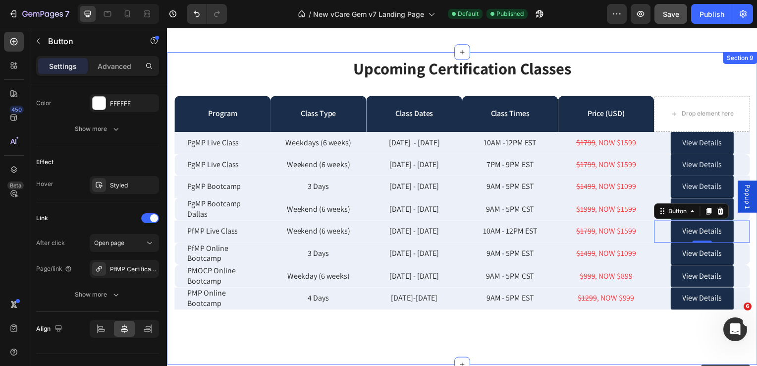
click at [401, 336] on div "Upcoming Certification Classes Heading Row Program Text Block Class Type Text B…" at bounding box center [464, 201] width 580 height 286
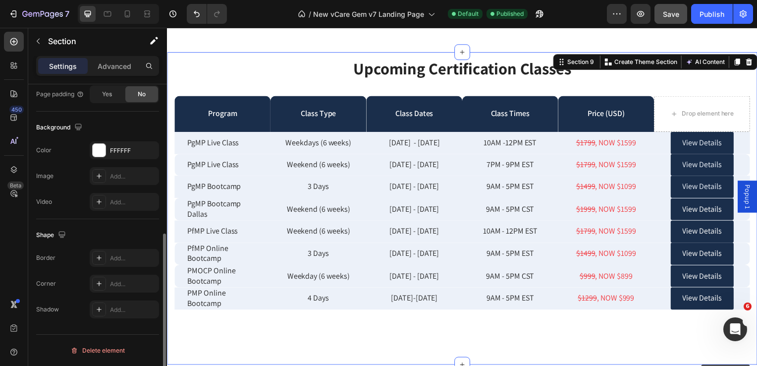
scroll to position [0, 0]
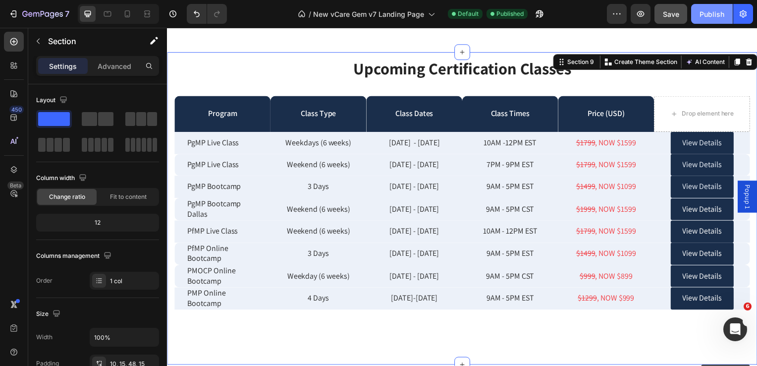
click at [707, 10] on div "Publish" at bounding box center [712, 14] width 25 height 10
click at [620, 13] on icon "button" at bounding box center [620, 13] width 1 height 1
click at [712, 17] on div "Publish" at bounding box center [712, 14] width 25 height 10
click at [616, 15] on icon "button" at bounding box center [617, 14] width 10 height 10
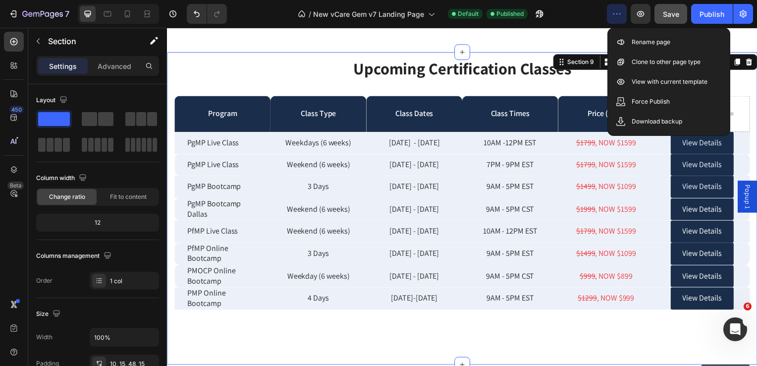
click at [330, 341] on div "Upcoming Certification Classes Heading Row Program Text Block Class Type Text B…" at bounding box center [464, 201] width 580 height 286
click at [14, 13] on icon "button" at bounding box center [13, 14] width 10 height 10
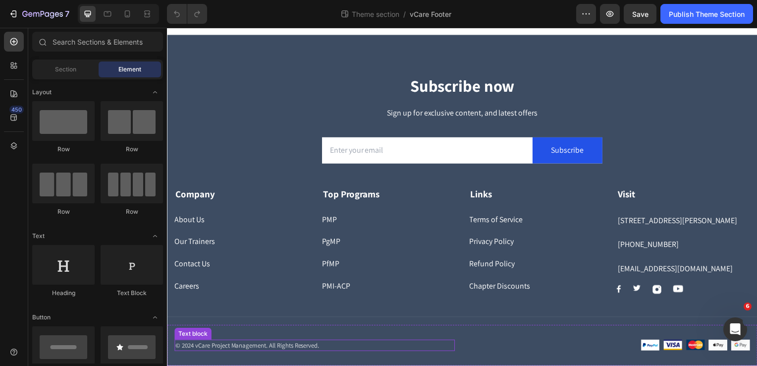
click at [193, 347] on p "© 2024 vCare Project Management. All Rights Reserved." at bounding box center [315, 348] width 281 height 10
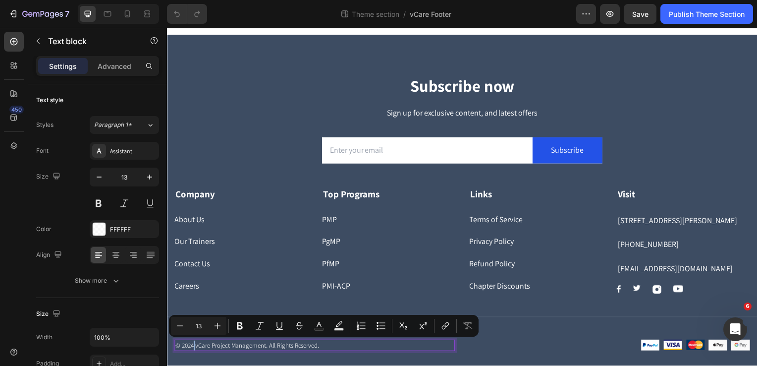
click at [193, 348] on p "© 2024 vCare Project Management. All Rights Reserved." at bounding box center [315, 348] width 281 height 10
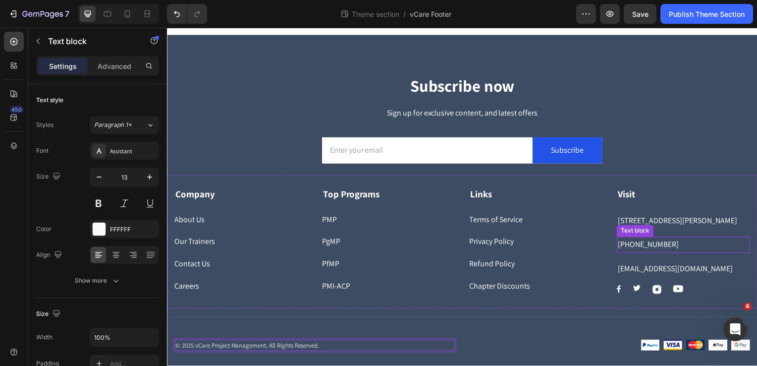
click at [671, 246] on p "[PHONE_NUMBER]" at bounding box center [687, 246] width 132 height 14
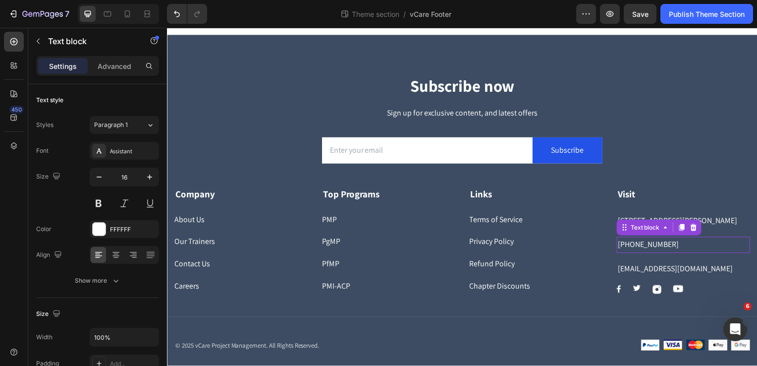
click at [671, 246] on p "[PHONE_NUMBER]" at bounding box center [687, 246] width 132 height 14
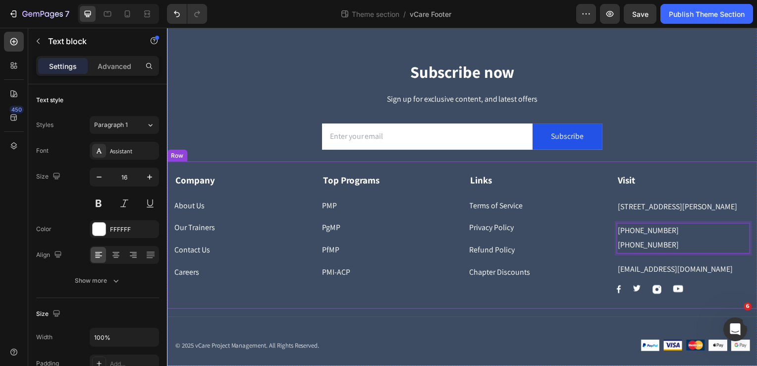
click at [564, 296] on div "Links Text block Terms of Service Button Privacy Policy Button Refund Policy Bu…" at bounding box center [539, 235] width 134 height 122
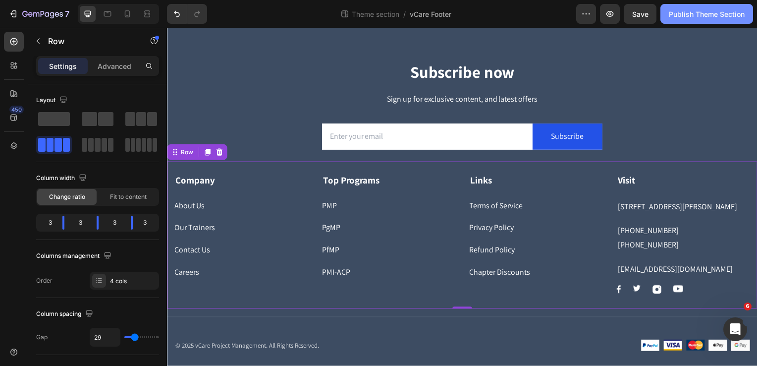
click at [699, 8] on button "Publish Theme Section" at bounding box center [707, 14] width 93 height 20
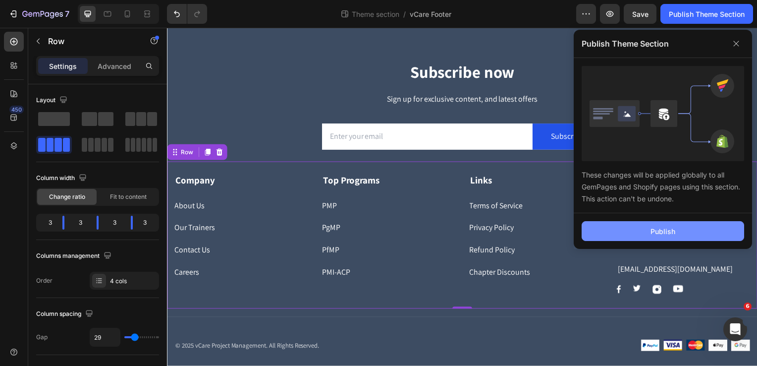
click at [631, 227] on button "Publish" at bounding box center [663, 231] width 163 height 20
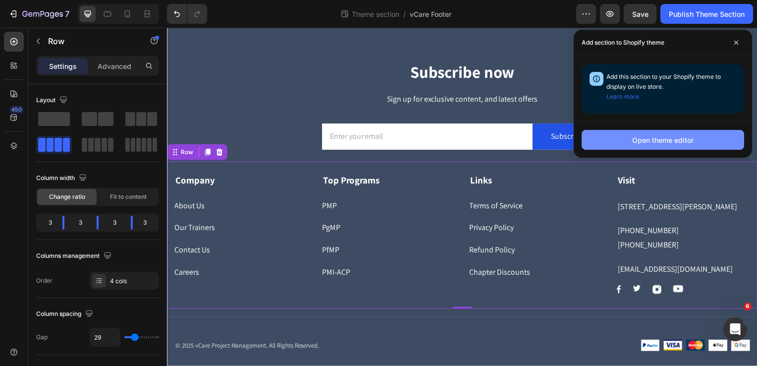
click at [670, 141] on div "Open theme editor" at bounding box center [663, 140] width 61 height 10
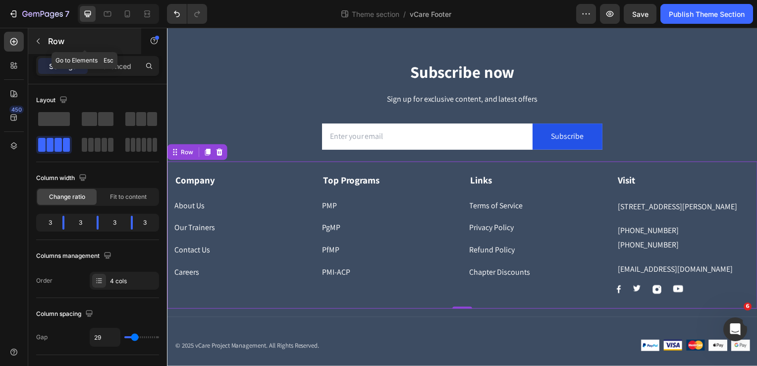
click at [38, 39] on icon "button" at bounding box center [38, 41] width 8 height 8
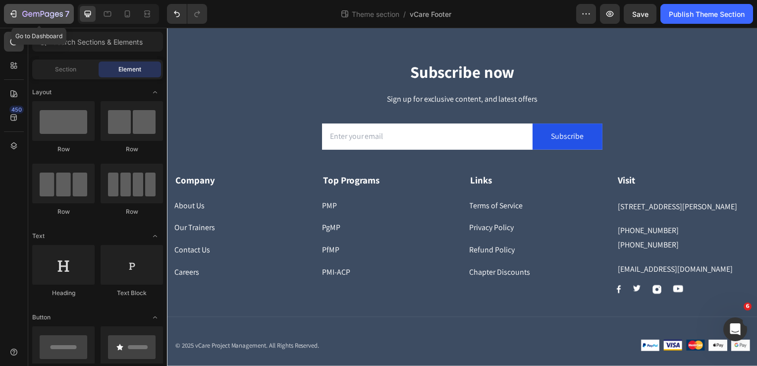
click at [33, 14] on icon "button" at bounding box center [36, 14] width 6 height 4
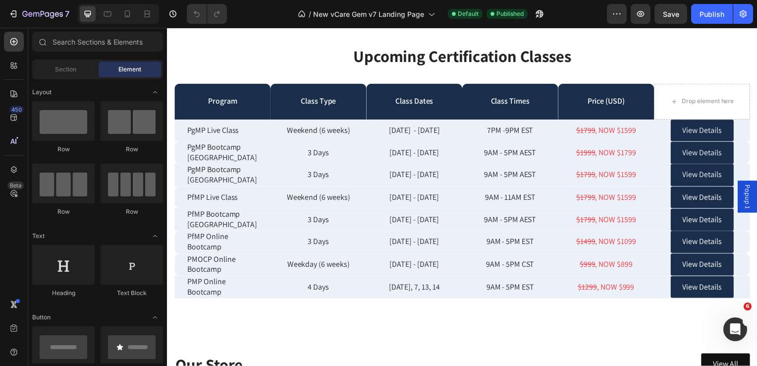
scroll to position [1651, 0]
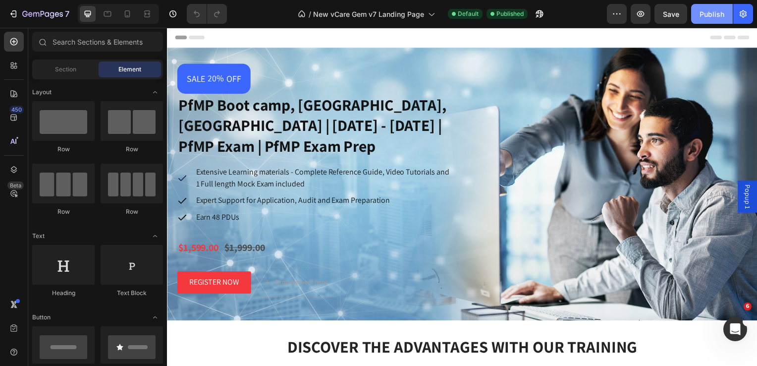
click at [716, 13] on div "Publish" at bounding box center [712, 14] width 25 height 10
click at [735, 329] on icon "Open Intercom Messenger" at bounding box center [734, 328] width 16 height 16
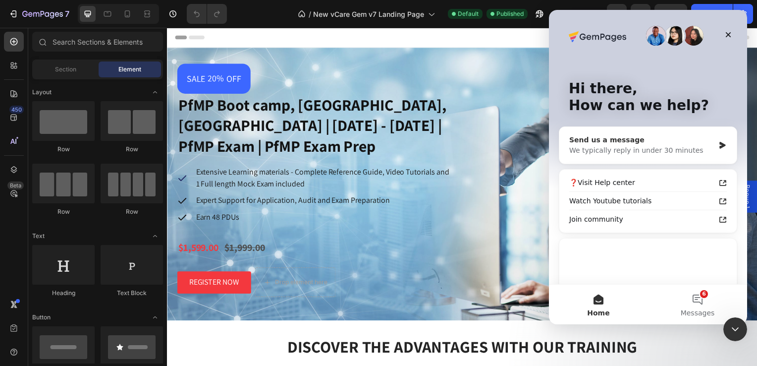
click at [669, 147] on div "We typically reply in under 30 minutes" at bounding box center [642, 150] width 145 height 10
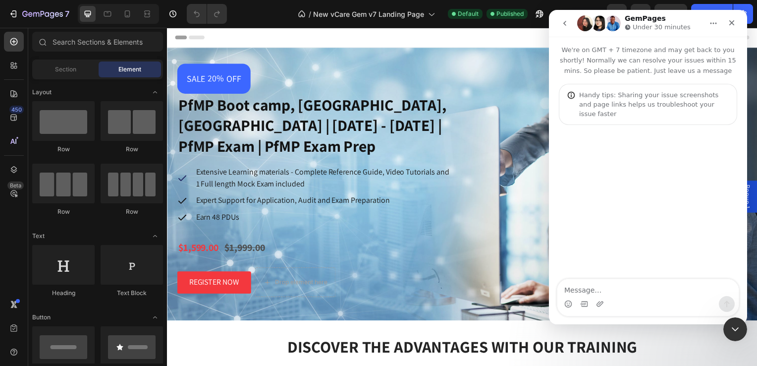
click at [607, 292] on textarea "Message…" at bounding box center [648, 287] width 181 height 17
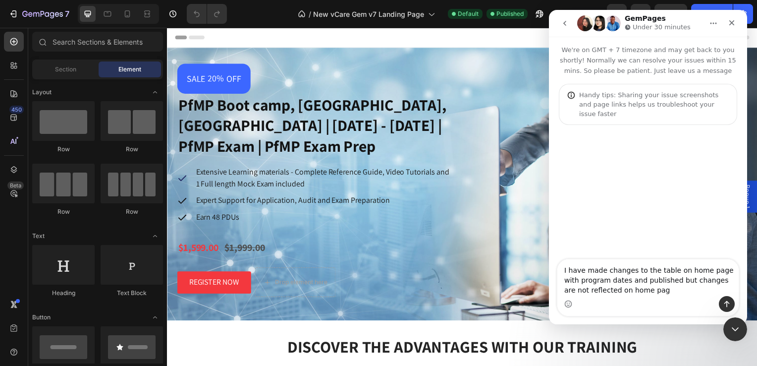
type textarea "I have made changes to the table on home page with program dates and published …"
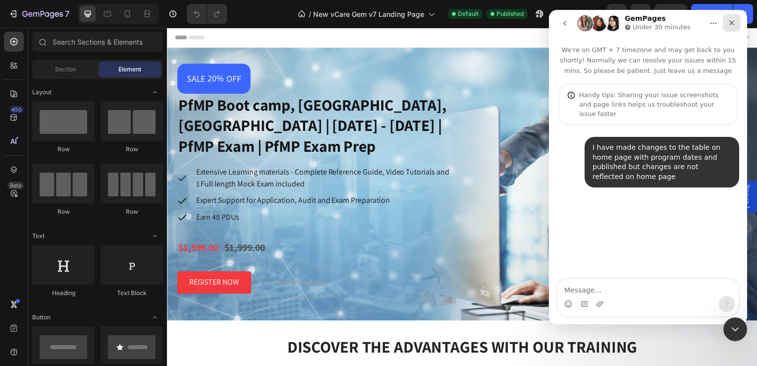
click at [733, 24] on icon "Close" at bounding box center [732, 22] width 5 height 5
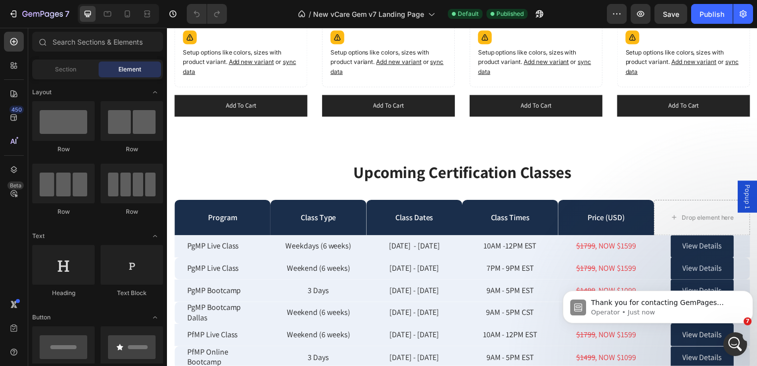
scroll to position [3046, 0]
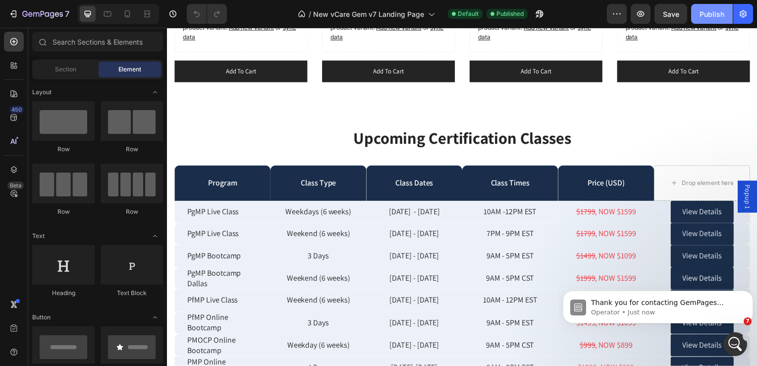
click at [710, 18] on div "Publish" at bounding box center [712, 14] width 25 height 10
